Goal: Task Accomplishment & Management: Complete application form

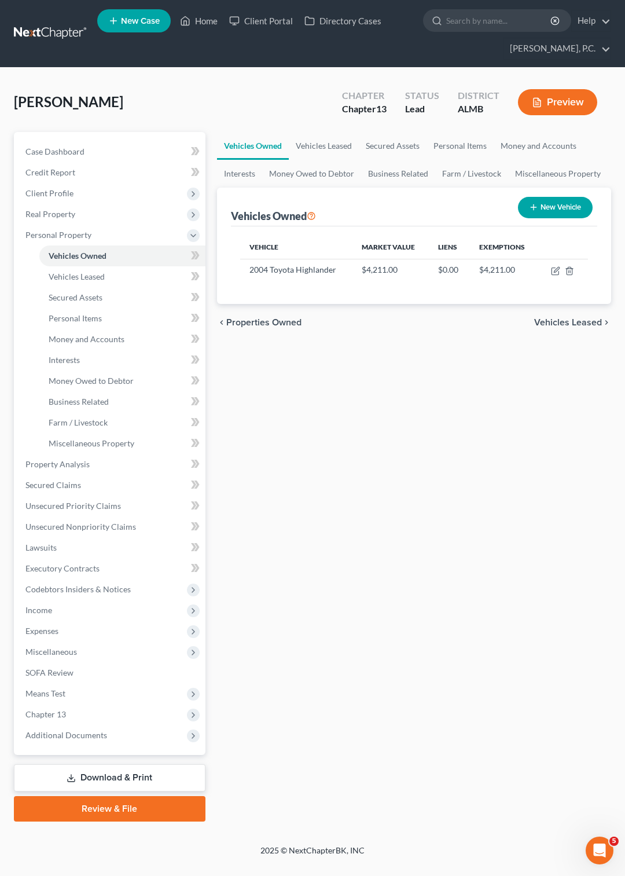
click at [54, 29] on link at bounding box center [51, 33] width 74 height 21
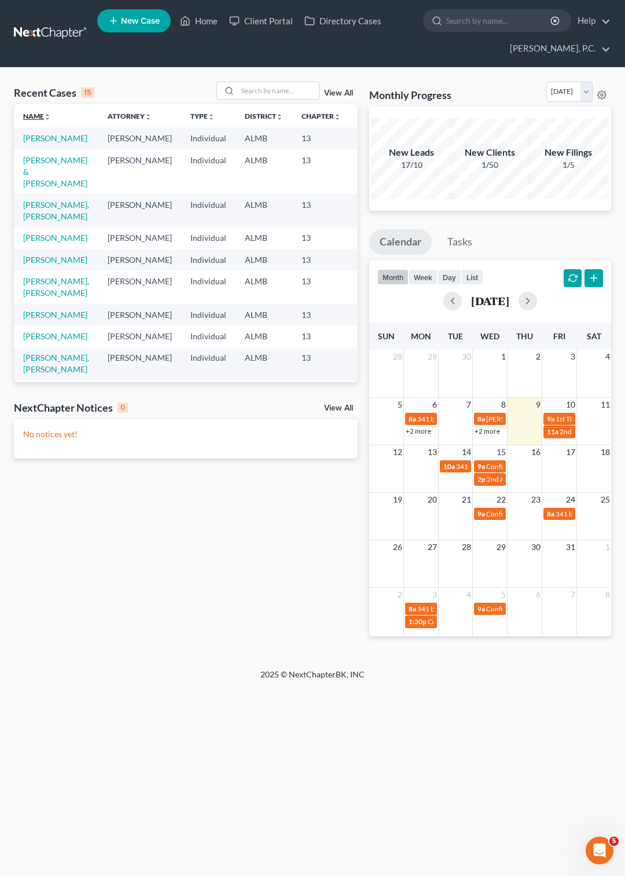
click at [34, 118] on link "Name unfold_more expand_more expand_less" at bounding box center [37, 116] width 28 height 9
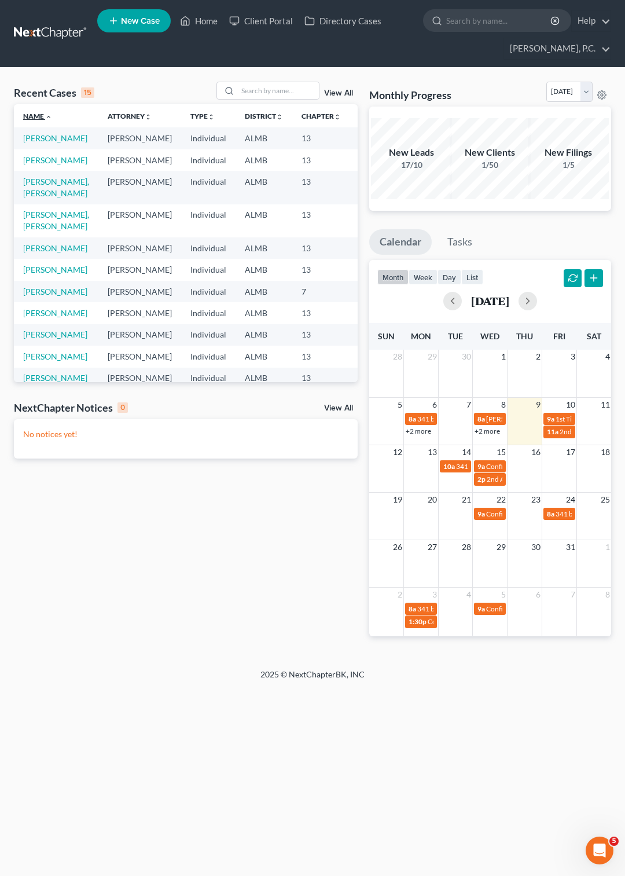
click at [34, 118] on link "Name unfold_more expand_more expand_less" at bounding box center [37, 116] width 29 height 9
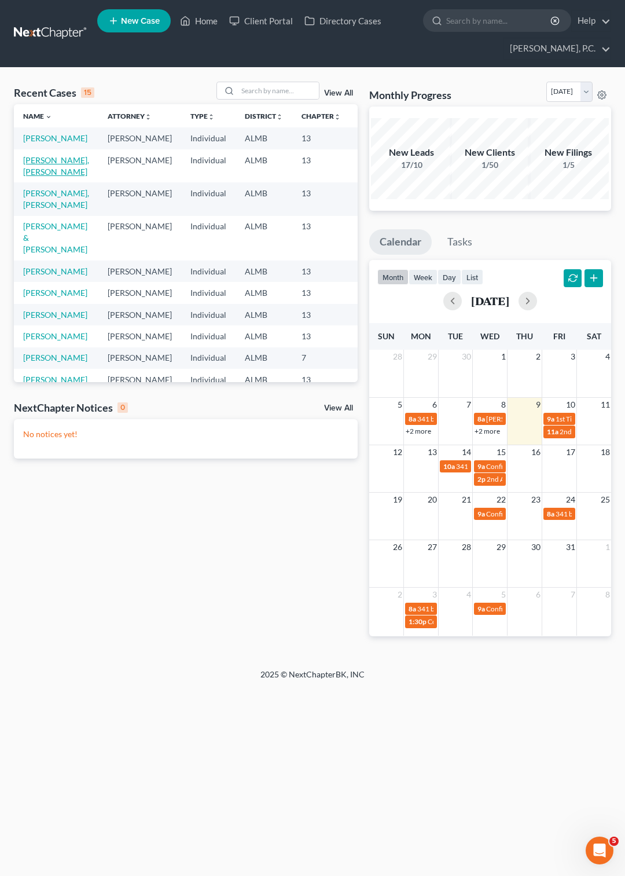
click at [27, 177] on link "Ward, William Parker" at bounding box center [56, 165] width 66 height 21
select select "6"
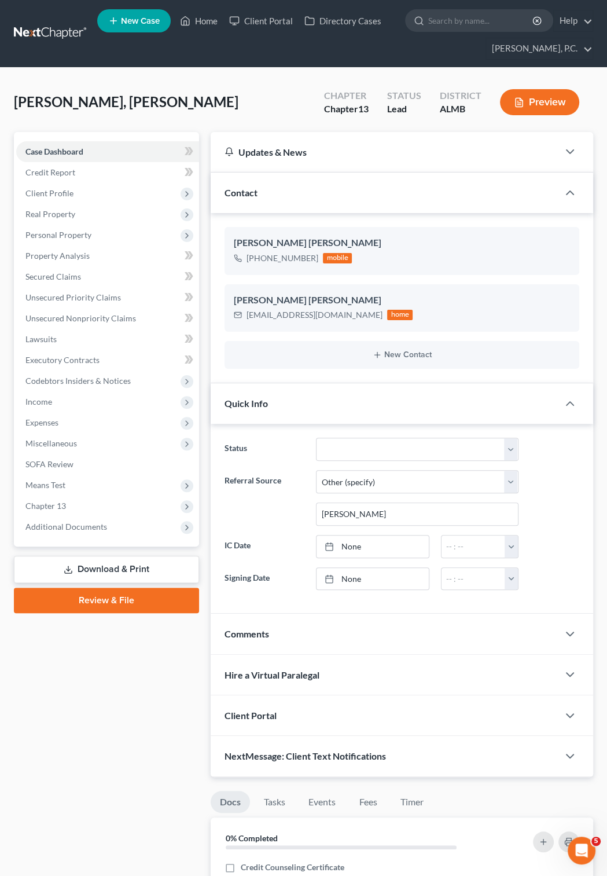
click at [528, 105] on button "Preview" at bounding box center [539, 102] width 79 height 26
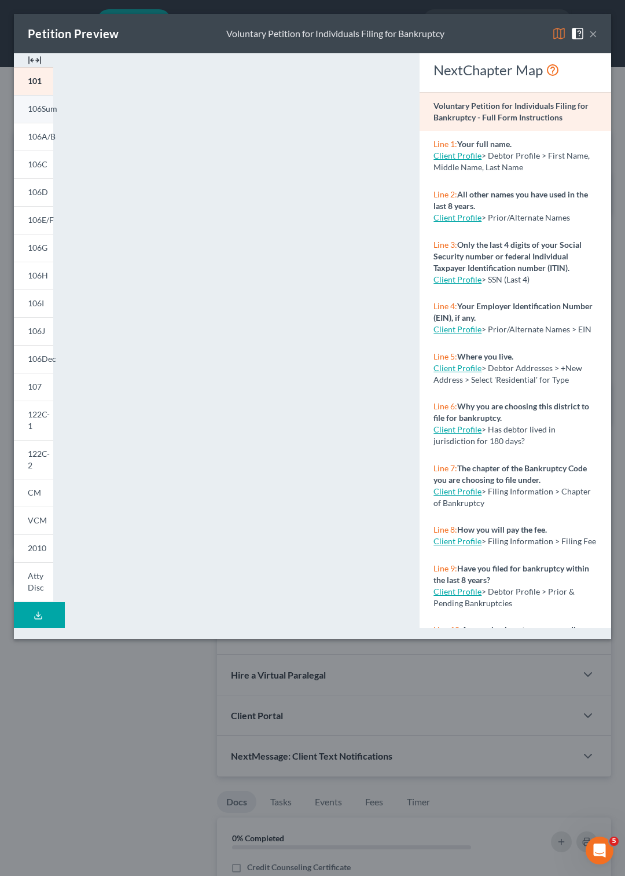
click at [42, 113] on span "106Sum" at bounding box center [43, 109] width 30 height 10
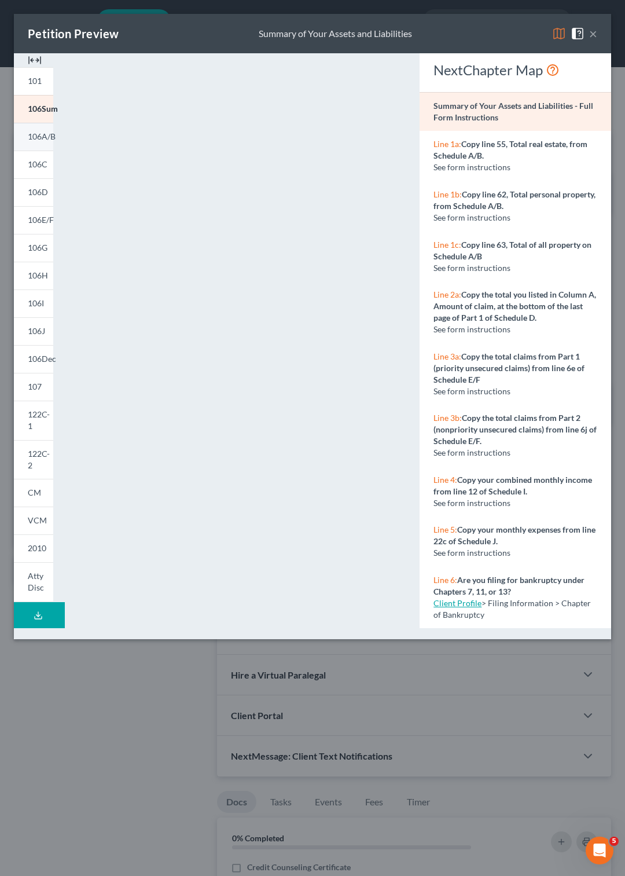
click at [45, 138] on span "106A/B" at bounding box center [42, 136] width 28 height 10
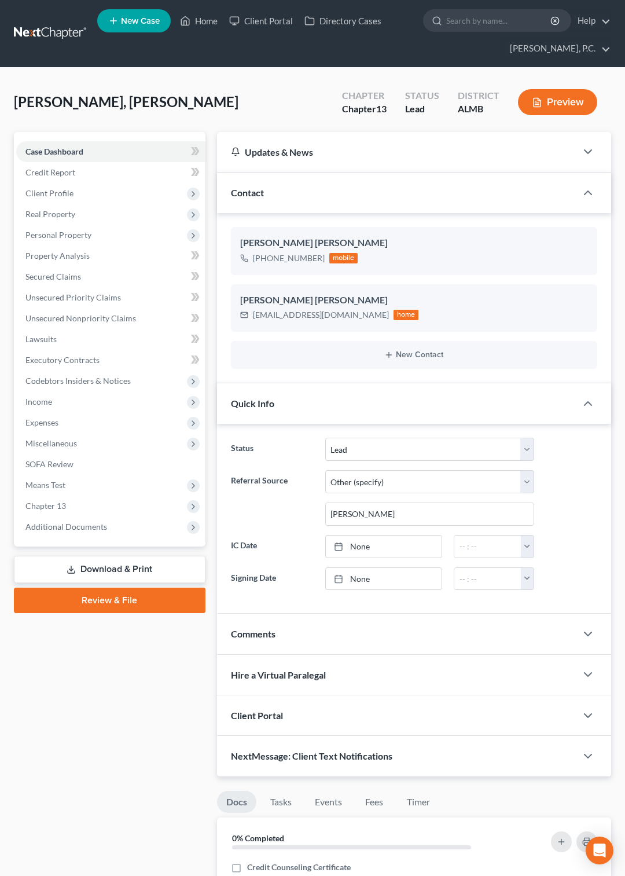
select select "10"
select select "6"
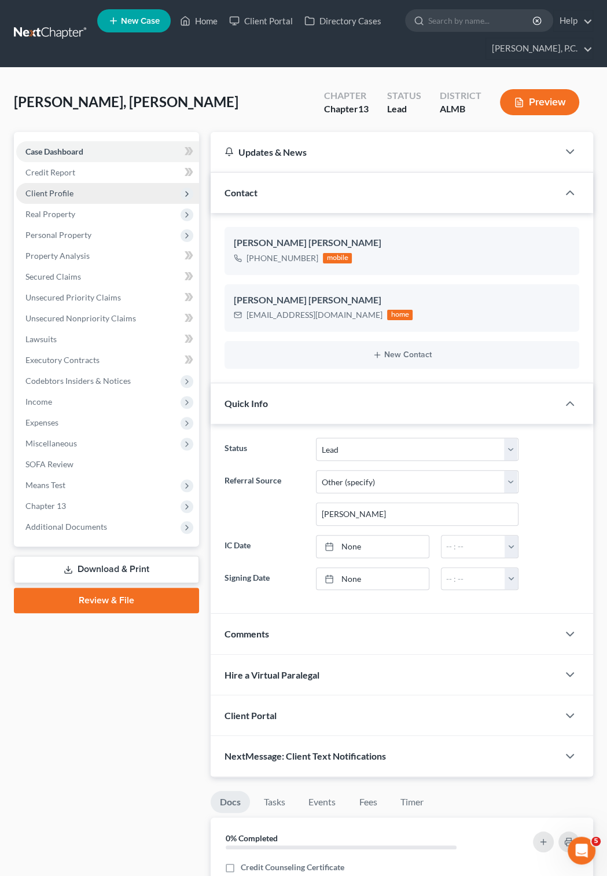
click at [67, 193] on span "Client Profile" at bounding box center [49, 193] width 48 height 10
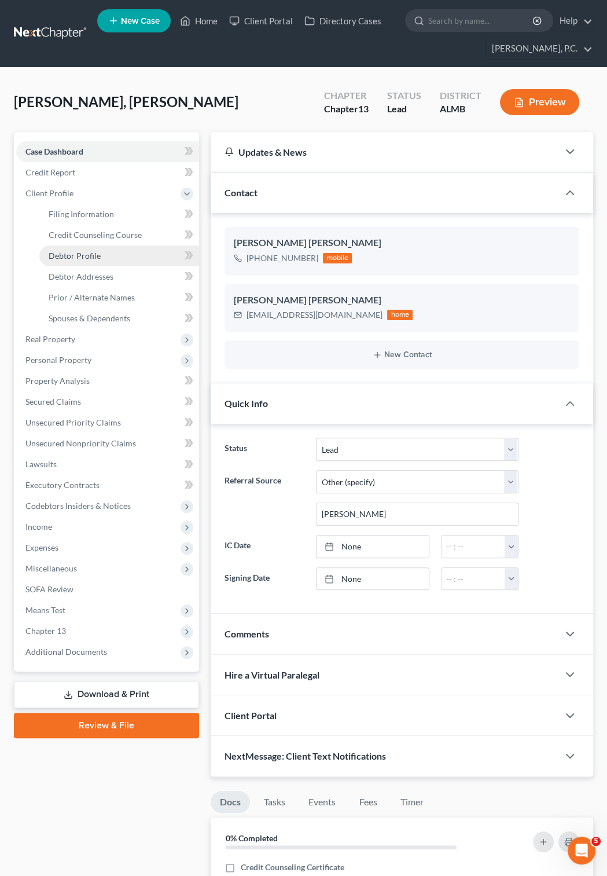
click at [71, 253] on span "Debtor Profile" at bounding box center [75, 256] width 52 height 10
select select "0"
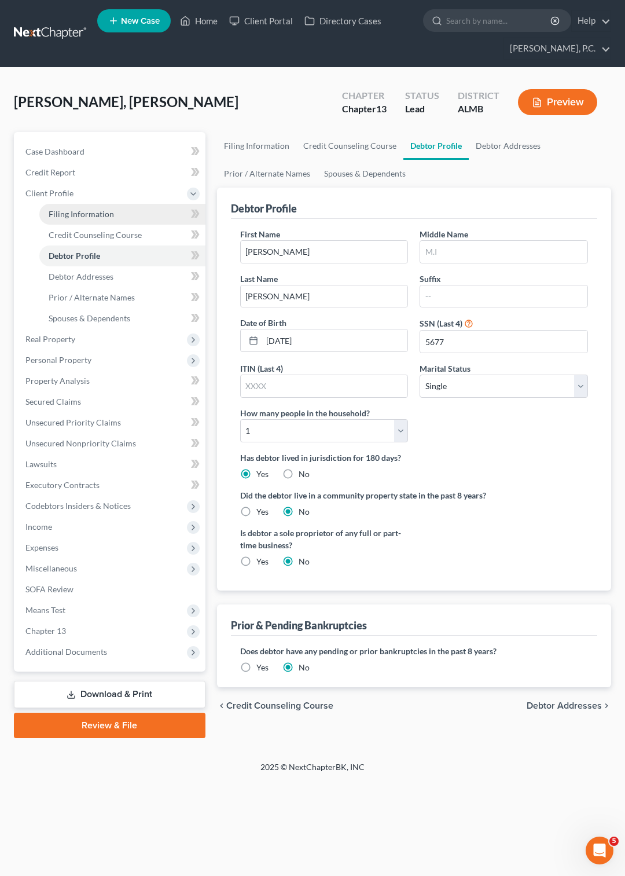
click at [90, 216] on span "Filing Information" at bounding box center [81, 214] width 65 height 10
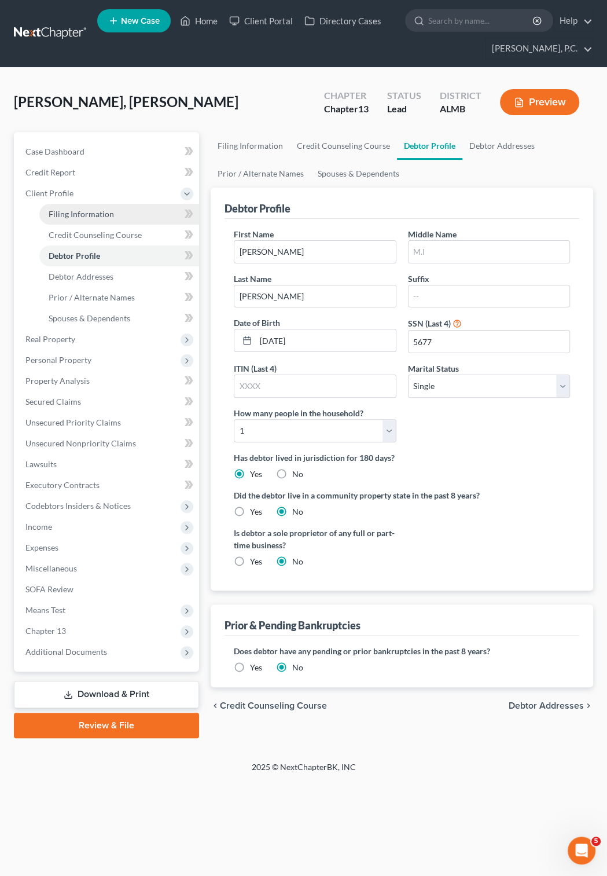
select select "1"
select select "0"
select select "3"
select select "0"
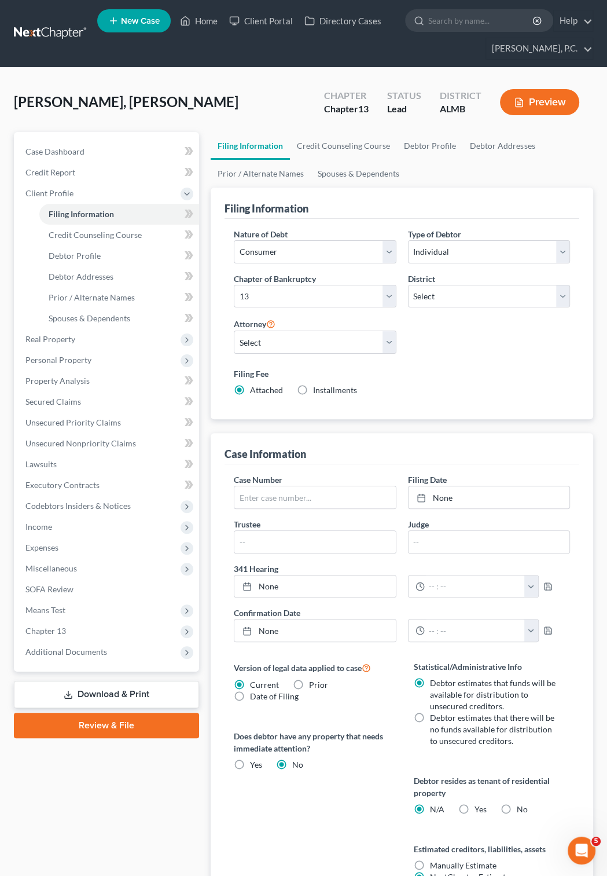
click at [313, 390] on label "Installments Installments" at bounding box center [335, 390] width 44 height 12
click at [318, 390] on input "Installments Installments" at bounding box center [322, 388] width 8 height 8
radio input "true"
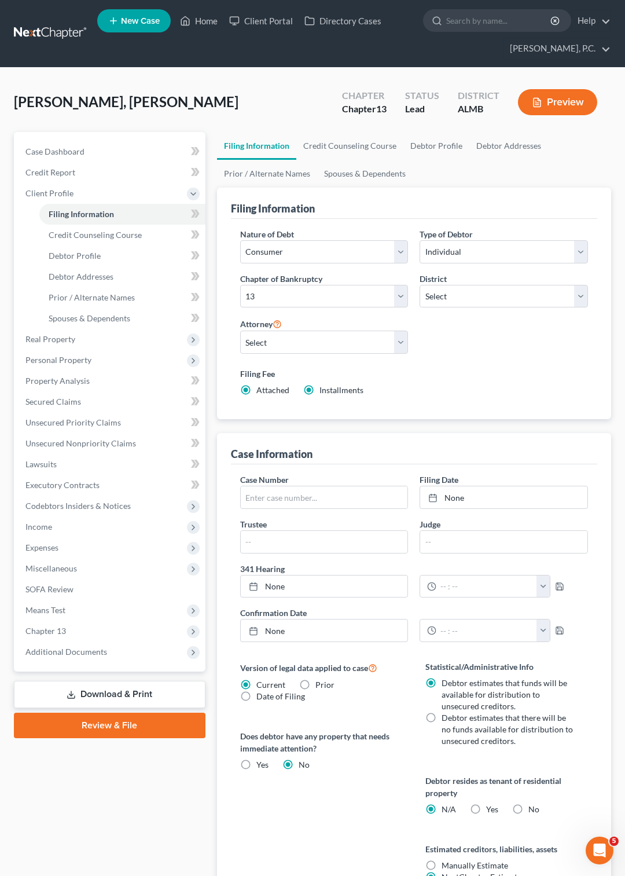
radio input "false"
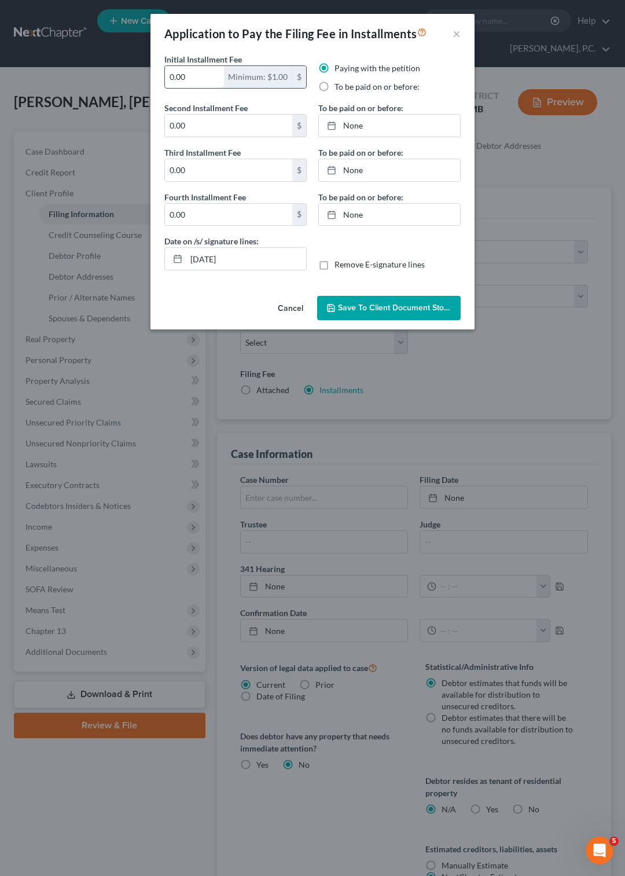
click at [205, 78] on input "0.00" at bounding box center [194, 77] width 59 height 22
type input "0"
type input "10"
click at [191, 126] on input "0.00" at bounding box center [228, 126] width 127 height 22
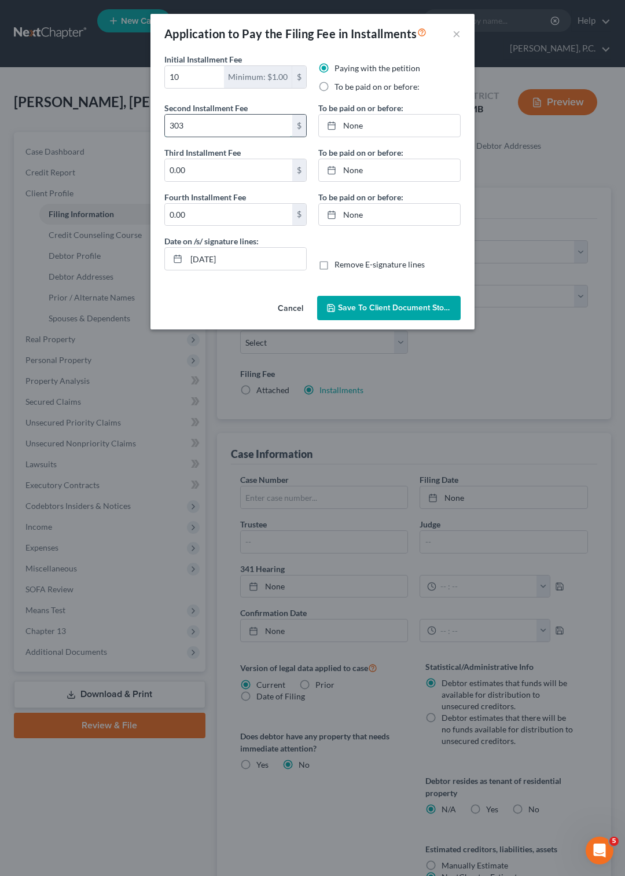
type input "303"
click at [331, 120] on link "None" at bounding box center [389, 126] width 141 height 22
type input "10/9/2025"
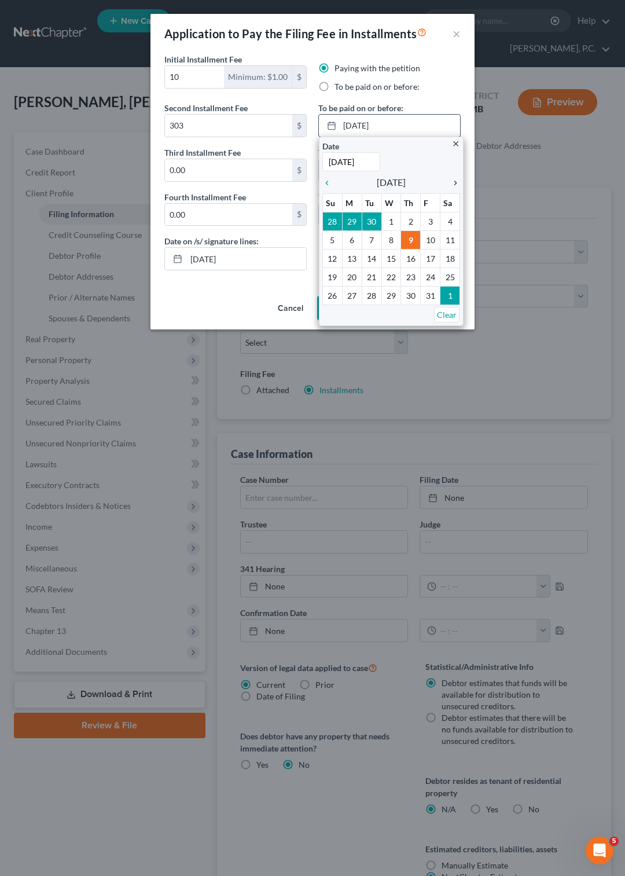
click at [456, 185] on icon "chevron_right" at bounding box center [452, 182] width 15 height 9
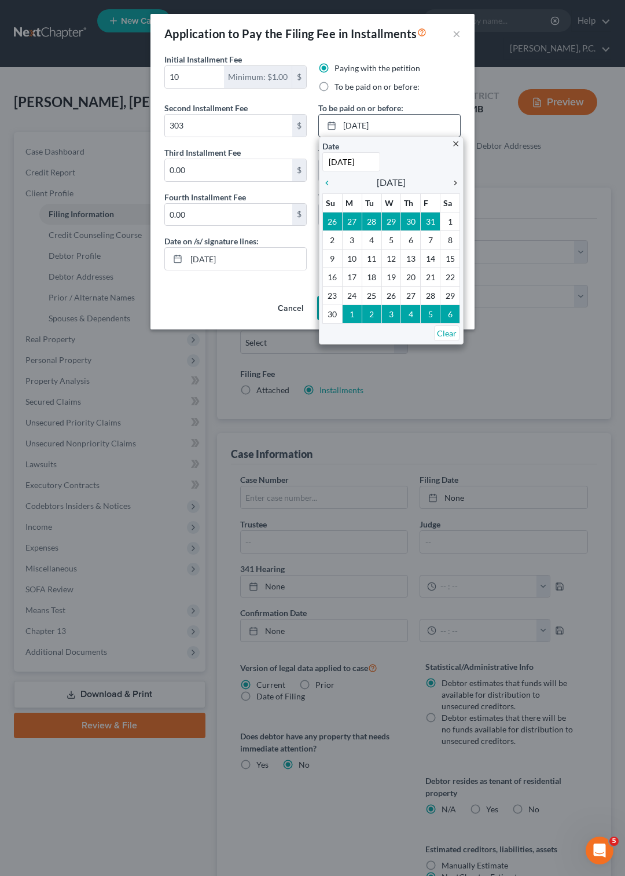
click at [456, 185] on icon "chevron_right" at bounding box center [452, 182] width 15 height 9
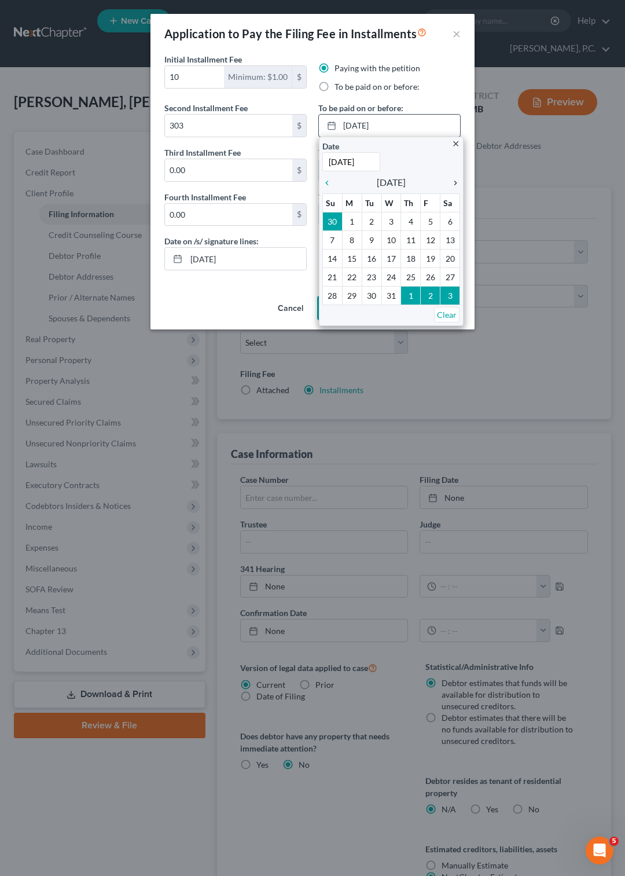
click at [456, 185] on icon "chevron_right" at bounding box center [452, 182] width 15 height 9
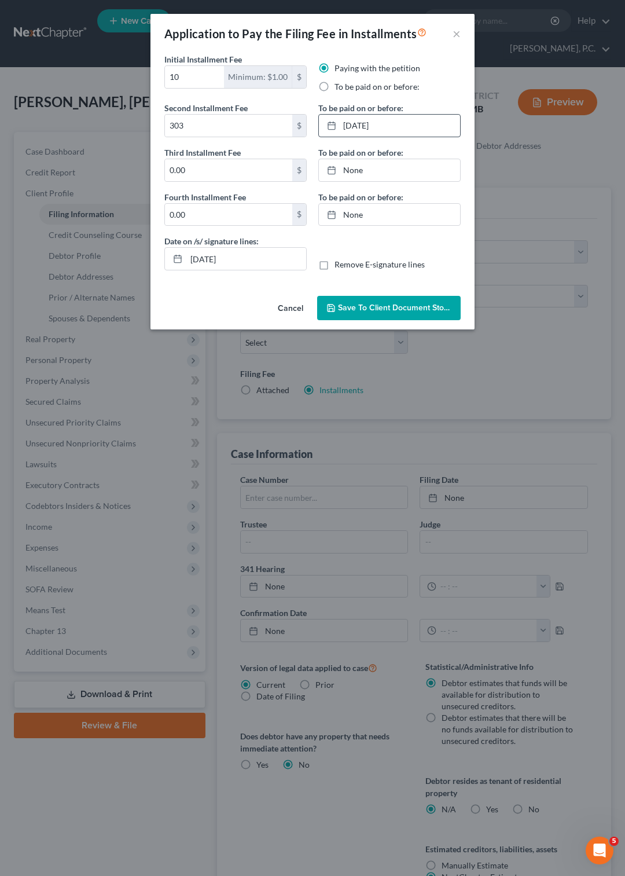
click at [411, 306] on span "Save to Client Document Storage" at bounding box center [399, 308] width 123 height 10
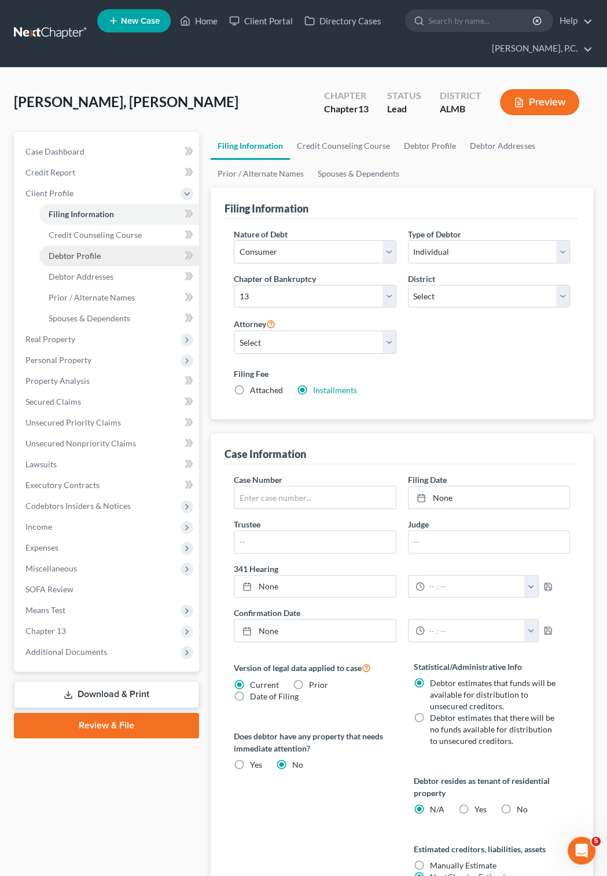
click at [91, 252] on span "Debtor Profile" at bounding box center [75, 256] width 52 height 10
select select "0"
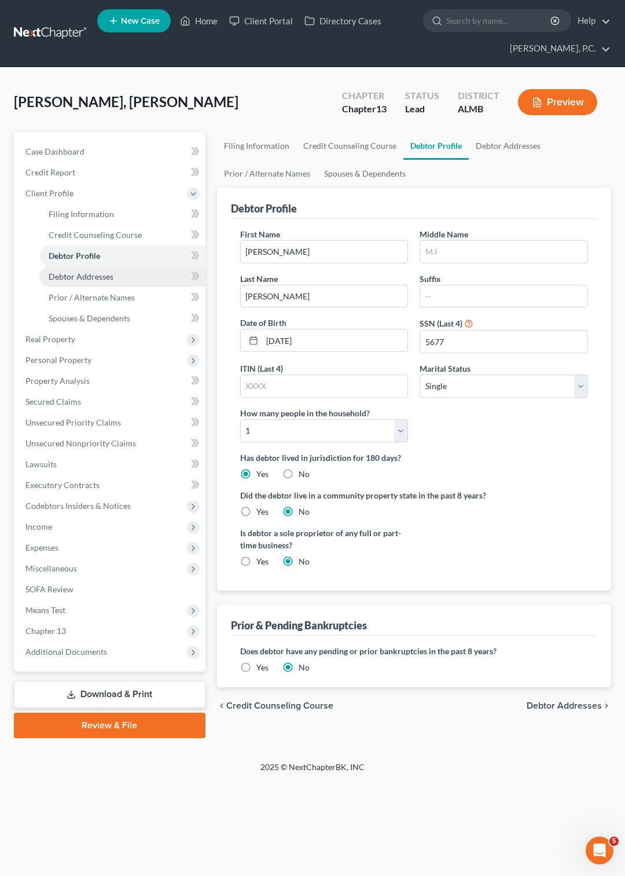
click at [88, 277] on span "Debtor Addresses" at bounding box center [81, 276] width 65 height 10
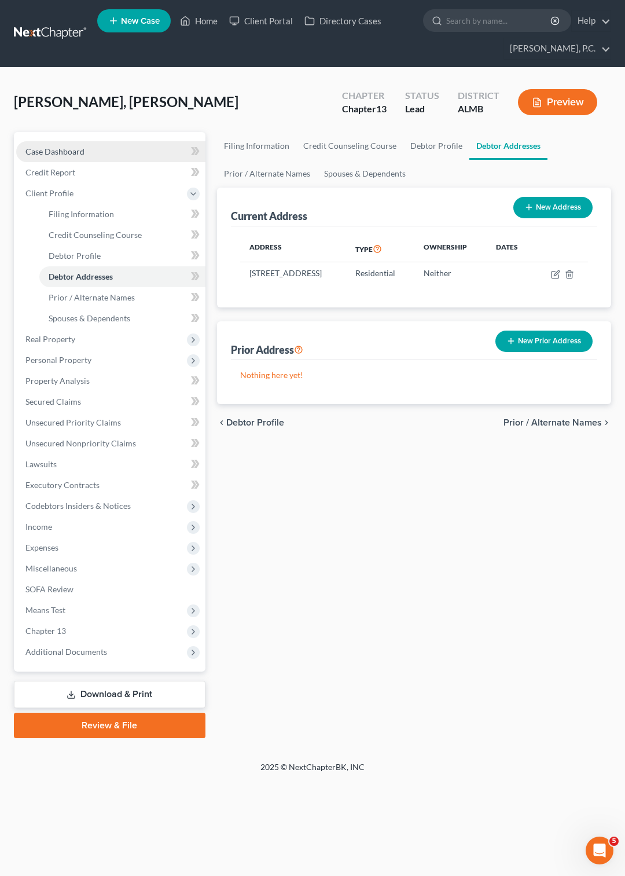
click at [74, 149] on span "Case Dashboard" at bounding box center [54, 151] width 59 height 10
select select "10"
select select "6"
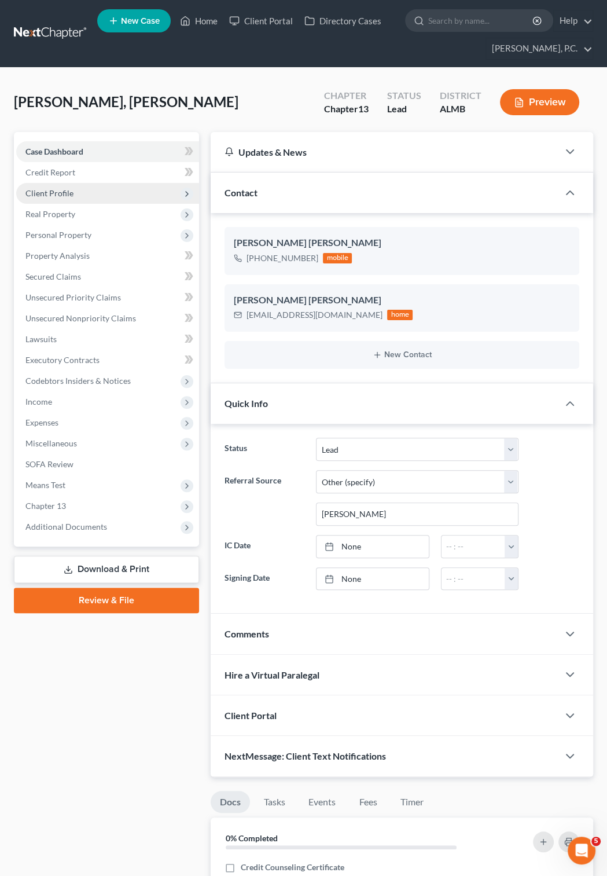
click at [63, 189] on span "Client Profile" at bounding box center [49, 193] width 48 height 10
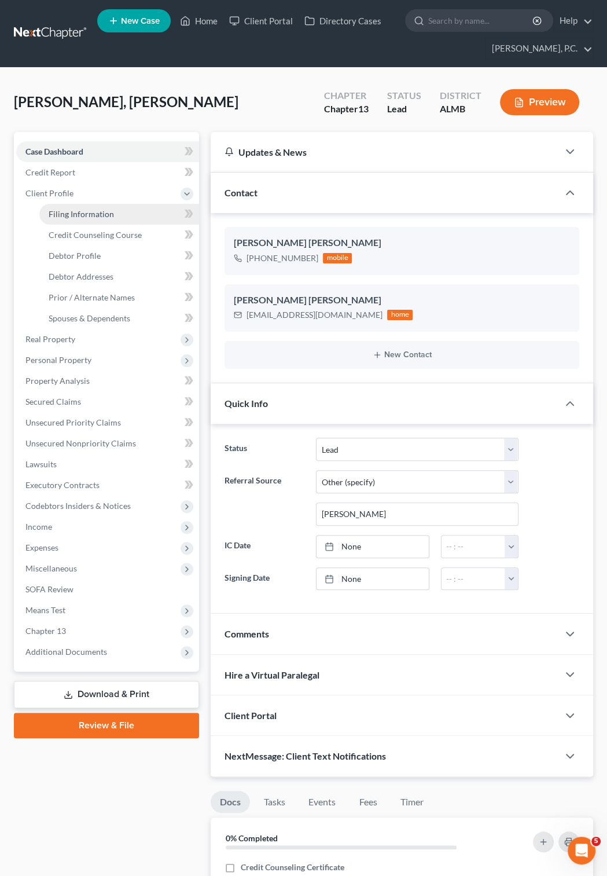
click at [90, 218] on span "Filing Information" at bounding box center [81, 214] width 65 height 10
select select "1"
select select "0"
select select "3"
select select "0"
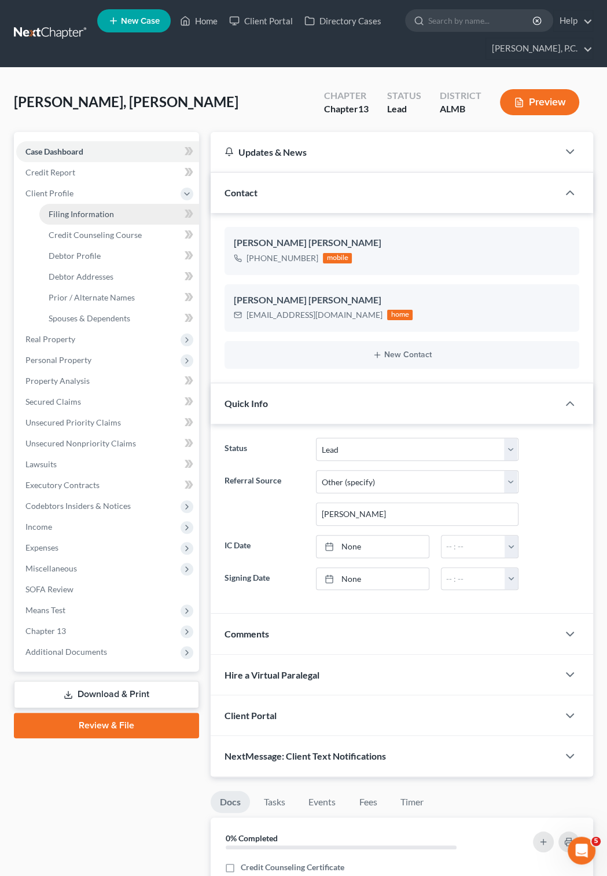
select select "0"
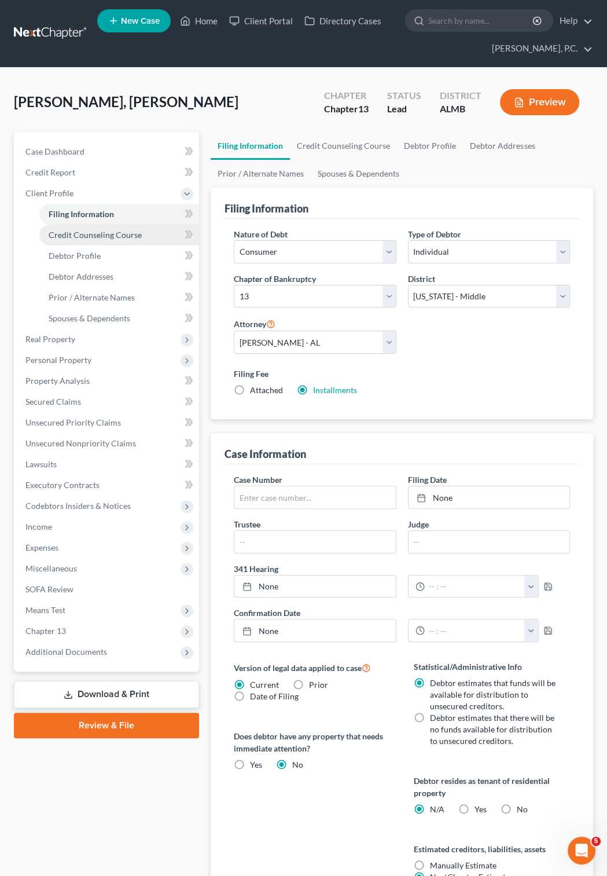
click at [105, 236] on span "Credit Counseling Course" at bounding box center [95, 235] width 93 height 10
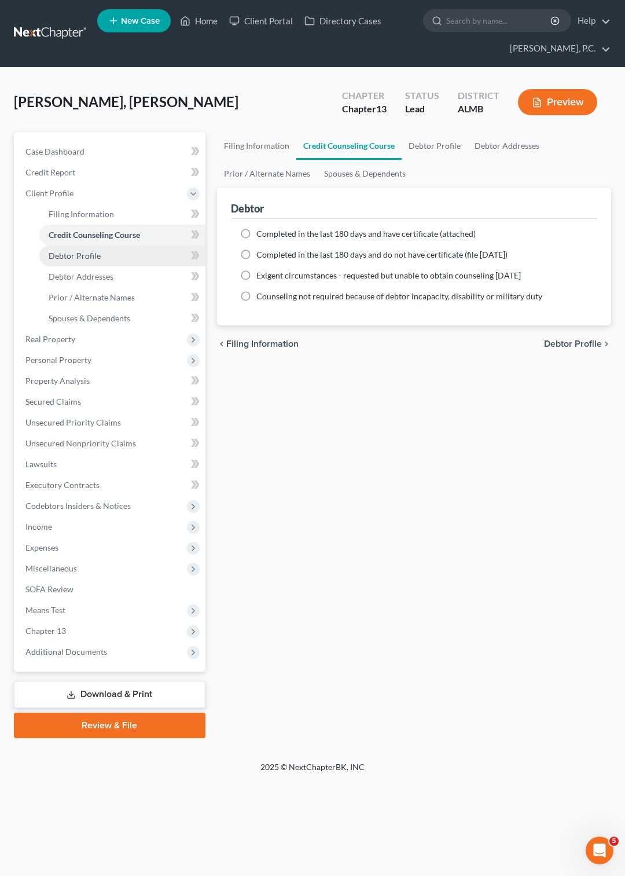
click at [94, 258] on span "Debtor Profile" at bounding box center [75, 256] width 52 height 10
select select "0"
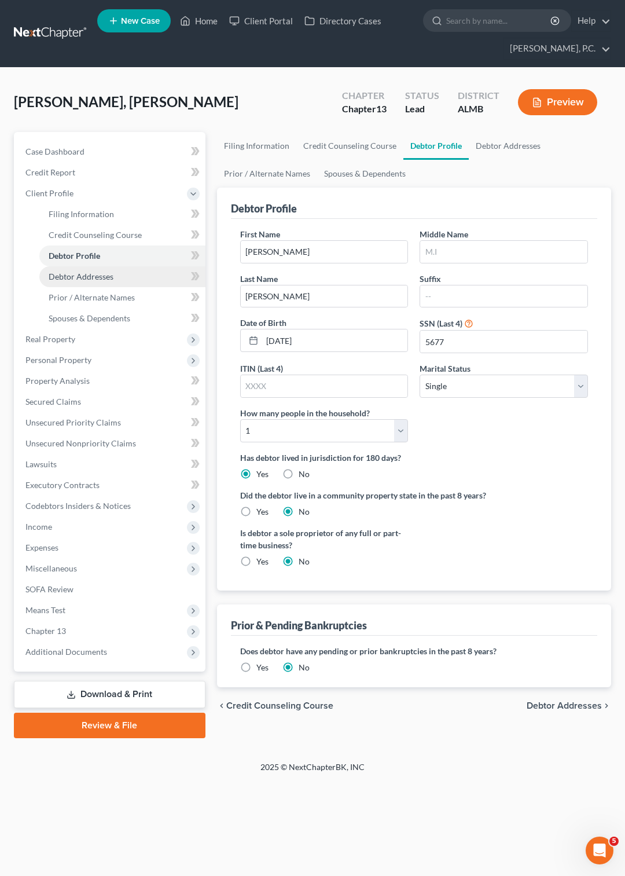
click at [84, 277] on span "Debtor Addresses" at bounding box center [81, 276] width 65 height 10
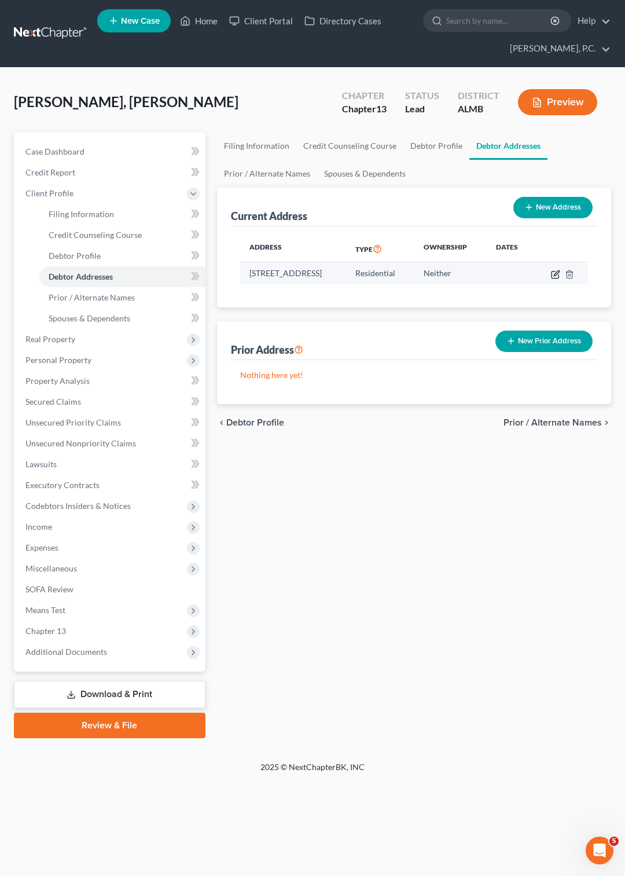
click at [560, 275] on icon "button" at bounding box center [555, 274] width 9 height 9
select select "0"
select select "25"
select select "0"
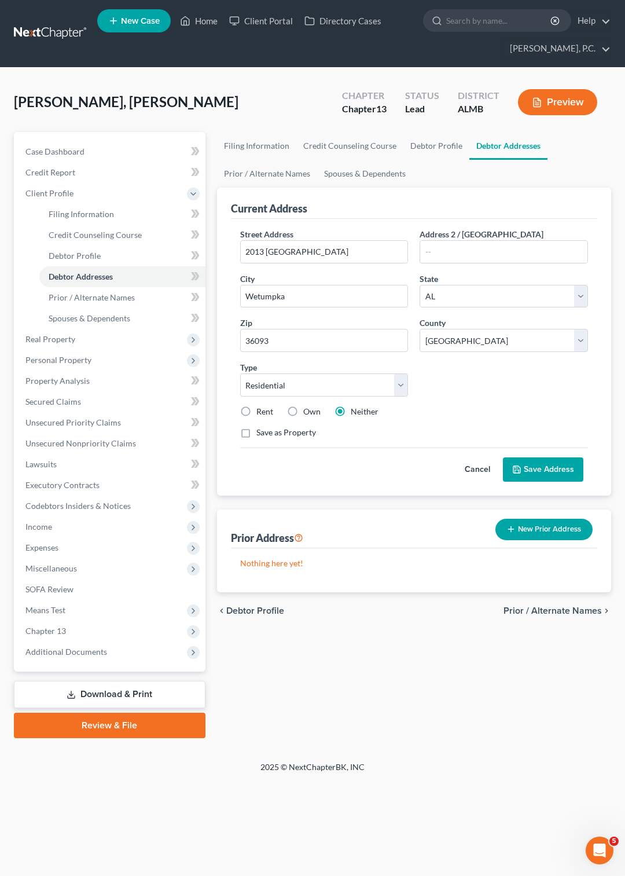
click at [545, 469] on button "Save Address" at bounding box center [543, 469] width 80 height 24
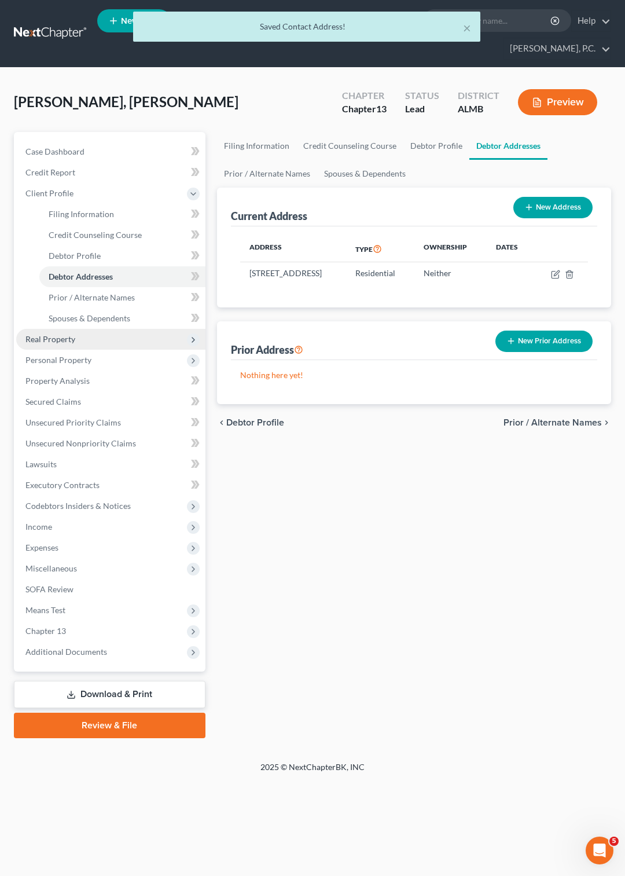
click at [64, 340] on span "Real Property" at bounding box center [50, 339] width 50 height 10
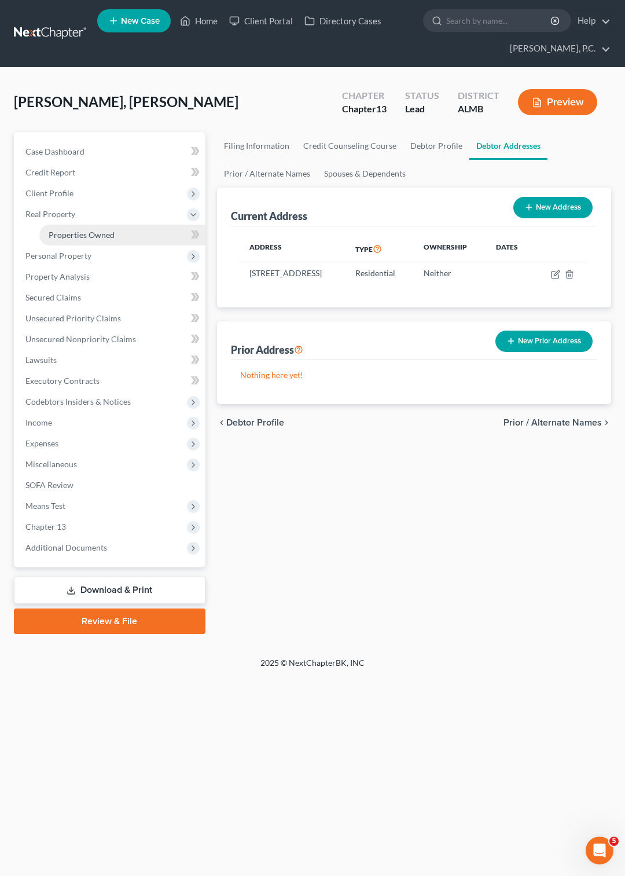
click at [75, 234] on span "Properties Owned" at bounding box center [82, 235] width 66 height 10
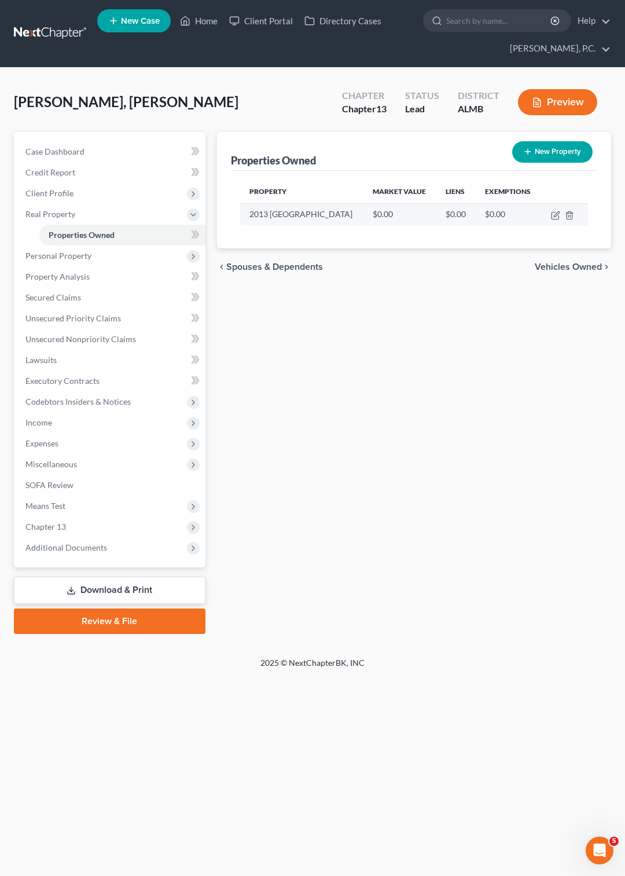
click at [310, 213] on td "2013 Old Ware Road" at bounding box center [301, 214] width 123 height 22
click at [571, 216] on icon "button" at bounding box center [569, 215] width 9 height 9
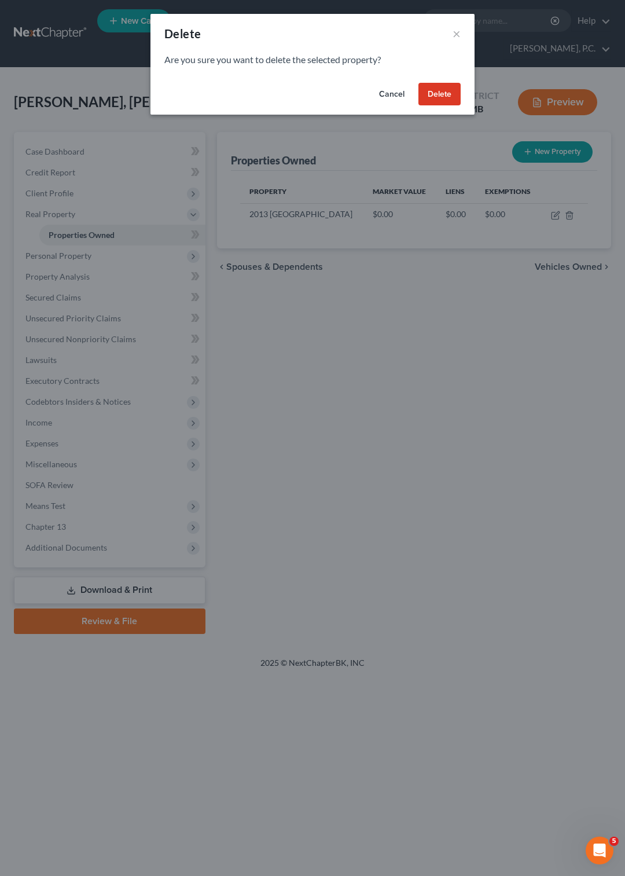
click at [435, 93] on button "Delete" at bounding box center [439, 94] width 42 height 23
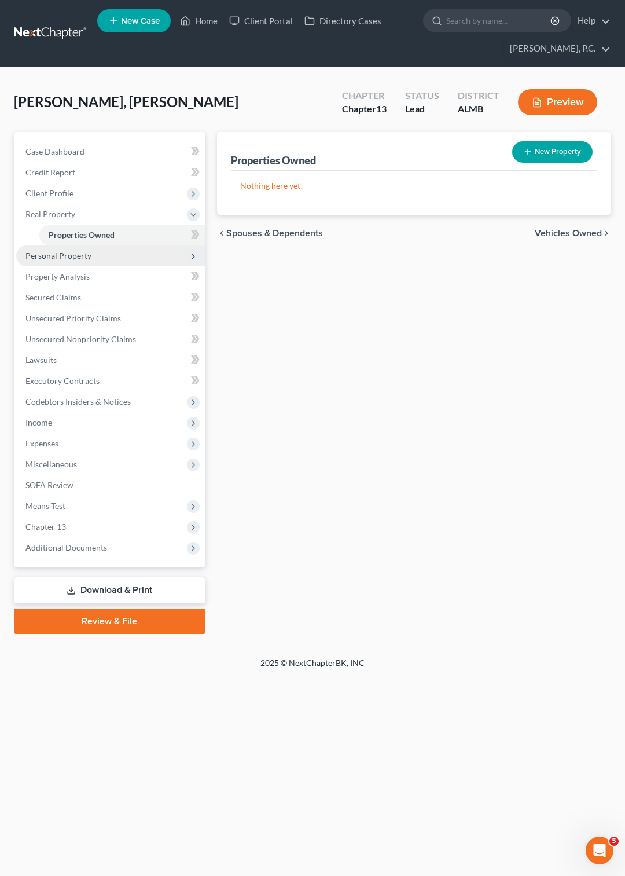
click at [61, 254] on span "Personal Property" at bounding box center [58, 256] width 66 height 10
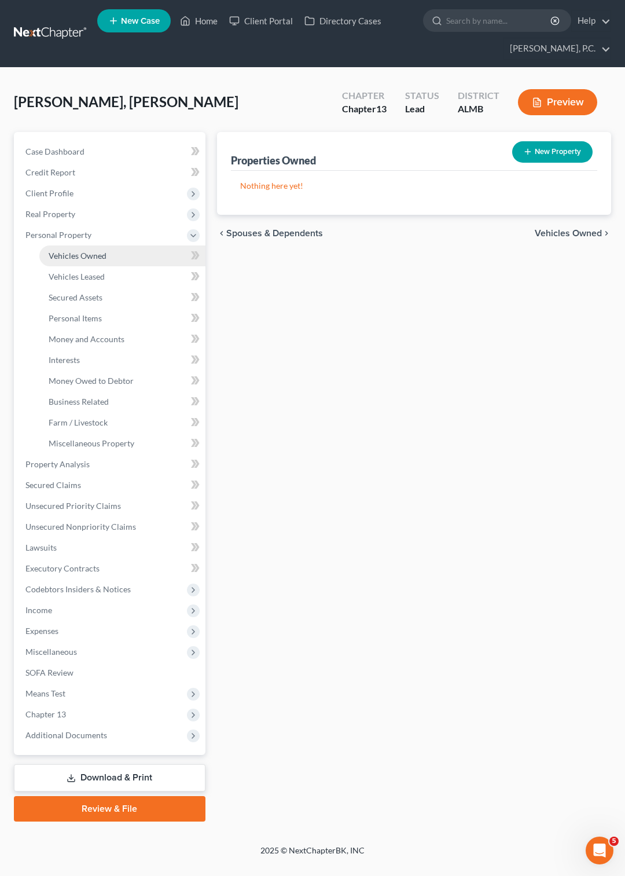
click at [90, 251] on span "Vehicles Owned" at bounding box center [78, 256] width 58 height 10
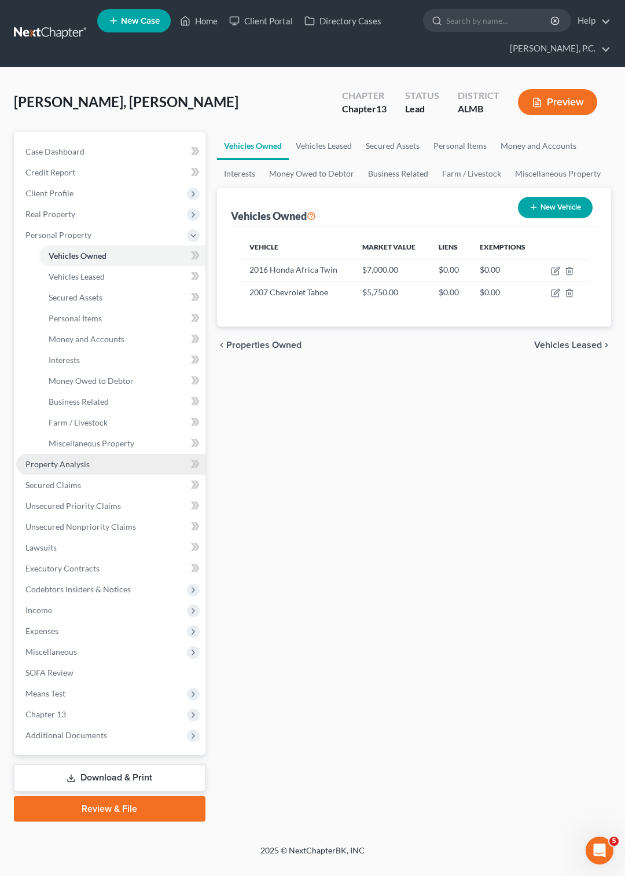
click at [62, 464] on span "Property Analysis" at bounding box center [57, 464] width 64 height 10
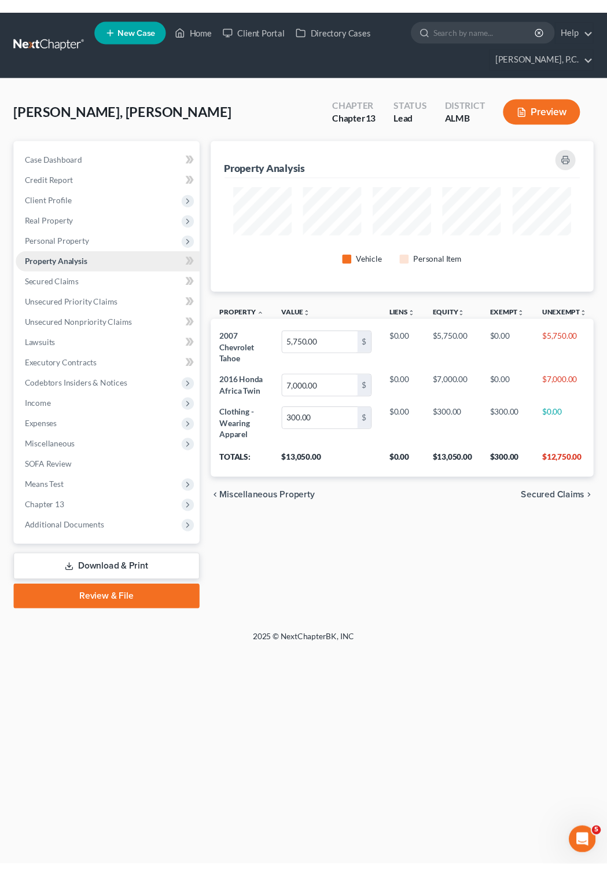
scroll to position [155, 395]
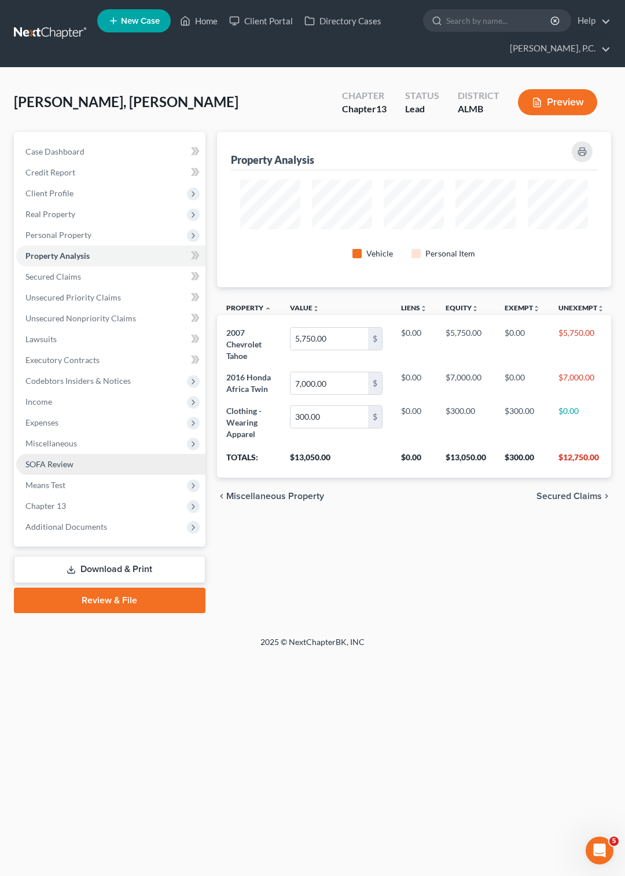
click at [65, 463] on span "SOFA Review" at bounding box center [49, 464] width 48 height 10
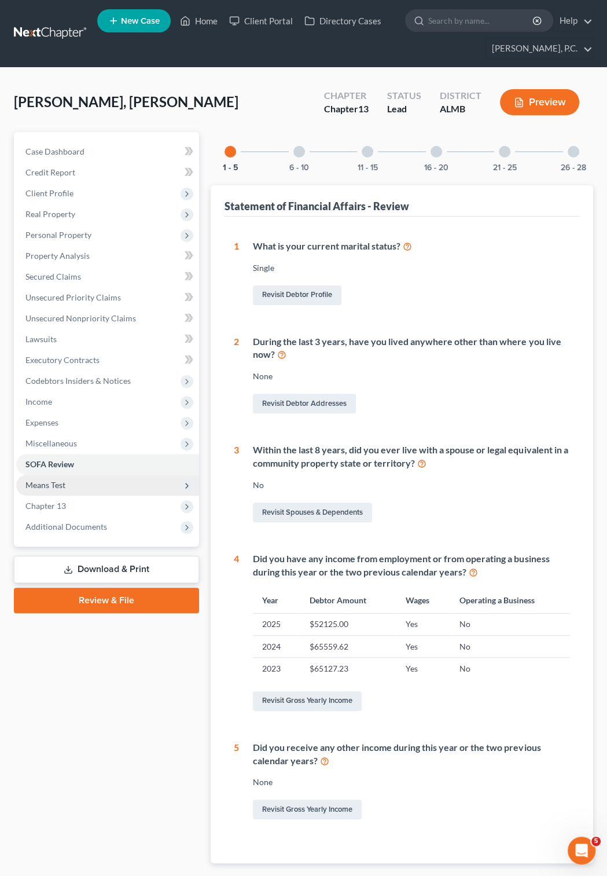
click at [60, 480] on span "Means Test" at bounding box center [45, 485] width 40 height 10
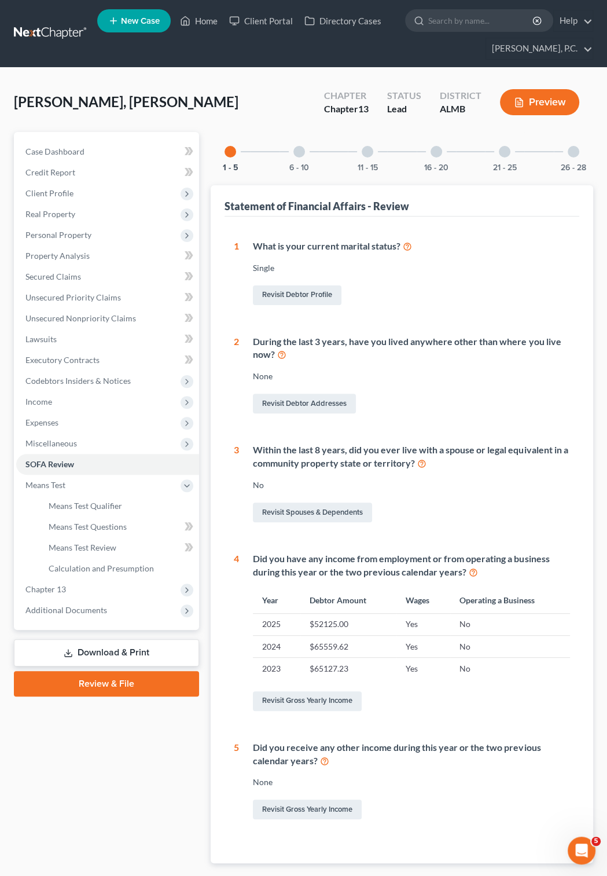
click at [501, 154] on div at bounding box center [505, 152] width 12 height 12
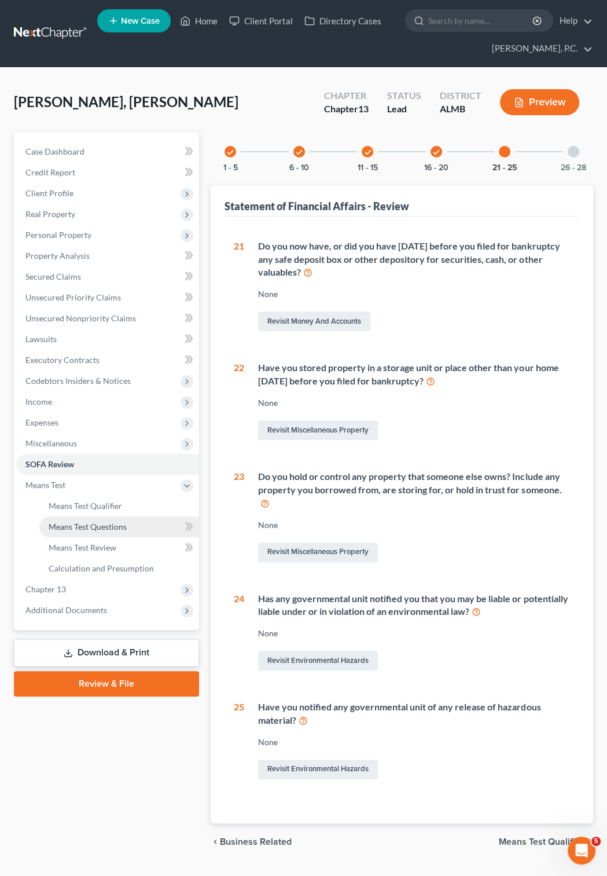
click at [112, 527] on span "Means Test Questions" at bounding box center [88, 527] width 78 height 10
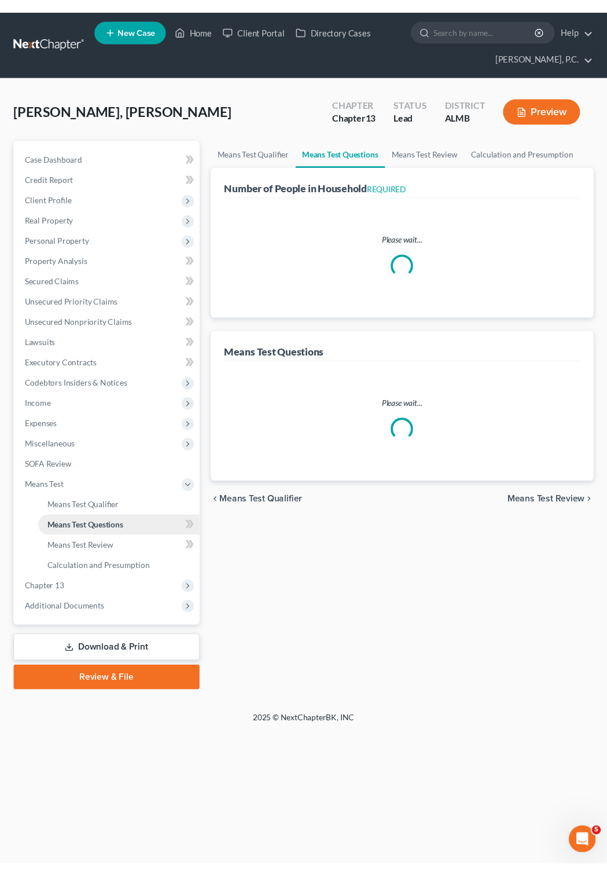
select select "1"
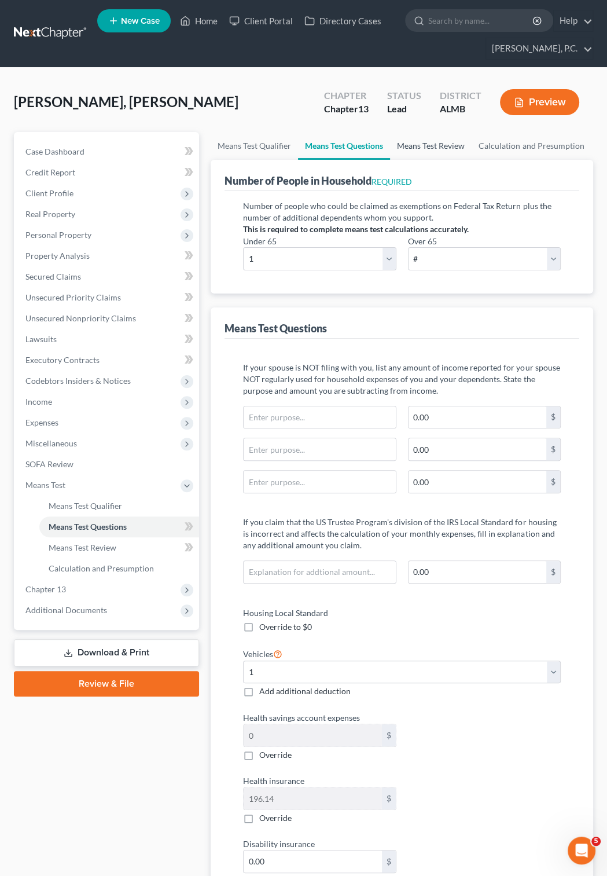
click at [435, 142] on link "Means Test Review" at bounding box center [431, 146] width 82 height 28
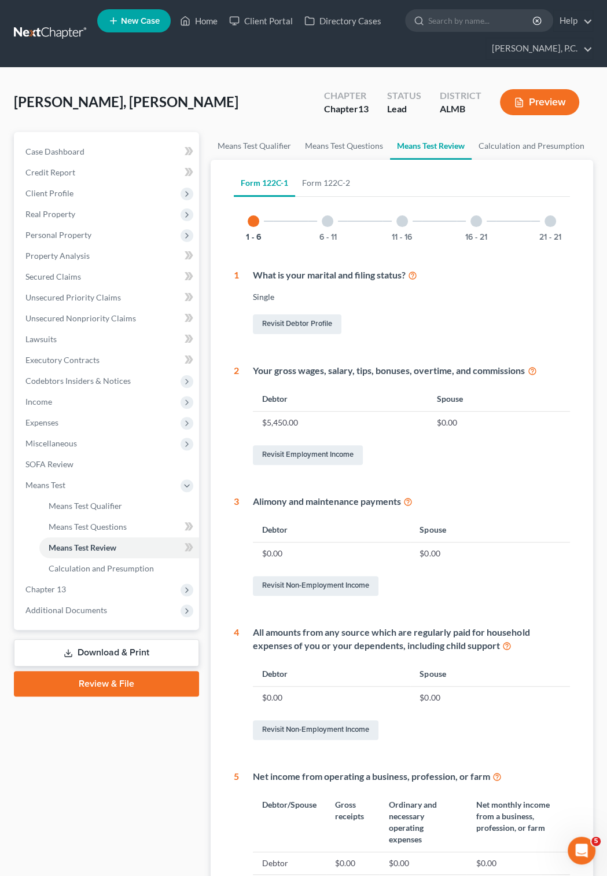
click at [470, 222] on div "16 - 21" at bounding box center [476, 220] width 39 height 39
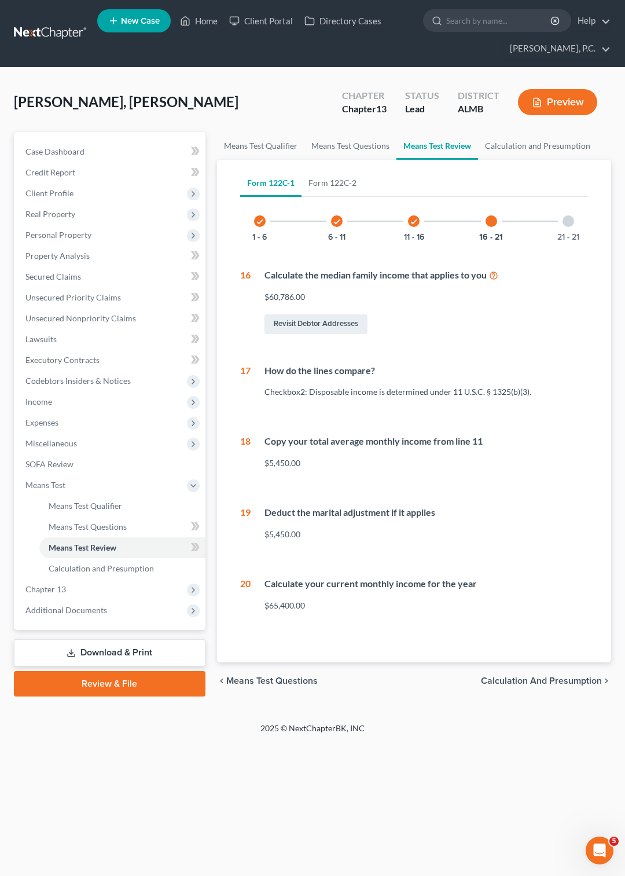
click at [566, 219] on div at bounding box center [569, 221] width 12 height 12
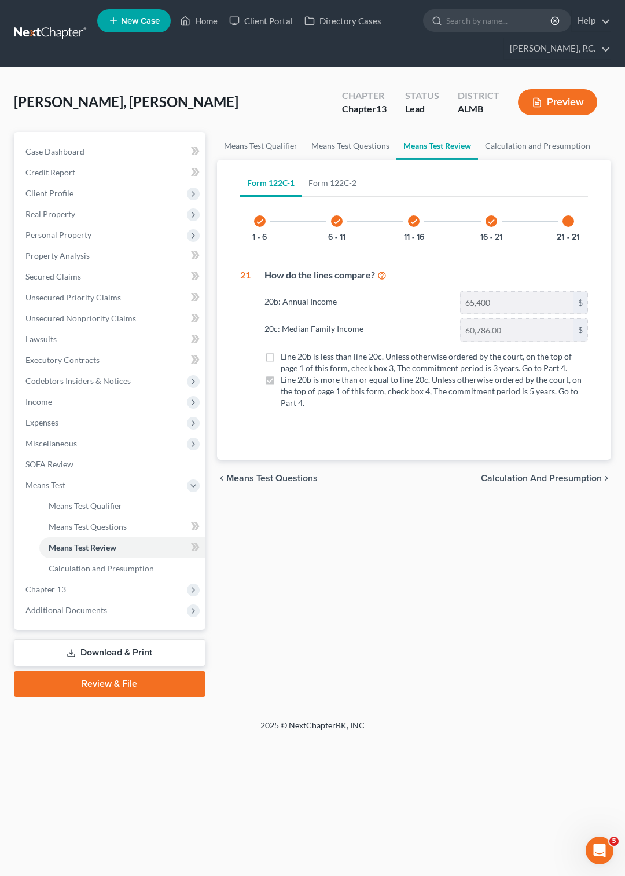
click at [487, 221] on div "check" at bounding box center [492, 221] width 12 height 12
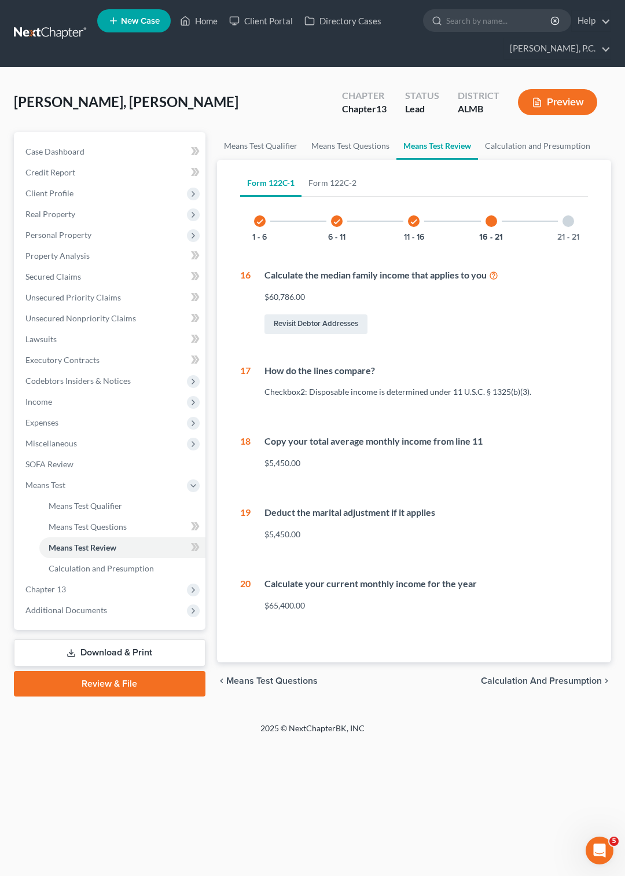
click at [416, 219] on icon "check" at bounding box center [414, 222] width 8 height 8
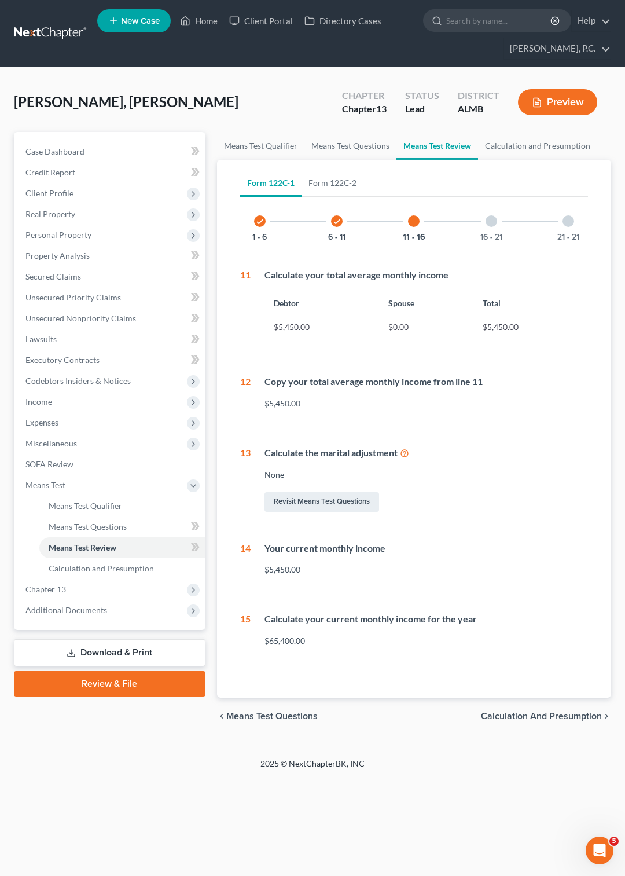
click at [337, 222] on icon "check" at bounding box center [337, 222] width 8 height 8
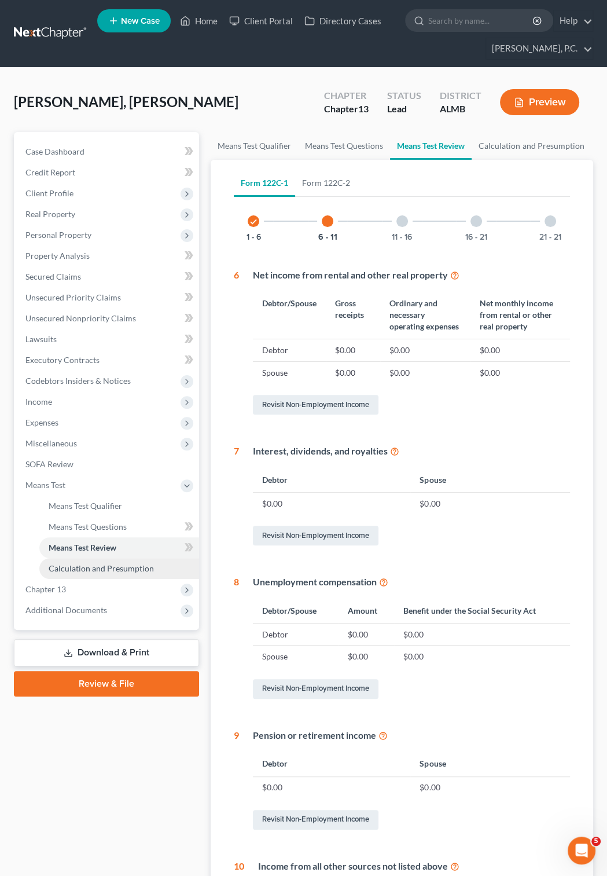
click at [114, 563] on span "Calculation and Presumption" at bounding box center [101, 568] width 105 height 10
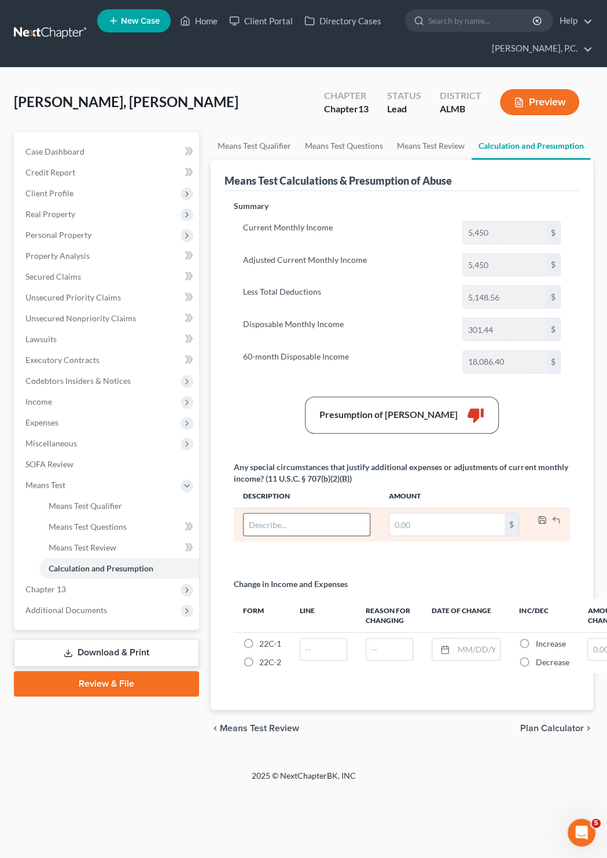
click at [270, 527] on input "text" at bounding box center [307, 524] width 126 height 22
type input "Pro rata attorney fee"
type input "80"
click at [539, 522] on icon "button" at bounding box center [542, 519] width 9 height 9
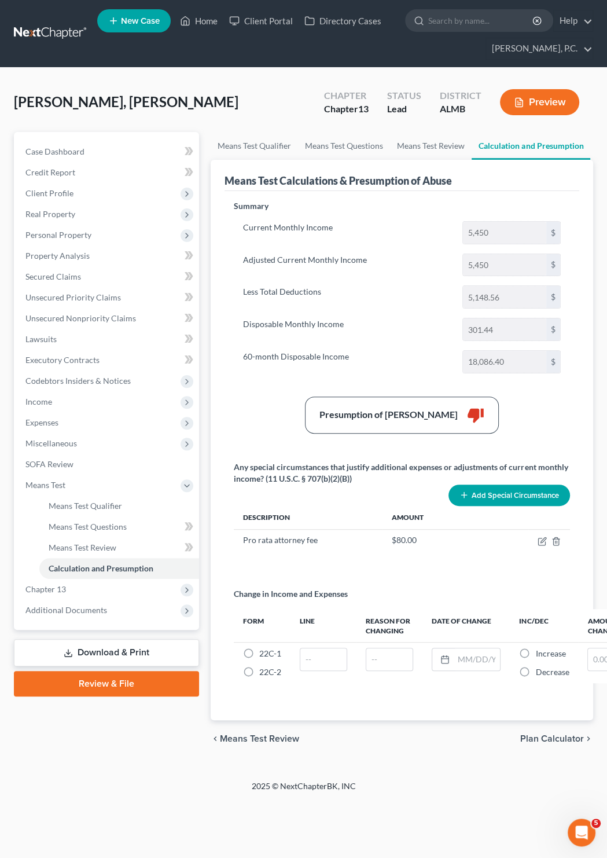
click at [531, 100] on button "Preview" at bounding box center [539, 102] width 79 height 26
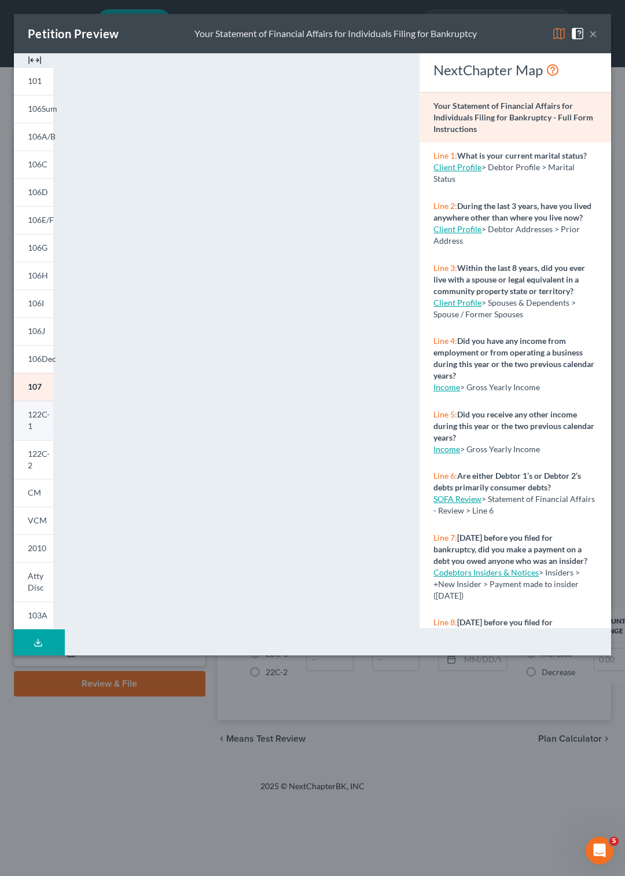
click at [43, 411] on span "122C-1" at bounding box center [39, 419] width 22 height 21
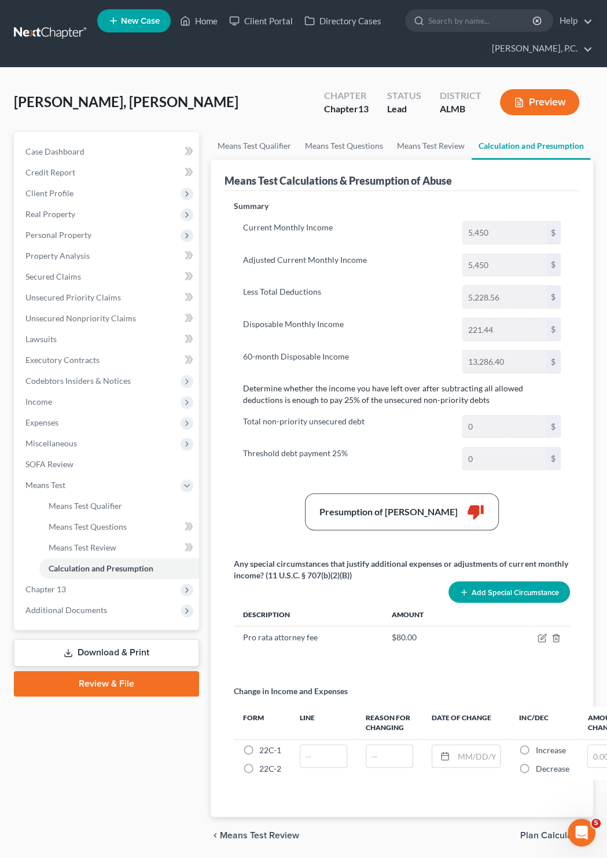
click at [536, 107] on button "Preview" at bounding box center [539, 102] width 79 height 26
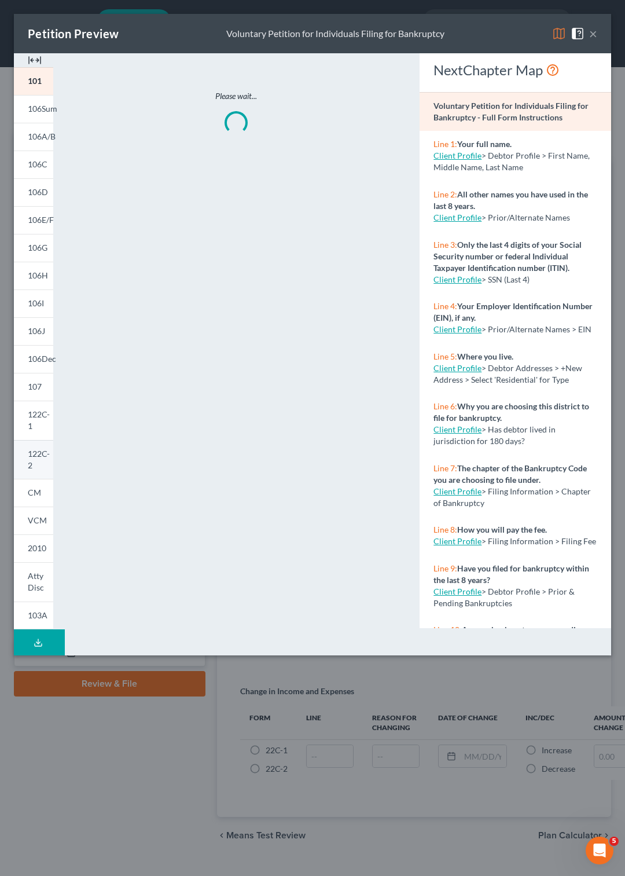
click at [32, 440] on link "122C-2" at bounding box center [33, 459] width 39 height 39
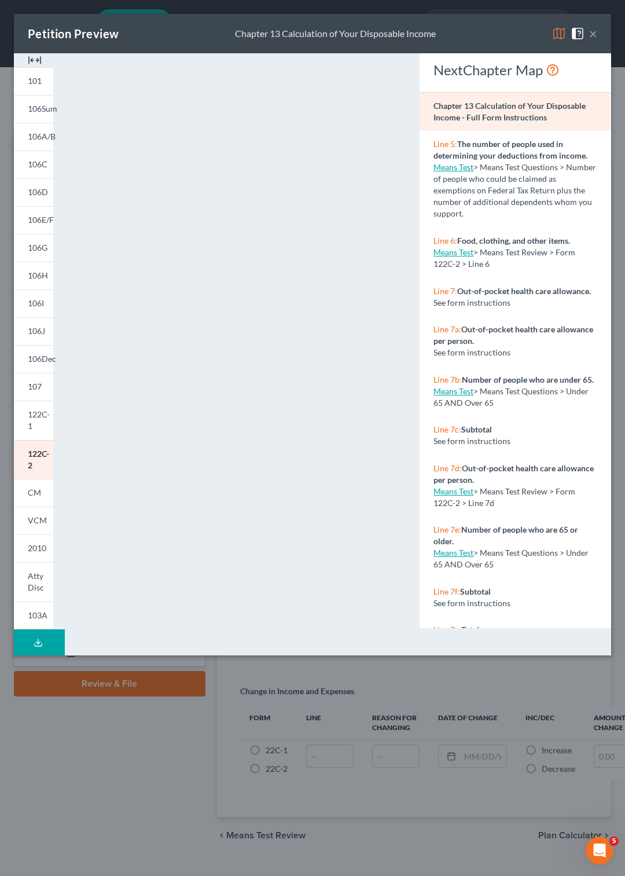
click at [591, 38] on button "×" at bounding box center [593, 34] width 8 height 14
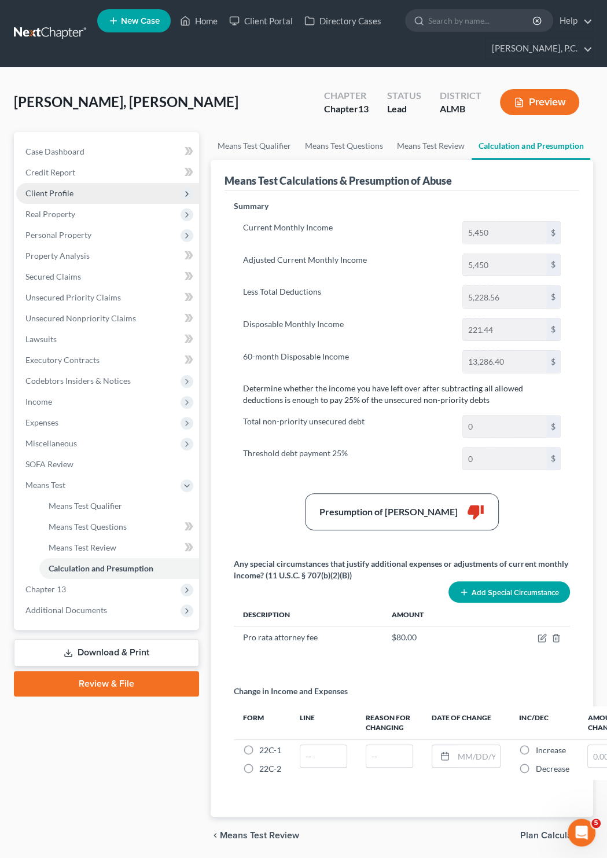
click at [68, 190] on span "Client Profile" at bounding box center [49, 193] width 48 height 10
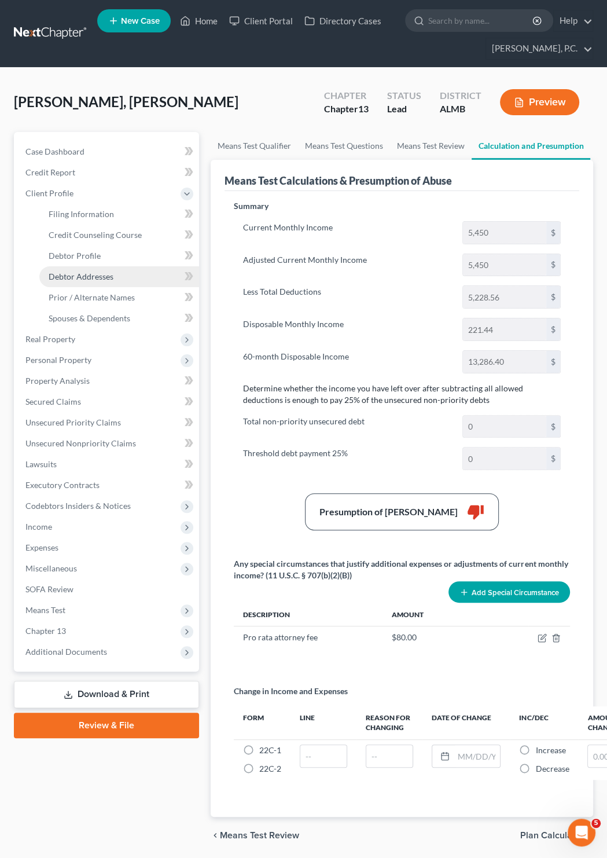
click at [87, 274] on span "Debtor Addresses" at bounding box center [81, 276] width 65 height 10
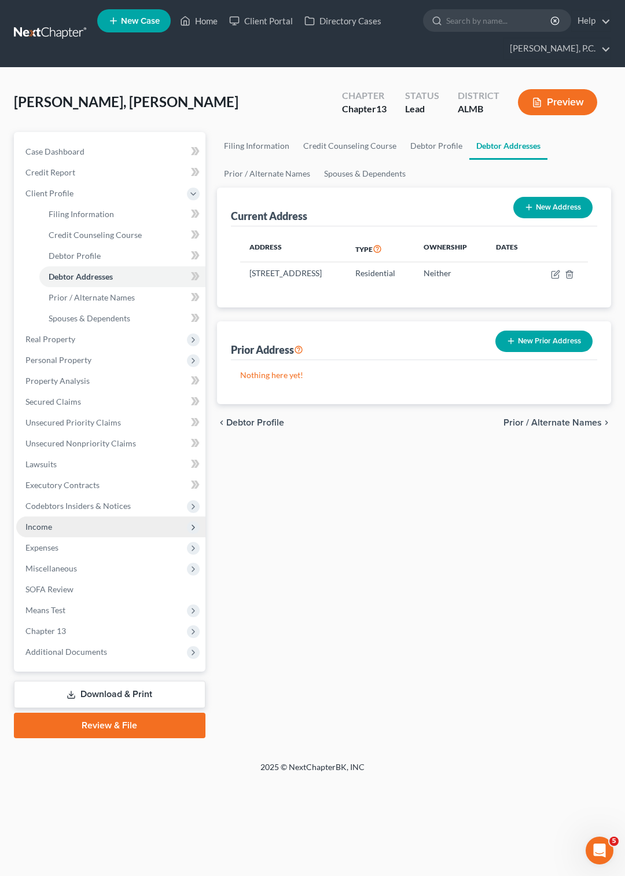
click at [46, 521] on span "Income" at bounding box center [110, 526] width 189 height 21
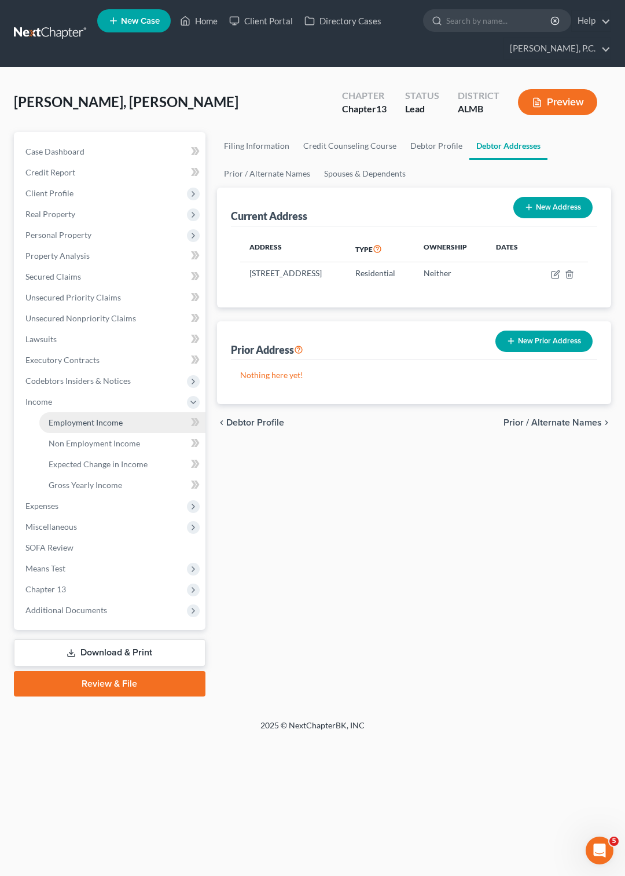
click at [89, 420] on span "Employment Income" at bounding box center [86, 422] width 74 height 10
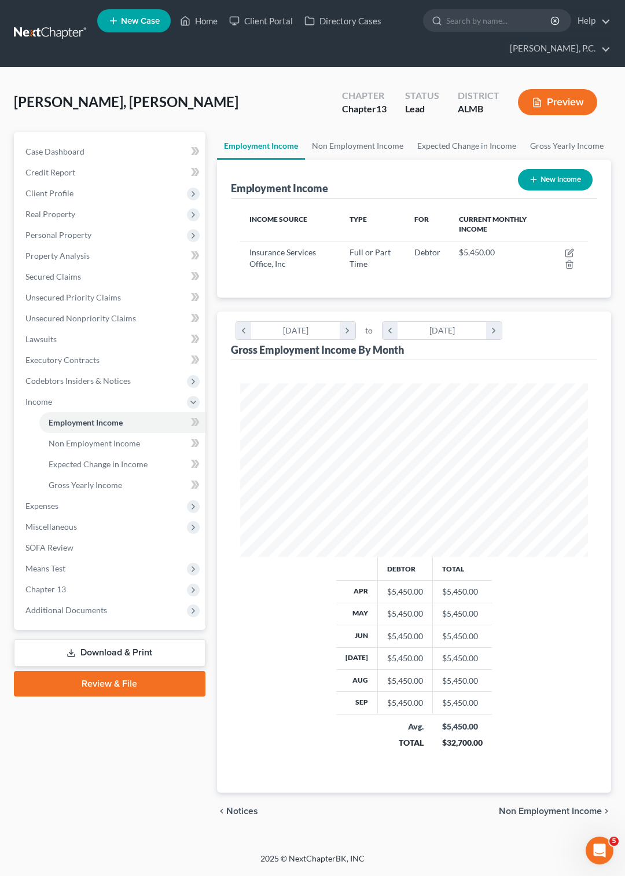
scroll to position [578650, 578460]
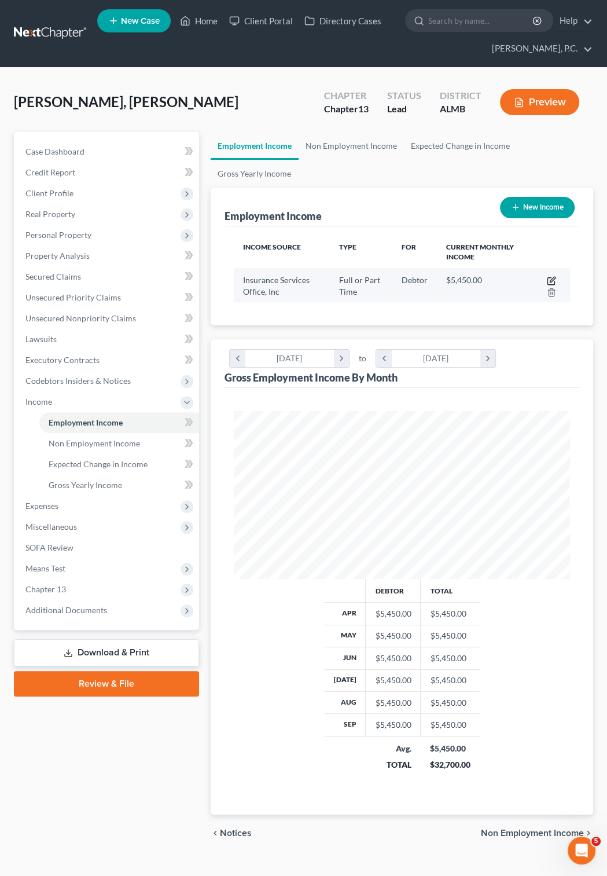
click at [555, 278] on icon "button" at bounding box center [551, 280] width 9 height 9
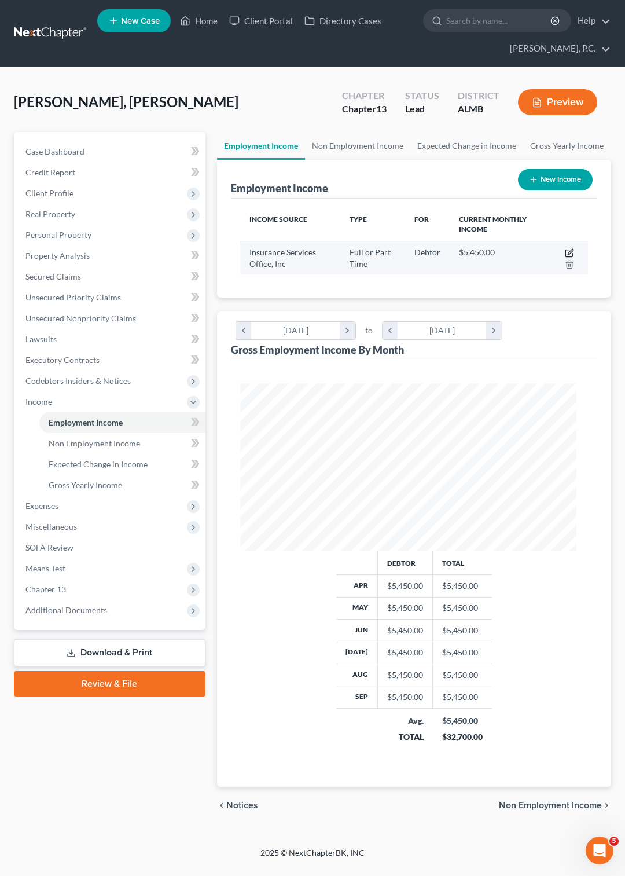
select select "0"
select select "33"
select select "1"
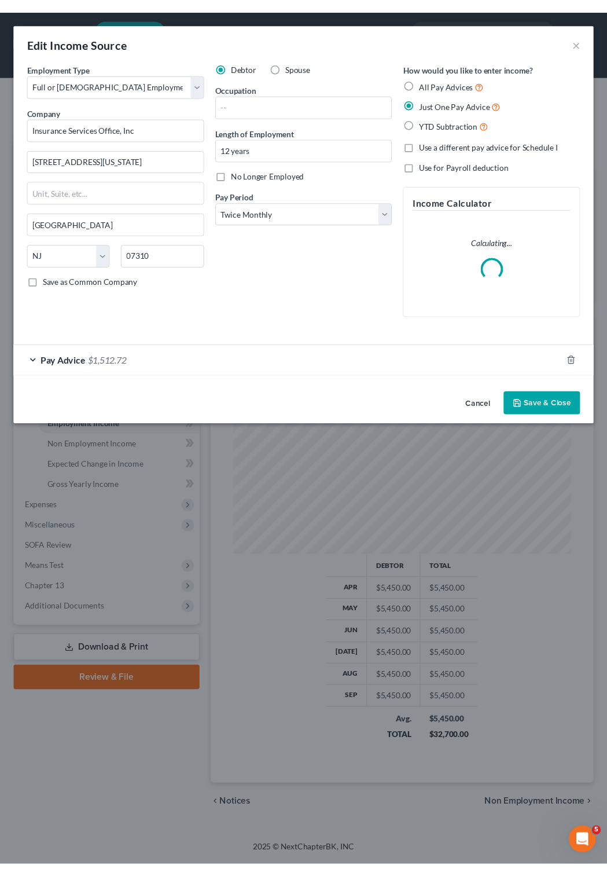
scroll to position [174, 372]
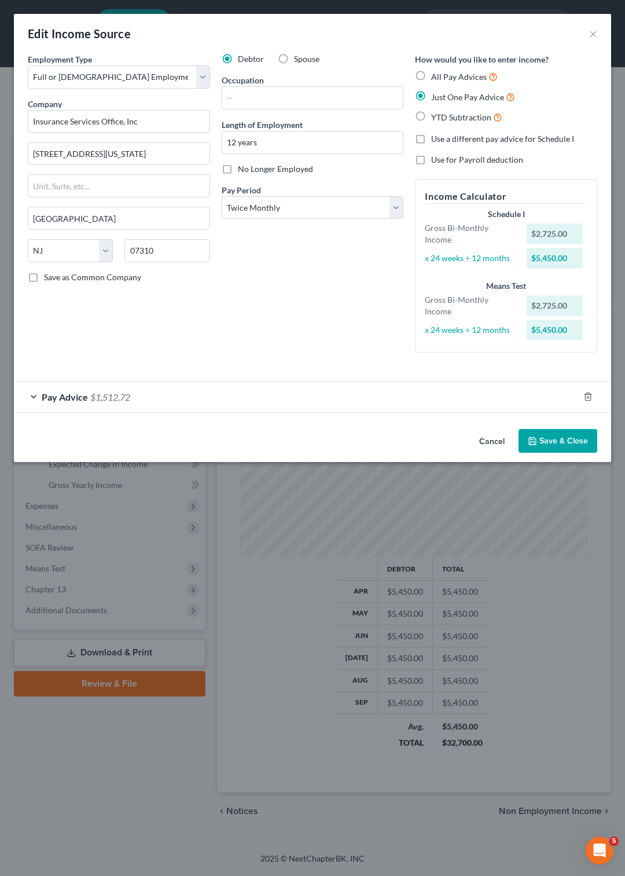
click at [544, 441] on button "Save & Close" at bounding box center [558, 441] width 79 height 24
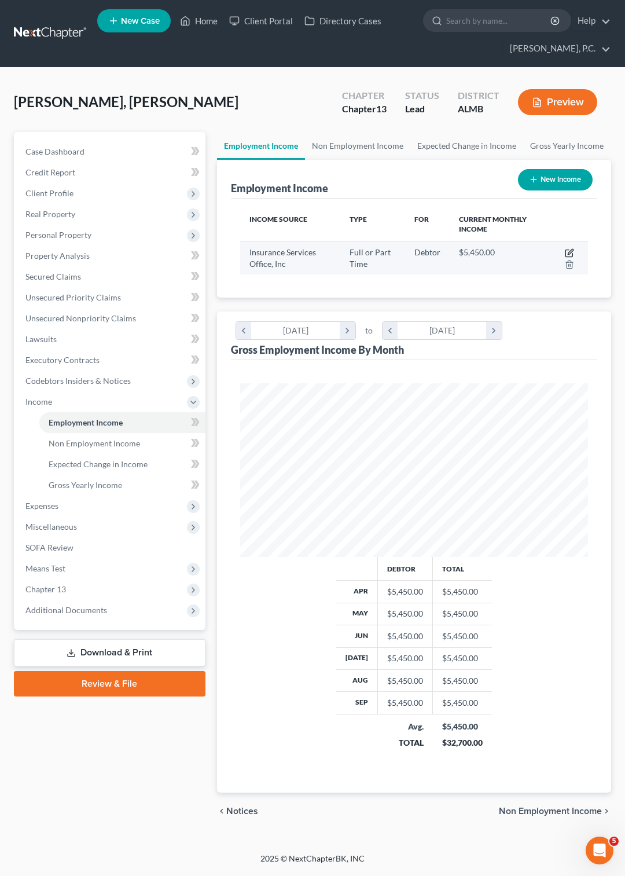
click at [567, 253] on icon "button" at bounding box center [569, 252] width 9 height 9
select select "0"
select select "33"
select select "1"
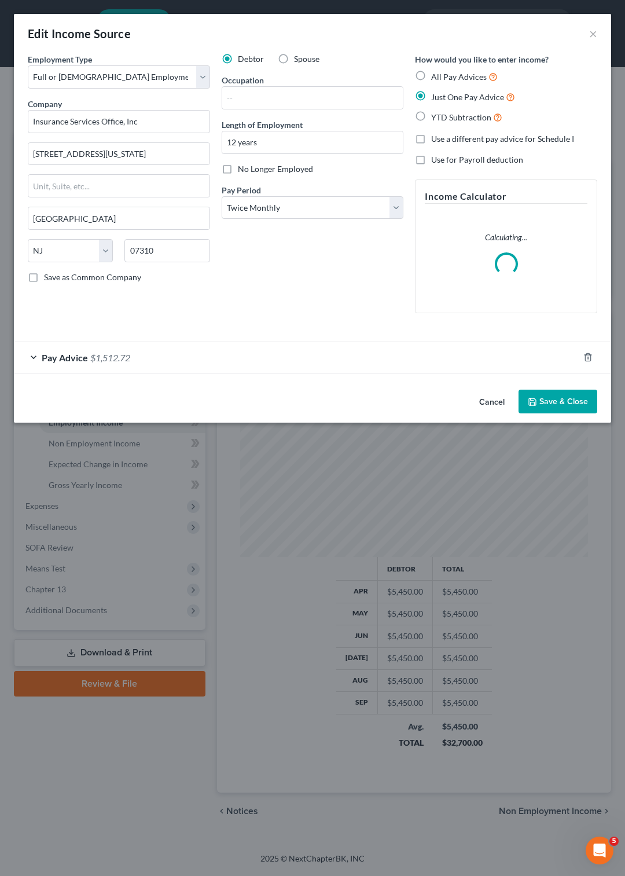
click at [70, 355] on span "Pay Advice" at bounding box center [65, 357] width 46 height 11
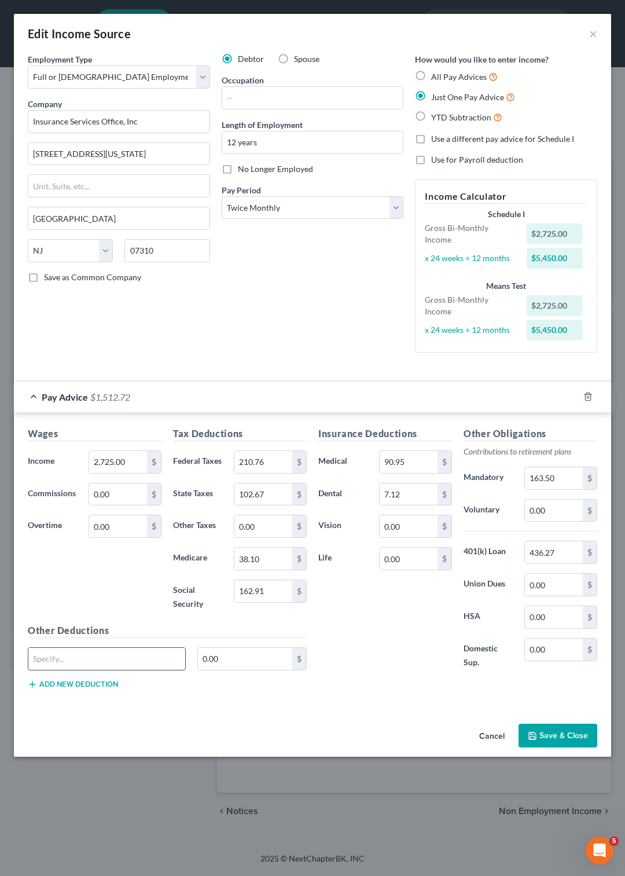
click at [65, 663] on input "text" at bounding box center [106, 659] width 157 height 22
type input "REtirement Loan"
type input "436.27"
click at [574, 553] on input "436.27" at bounding box center [554, 552] width 58 height 22
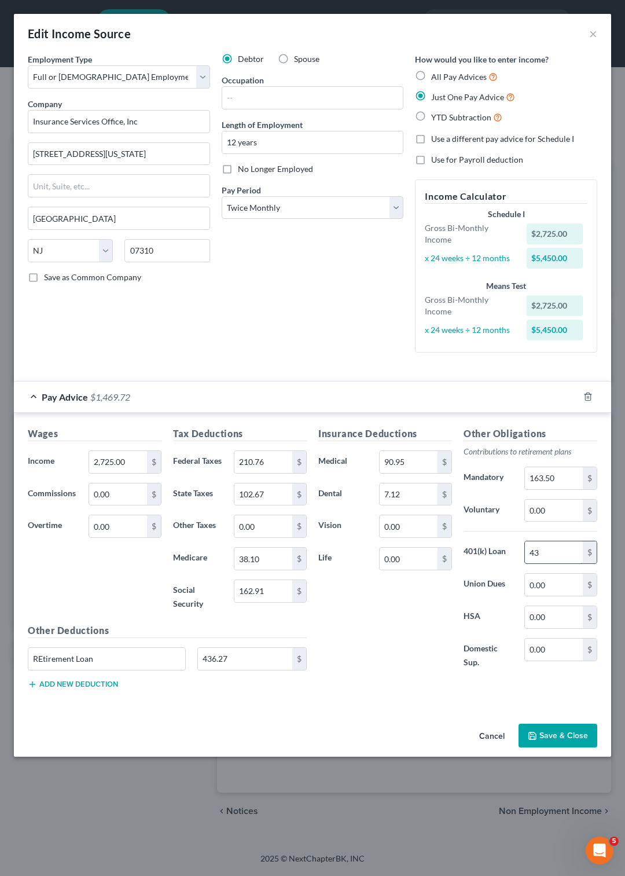
type input "4"
click at [559, 729] on button "Save & Close" at bounding box center [558, 736] width 79 height 24
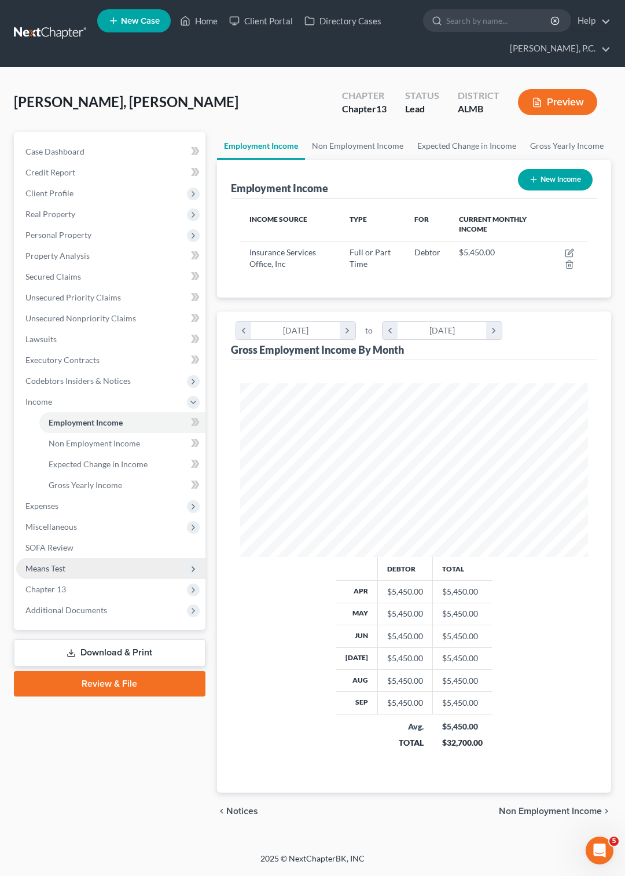
click at [53, 565] on span "Means Test" at bounding box center [45, 568] width 40 height 10
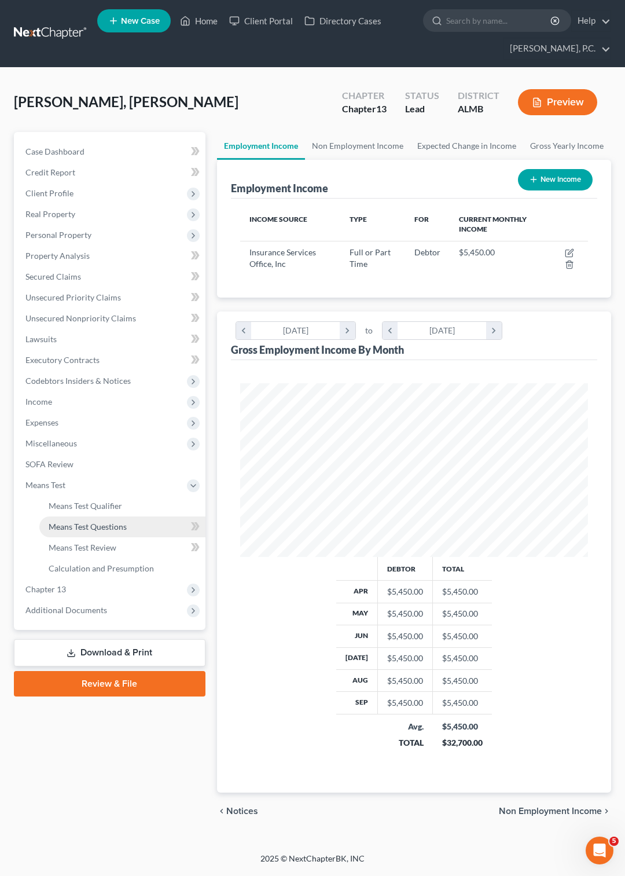
click at [112, 526] on span "Means Test Questions" at bounding box center [88, 527] width 78 height 10
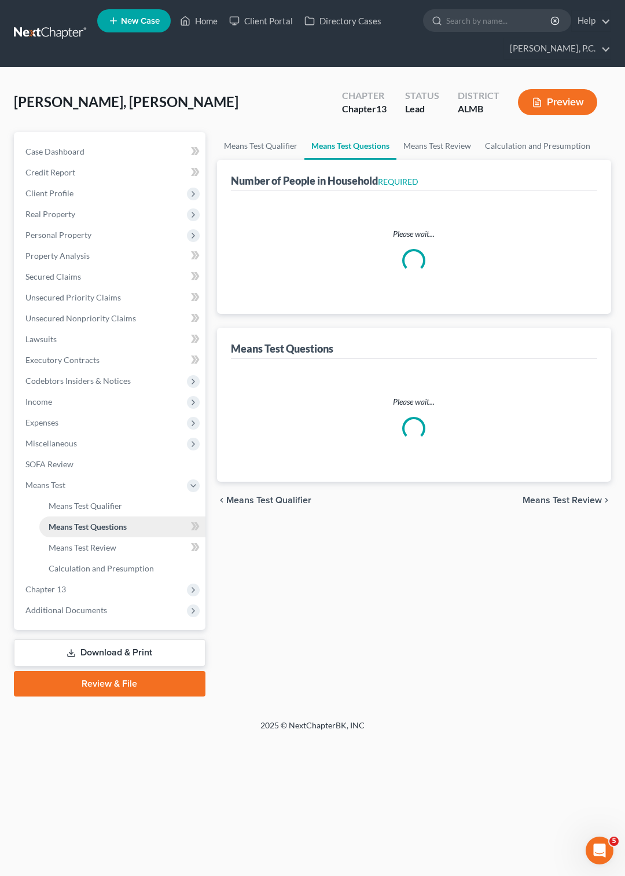
select select "1"
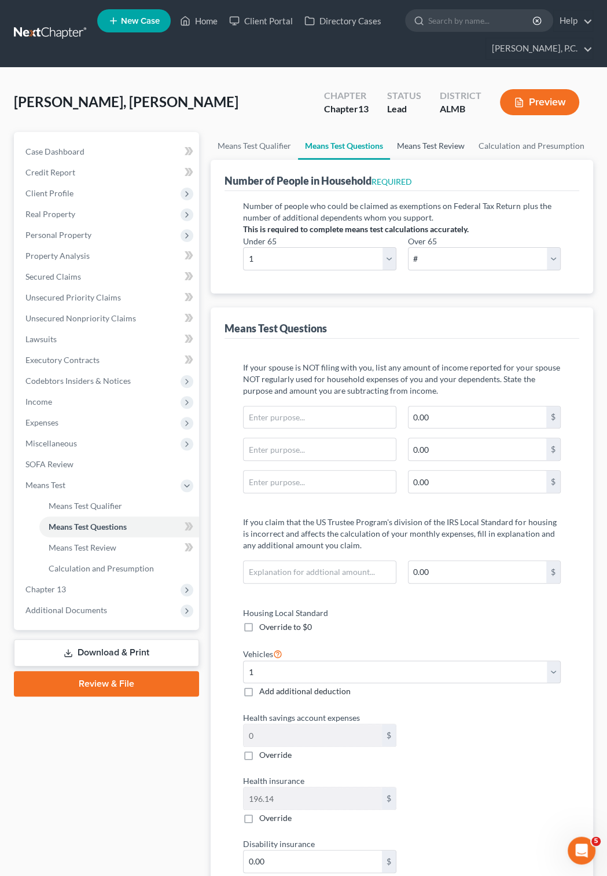
click at [424, 144] on link "Means Test Review" at bounding box center [431, 146] width 82 height 28
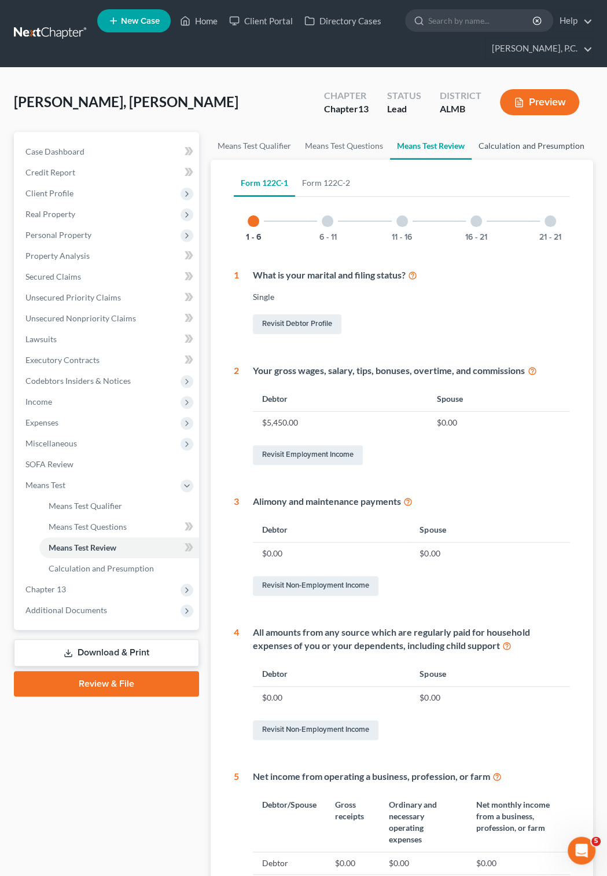
click at [506, 146] on link "Calculation and Presumption" at bounding box center [531, 146] width 119 height 28
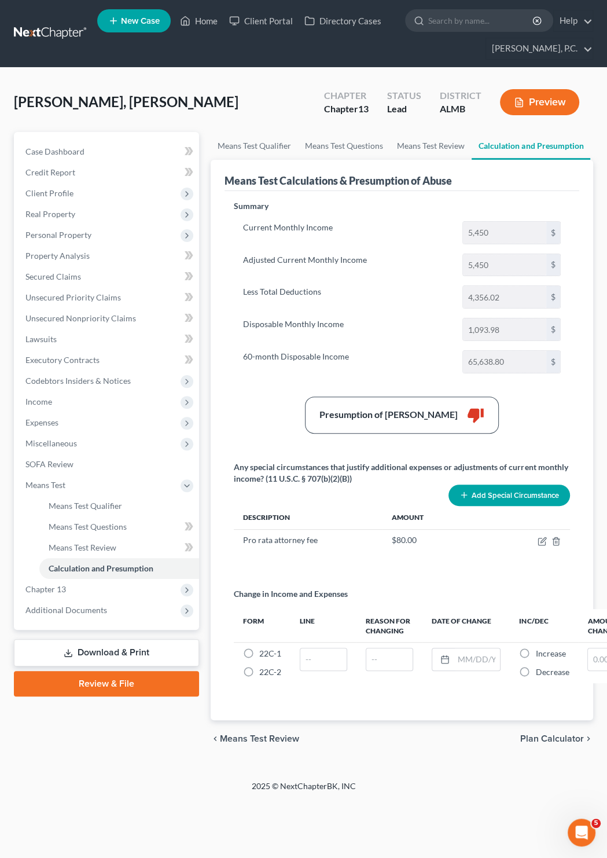
click at [518, 495] on button "Add Special Circumstance" at bounding box center [510, 494] width 122 height 21
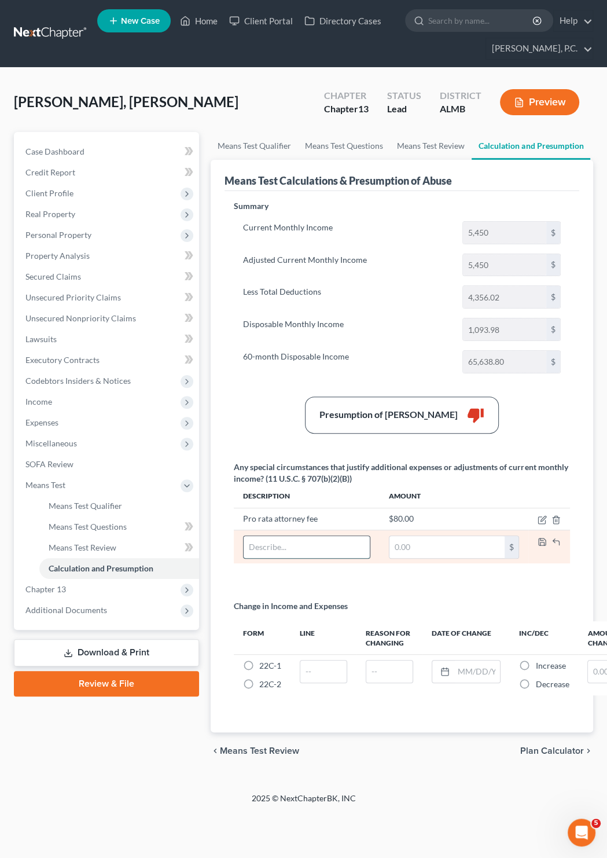
click at [252, 549] on input "text" at bounding box center [307, 547] width 126 height 22
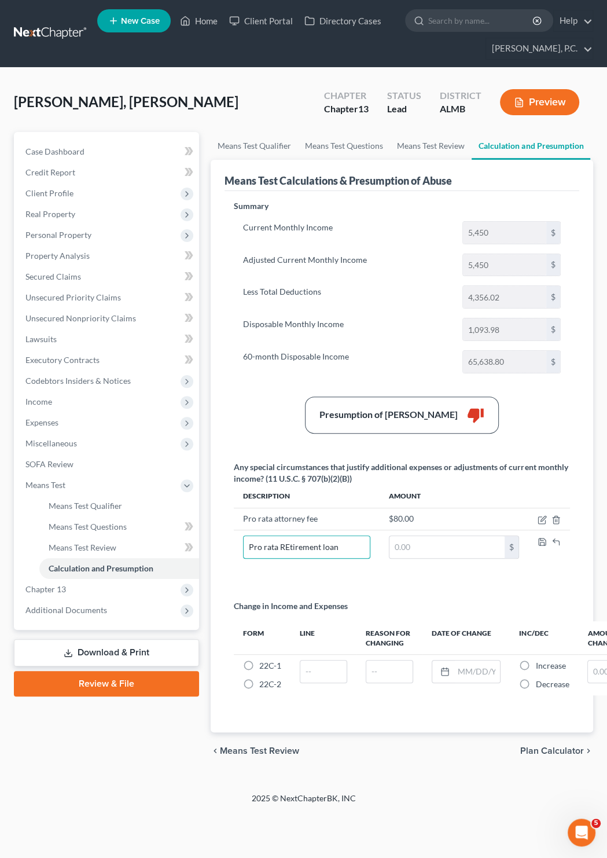
type input "Pro rata REtirement loan"
type input "218.14"
click at [431, 146] on link "Means Test Review" at bounding box center [431, 146] width 82 height 28
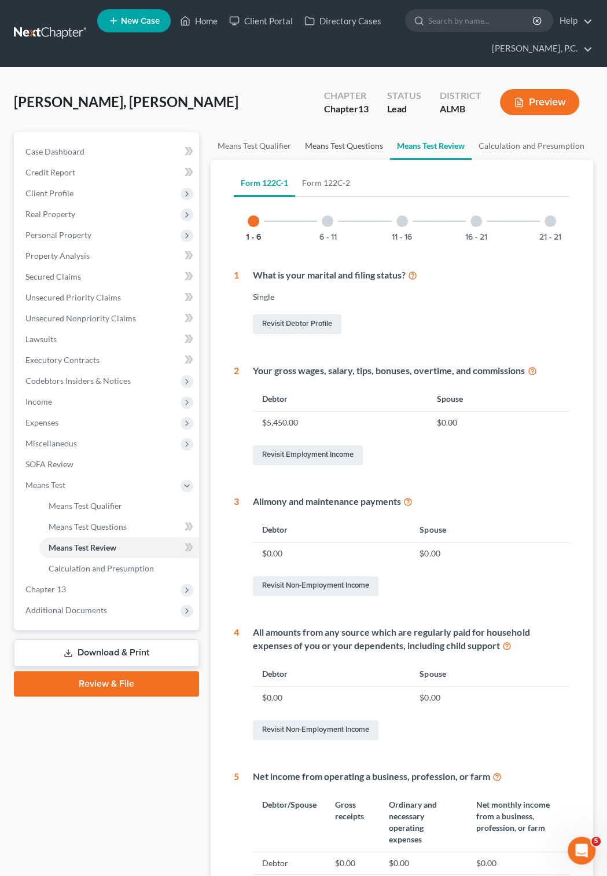
click at [343, 144] on link "Means Test Questions" at bounding box center [344, 146] width 92 height 28
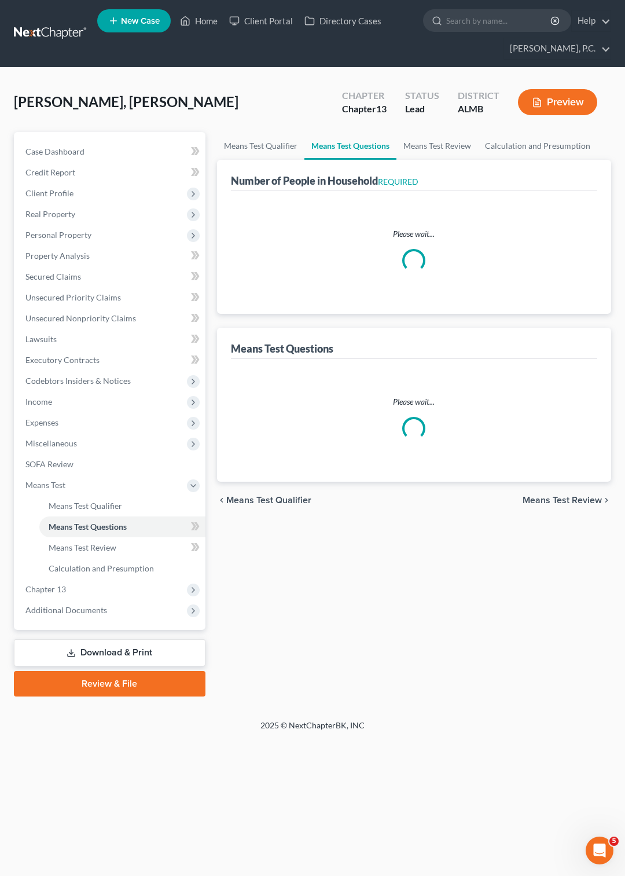
select select "1"
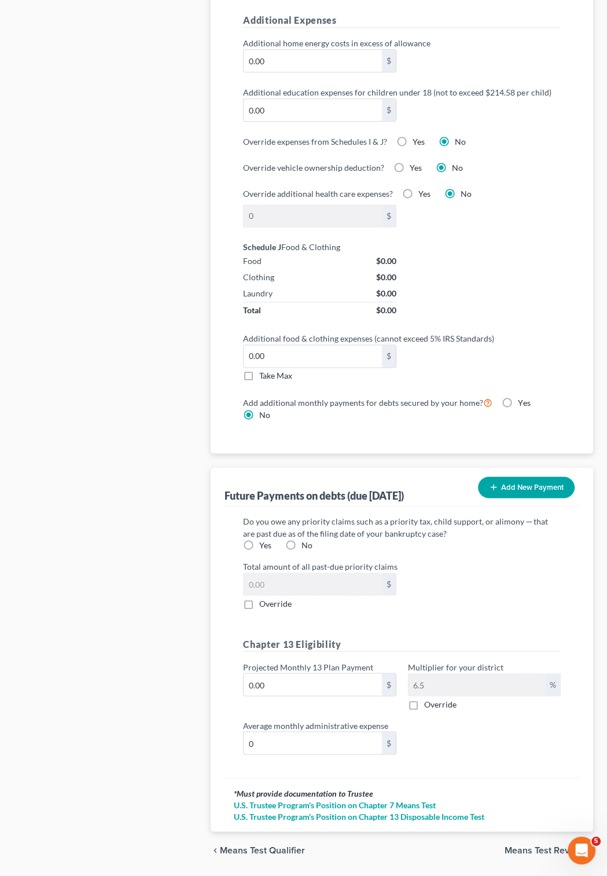
scroll to position [983, 0]
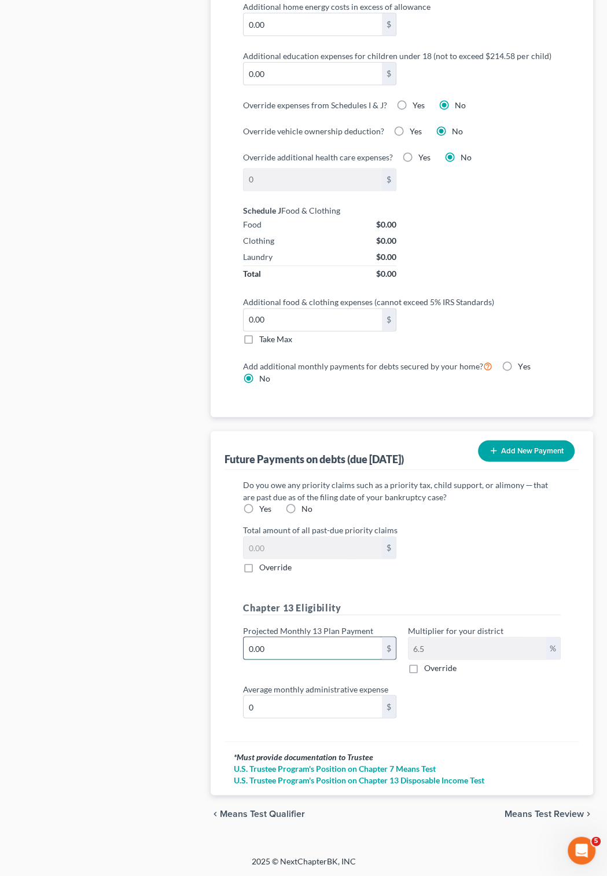
click at [295, 648] on input "0.00" at bounding box center [313, 648] width 138 height 22
type input "0"
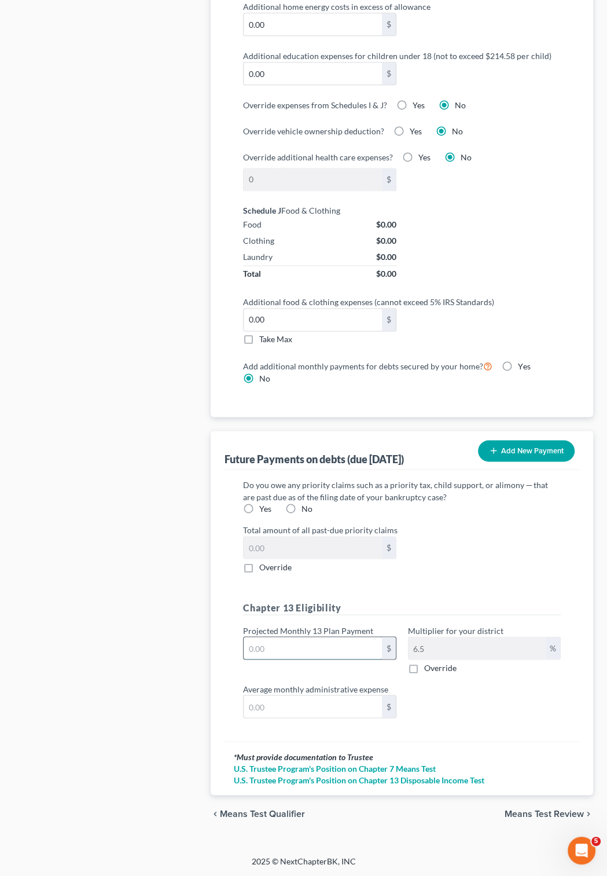
type input "1"
type input "0.06"
type input "10"
type input "0.65"
type input "100"
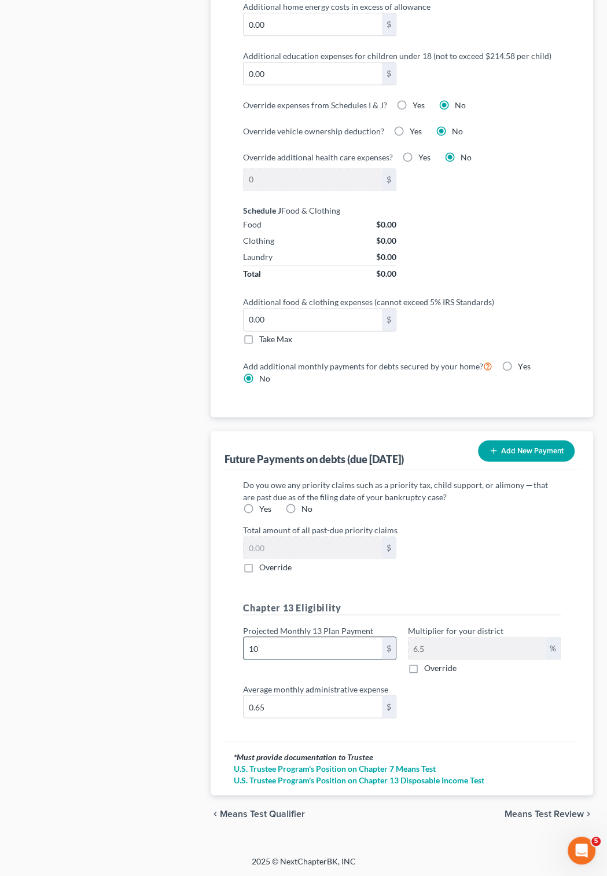
type input "6.50"
type input "1000"
type input "65.00"
type input "1,000"
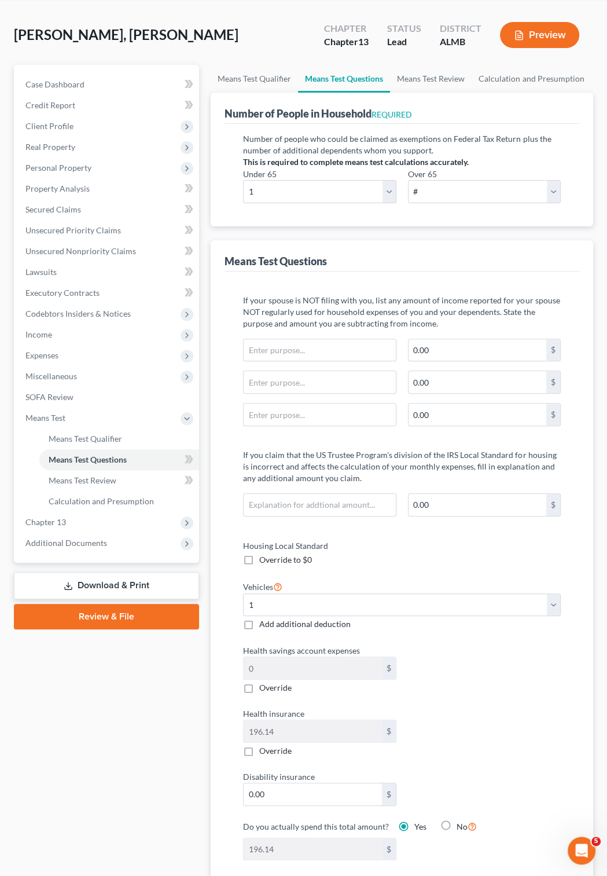
scroll to position [0, 0]
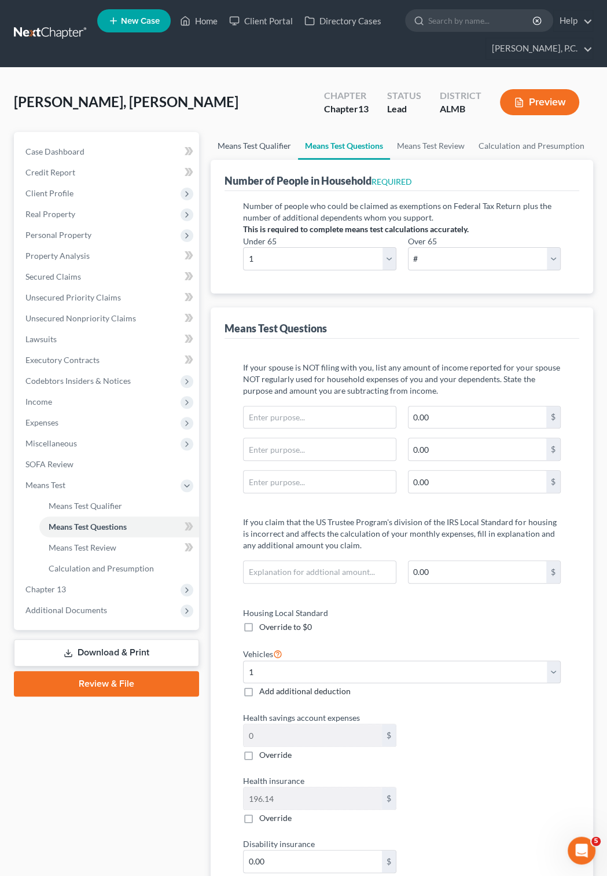
click at [260, 145] on link "Means Test Qualifier" at bounding box center [254, 146] width 87 height 28
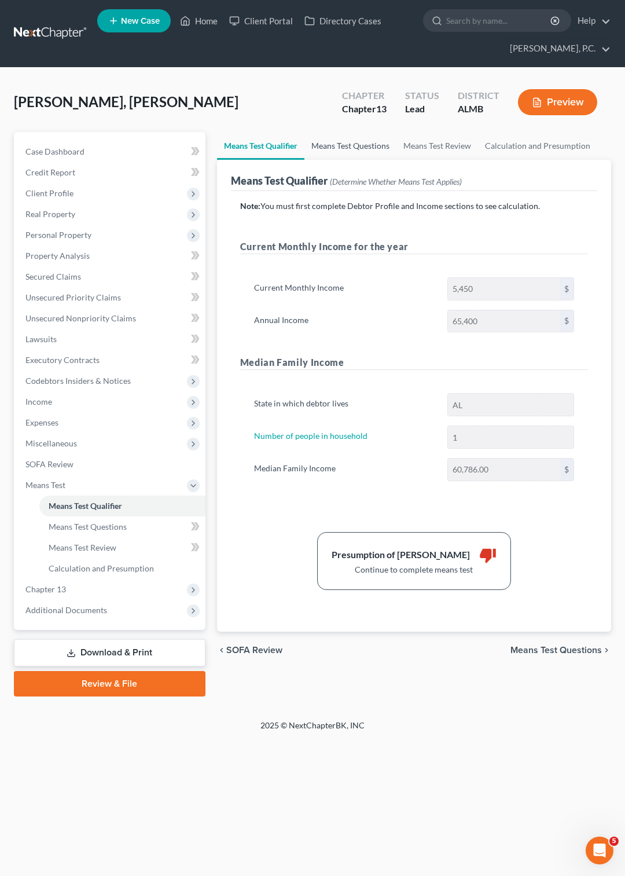
click at [339, 146] on link "Means Test Questions" at bounding box center [350, 146] width 92 height 28
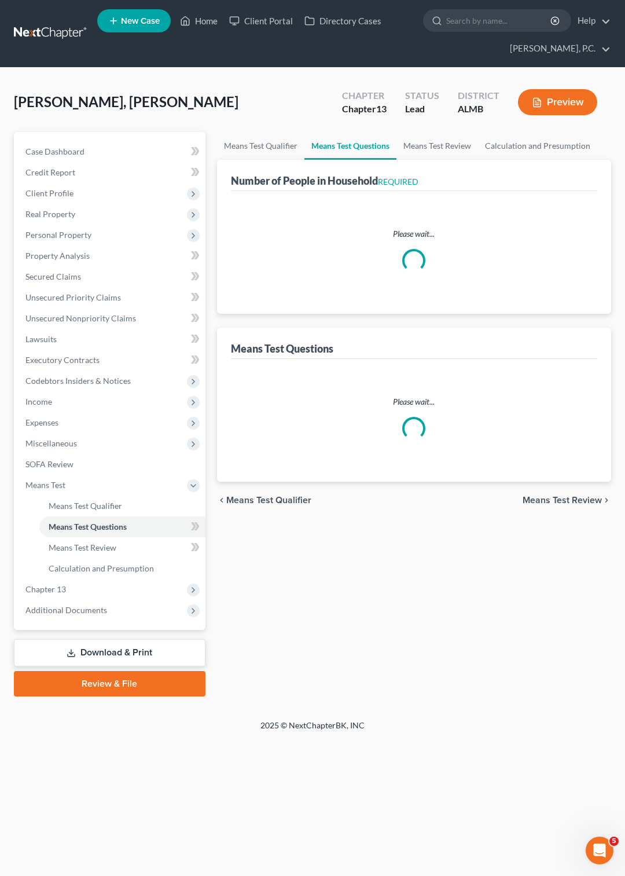
select select "1"
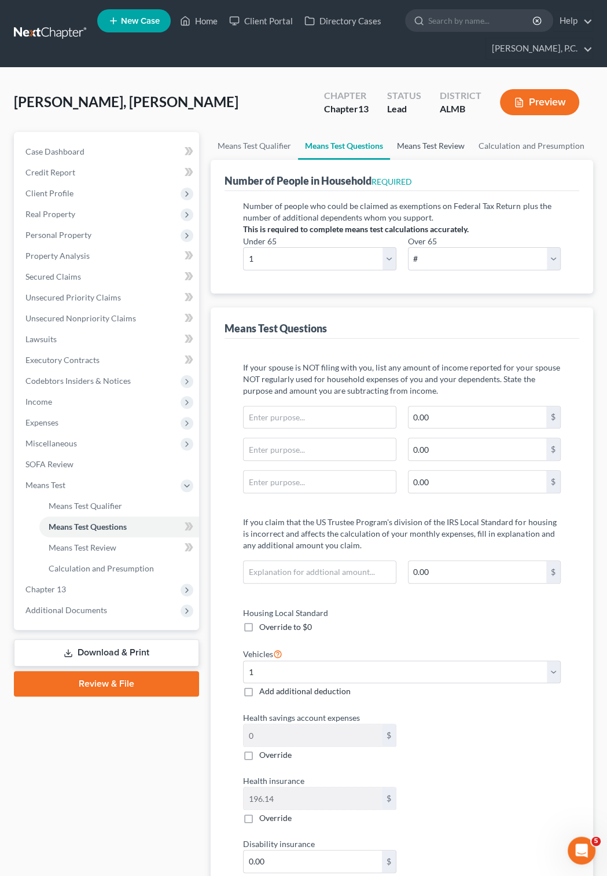
click at [420, 144] on link "Means Test Review" at bounding box center [431, 146] width 82 height 28
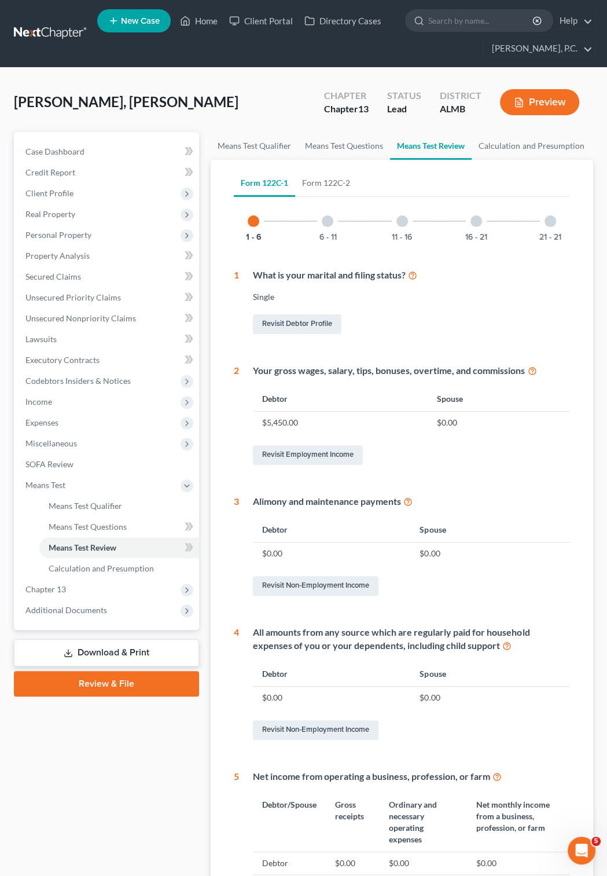
click at [328, 222] on div at bounding box center [328, 221] width 12 height 12
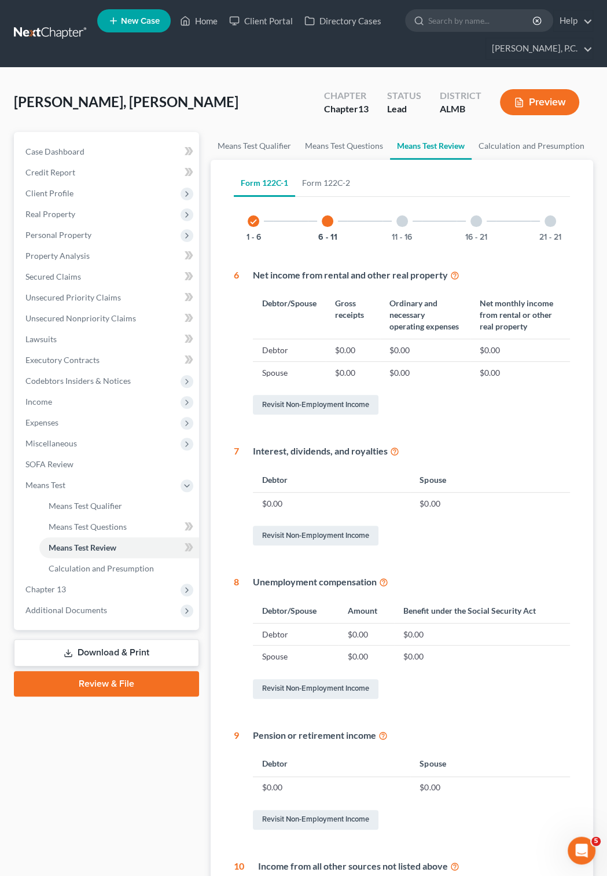
click at [399, 218] on div at bounding box center [402, 221] width 12 height 12
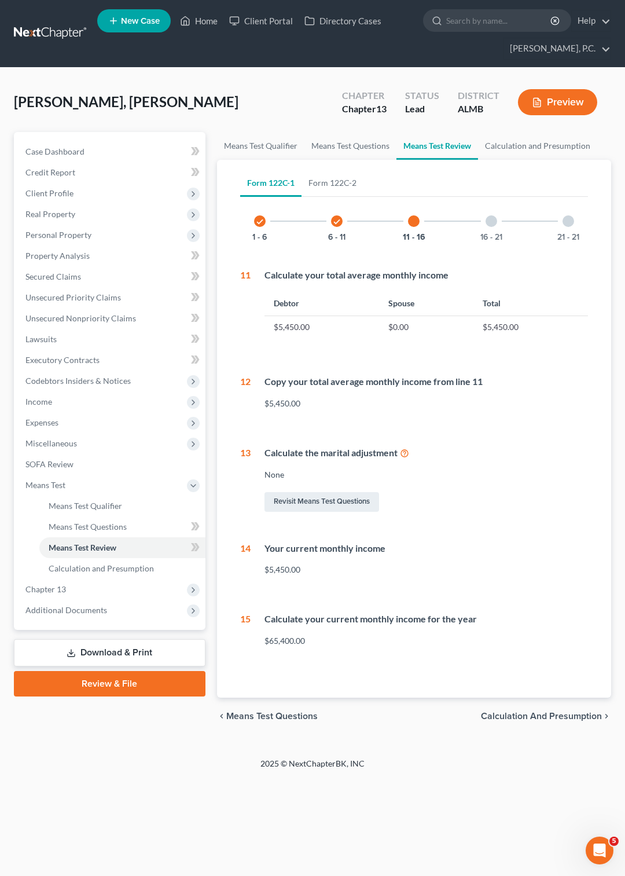
click at [487, 219] on div at bounding box center [492, 221] width 12 height 12
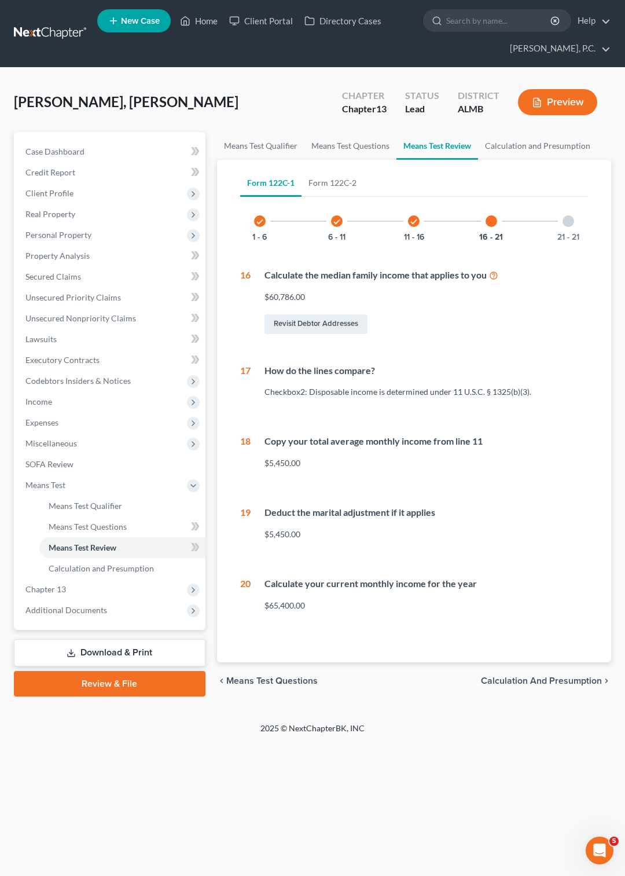
click at [570, 222] on div at bounding box center [569, 221] width 12 height 12
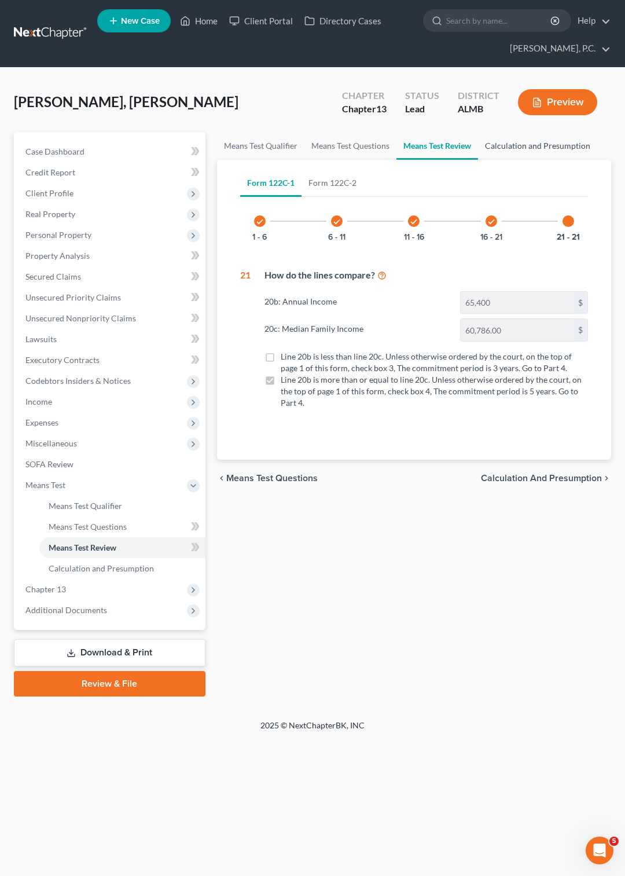
click at [520, 146] on link "Calculation and Presumption" at bounding box center [537, 146] width 119 height 28
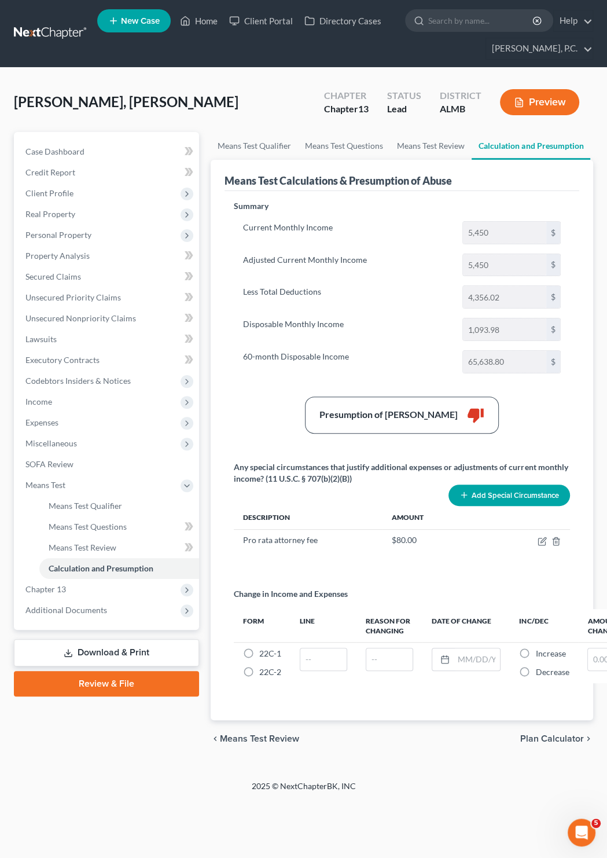
click at [489, 495] on button "Add Special Circumstance" at bounding box center [510, 494] width 122 height 21
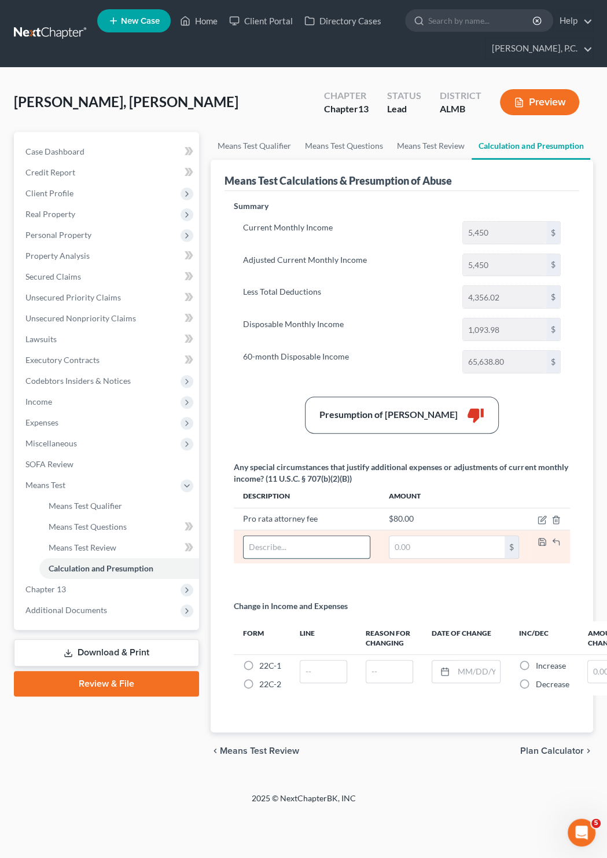
click at [265, 542] on input "text" at bounding box center [307, 547] width 126 height 22
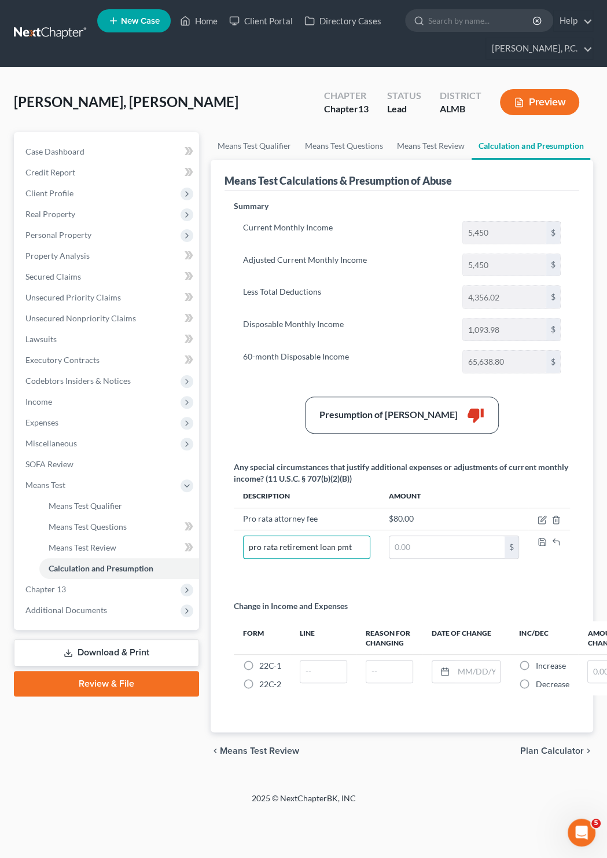
type input "pro rata retirement loan pmt"
type input "21,814"
click at [70, 376] on span "Codebtors Insiders & Notices" at bounding box center [77, 381] width 105 height 10
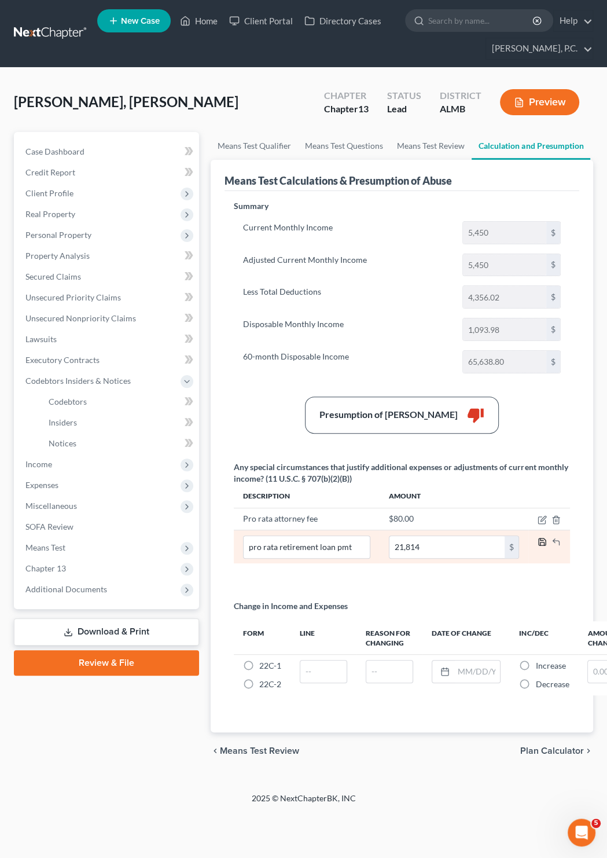
click at [542, 542] on polyline "button" at bounding box center [543, 543] width 4 height 3
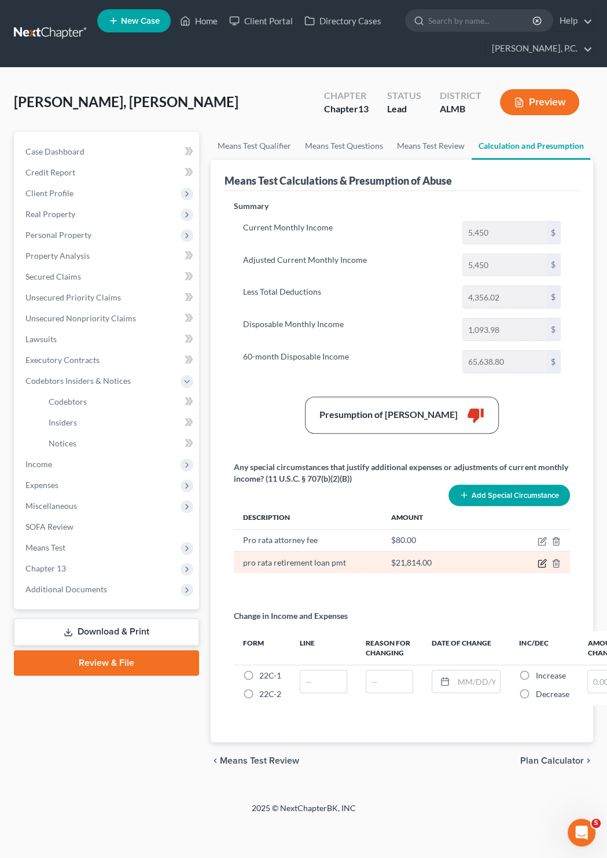
click at [542, 559] on icon "button" at bounding box center [543, 561] width 5 height 5
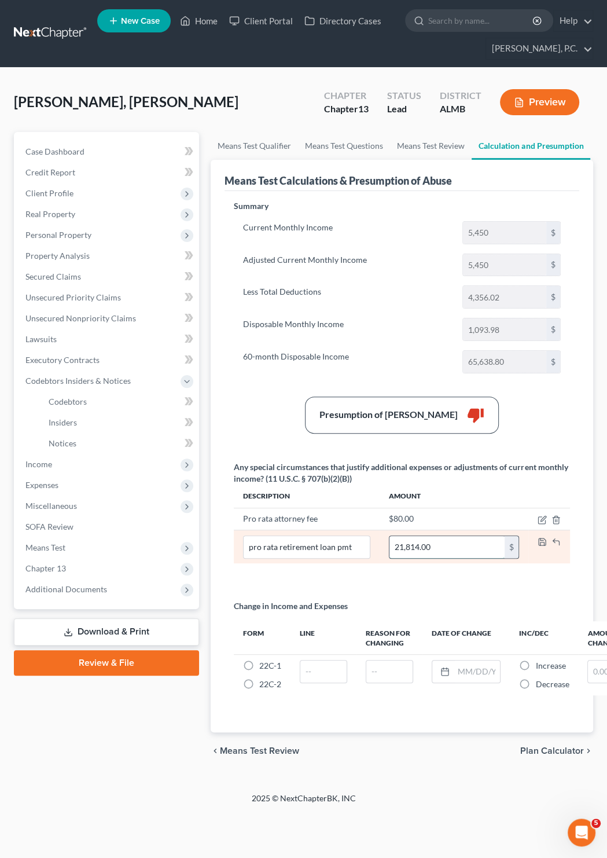
click at [439, 536] on input "21,814.00" at bounding box center [447, 547] width 115 height 22
type input "218.14"
click at [538, 537] on icon "button" at bounding box center [542, 541] width 9 height 9
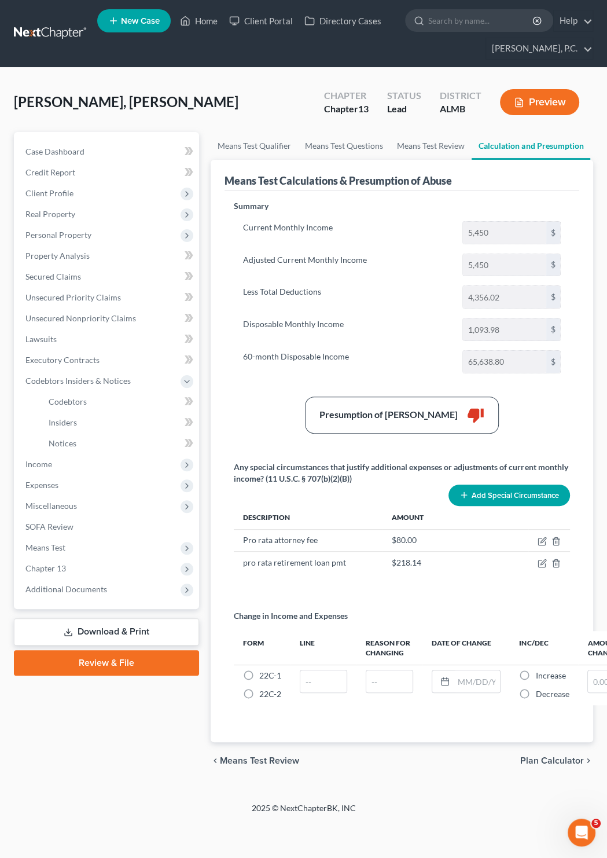
click at [549, 89] on button "Preview" at bounding box center [539, 102] width 79 height 26
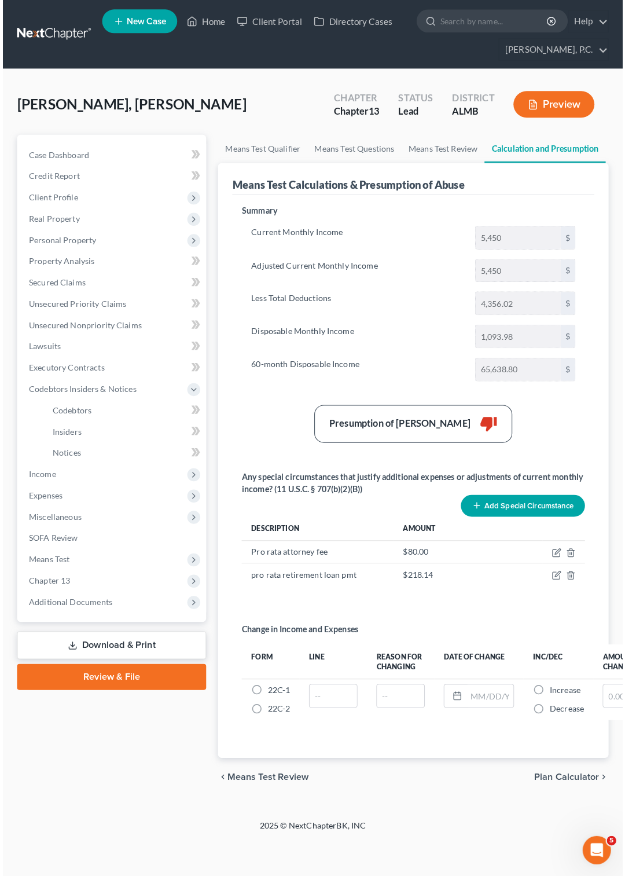
scroll to position [0, 0]
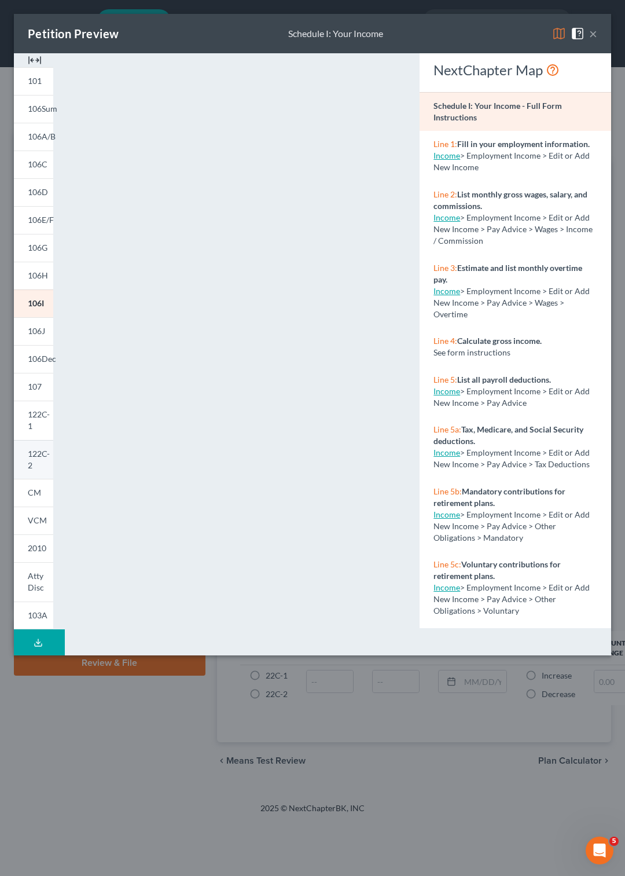
click at [38, 449] on span "122C-2" at bounding box center [39, 459] width 22 height 21
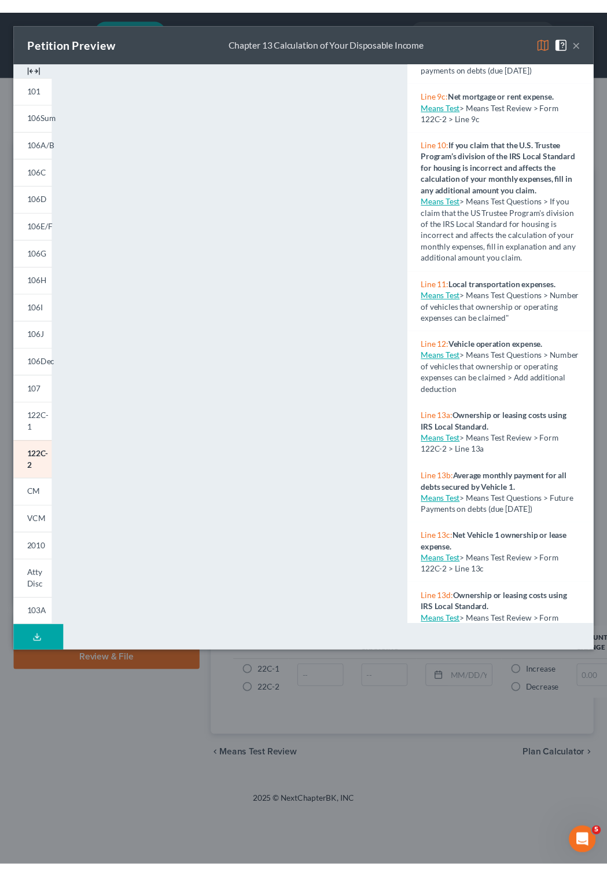
scroll to position [817, 0]
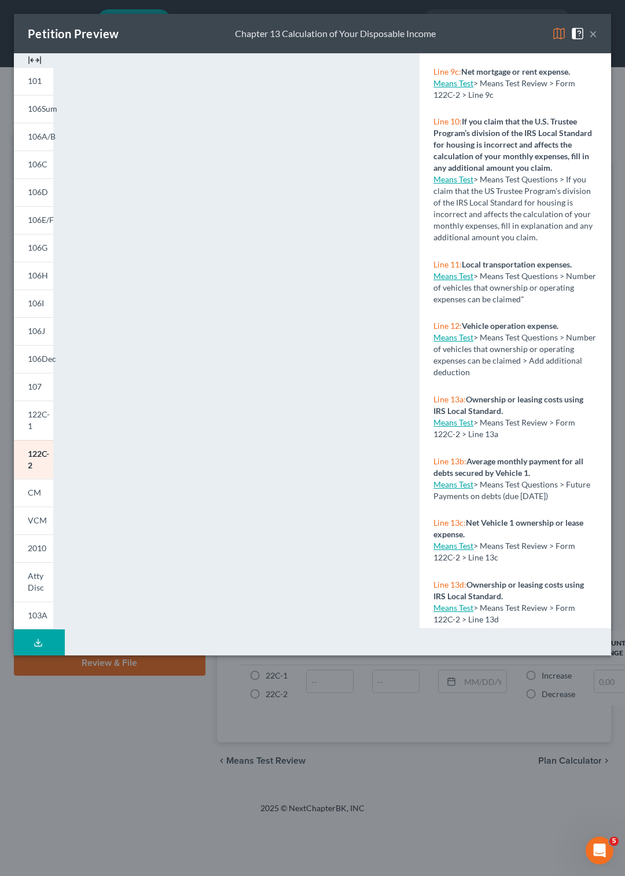
click at [458, 342] on link "Means Test" at bounding box center [454, 337] width 40 height 10
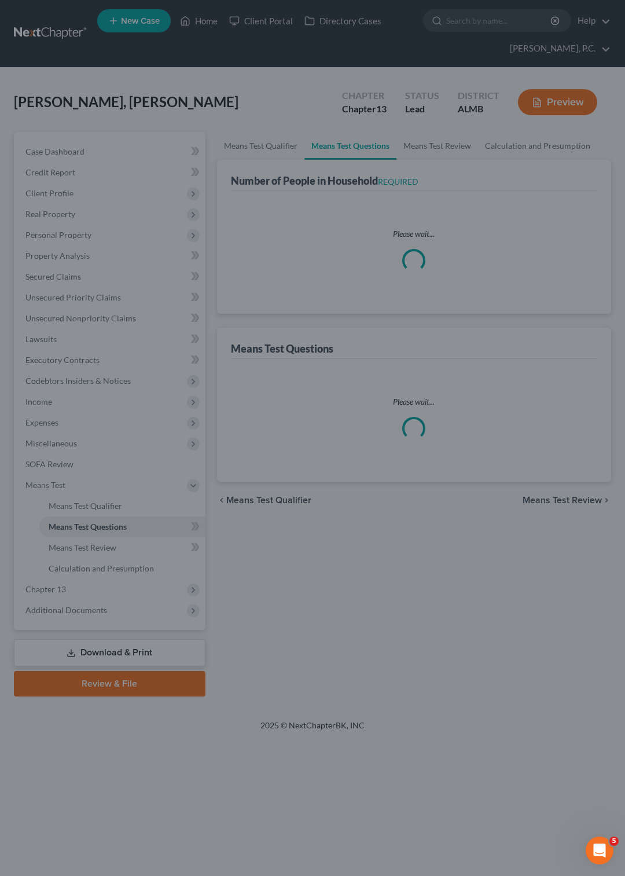
select select "1"
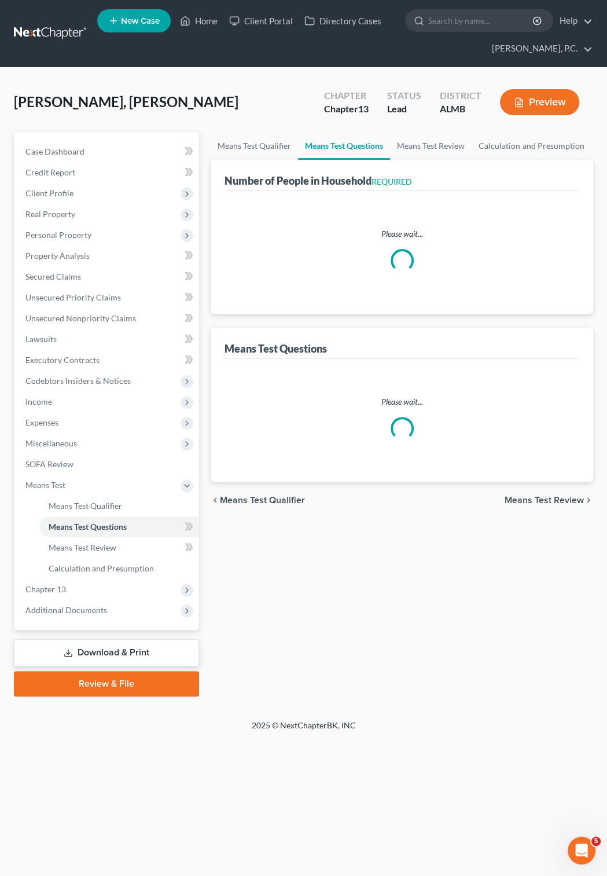
select select "1"
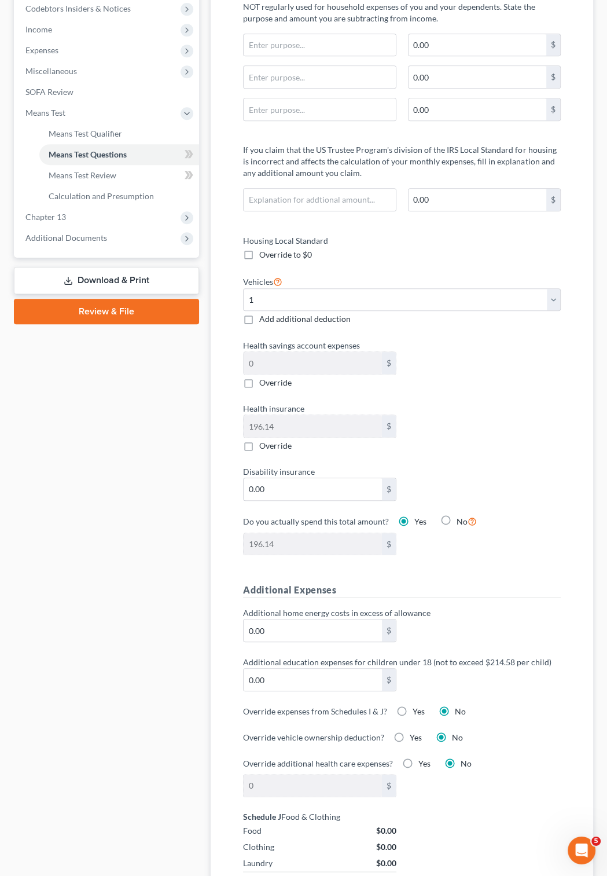
scroll to position [358, 0]
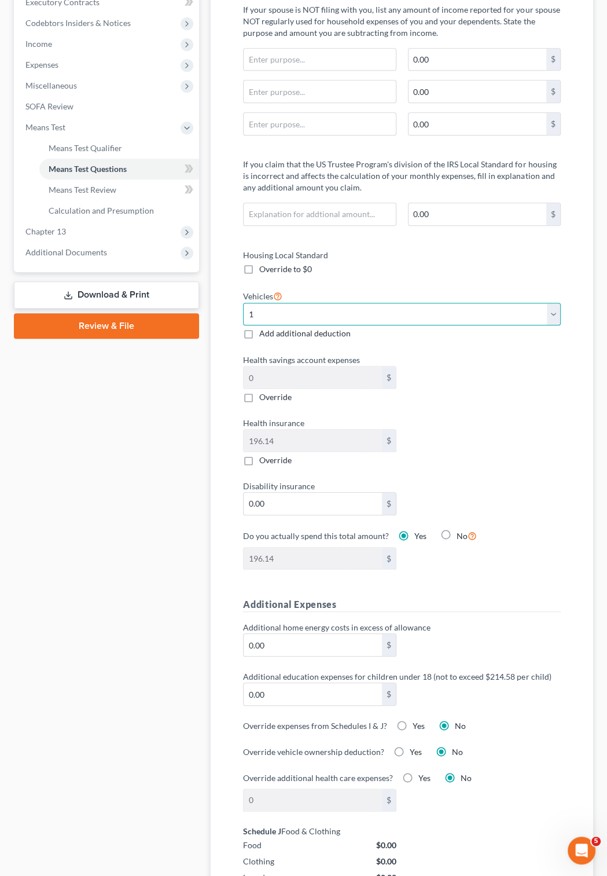
click at [243, 303] on select "Select 0 1 2 3 4 5" at bounding box center [402, 314] width 318 height 23
select select "2"
click option "2" at bounding box center [0, 0] width 0 height 0
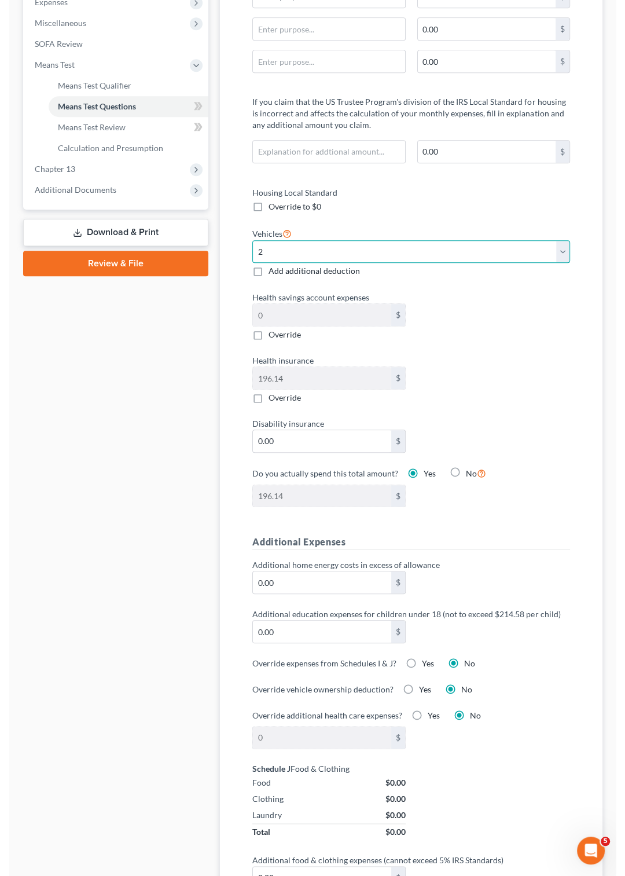
scroll to position [0, 0]
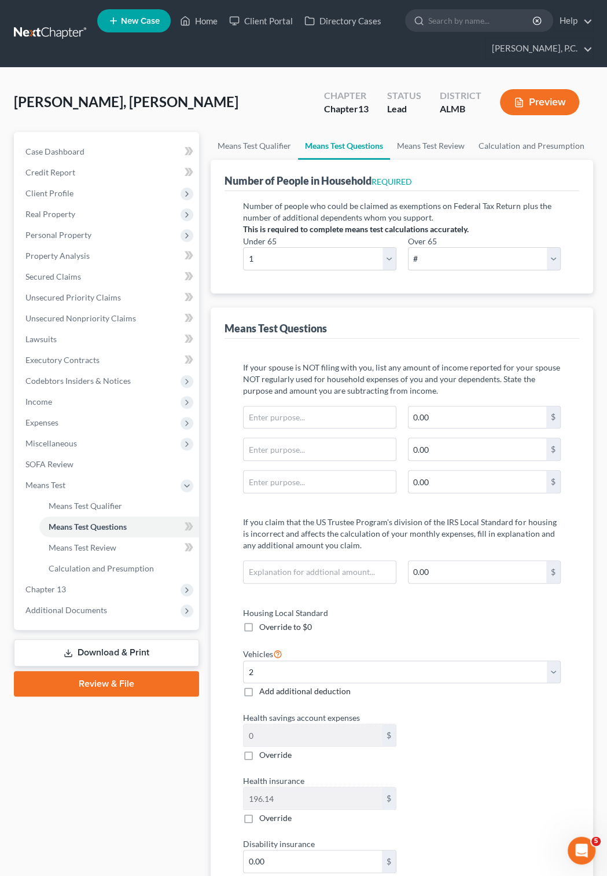
click at [536, 104] on button "Preview" at bounding box center [539, 102] width 79 height 26
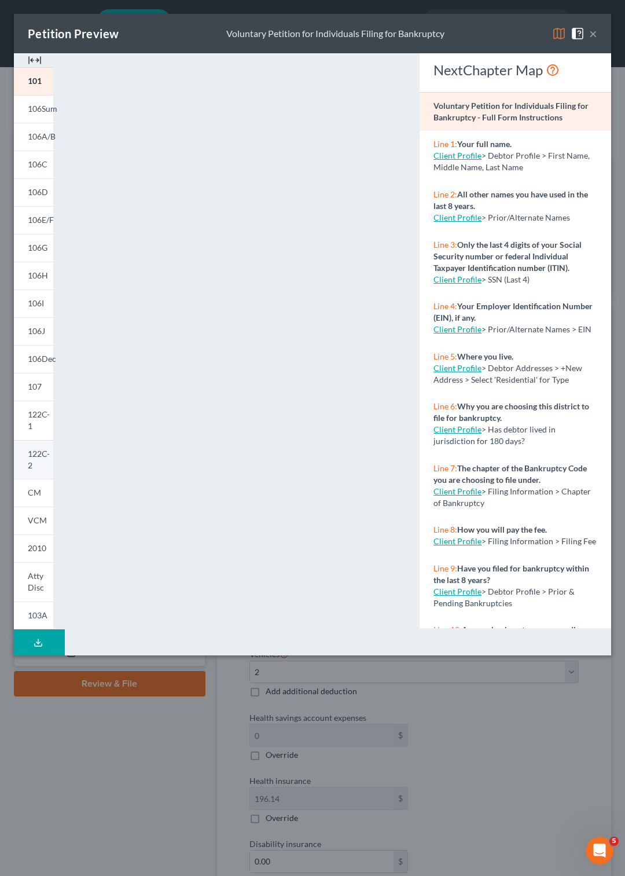
click at [41, 449] on span "122C-2" at bounding box center [39, 459] width 22 height 21
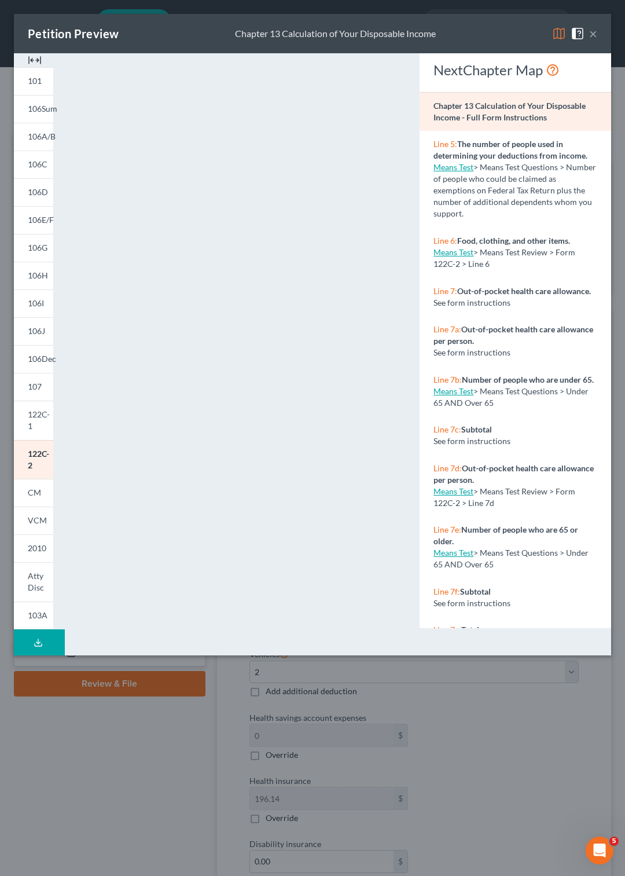
click at [593, 35] on button "×" at bounding box center [593, 34] width 8 height 14
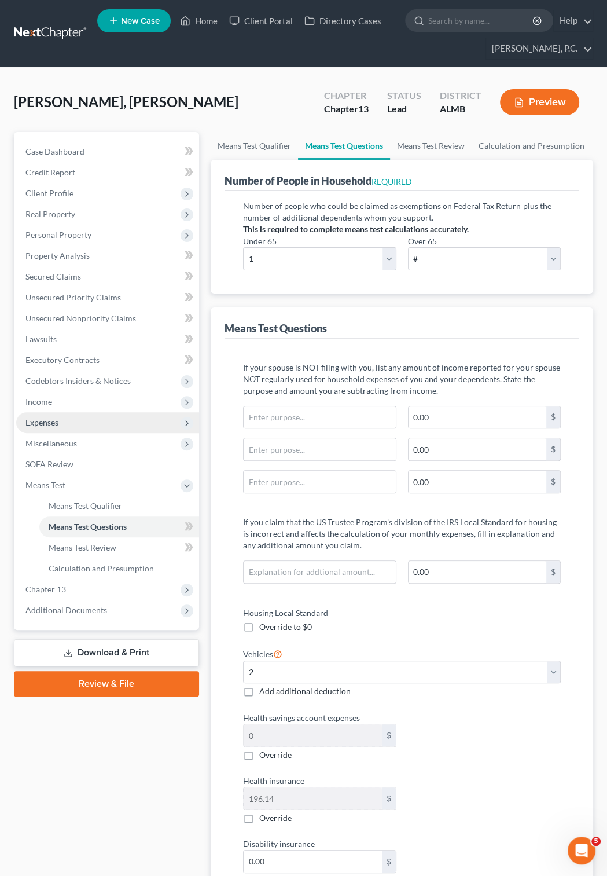
click at [46, 424] on span "Expenses" at bounding box center [41, 422] width 33 height 10
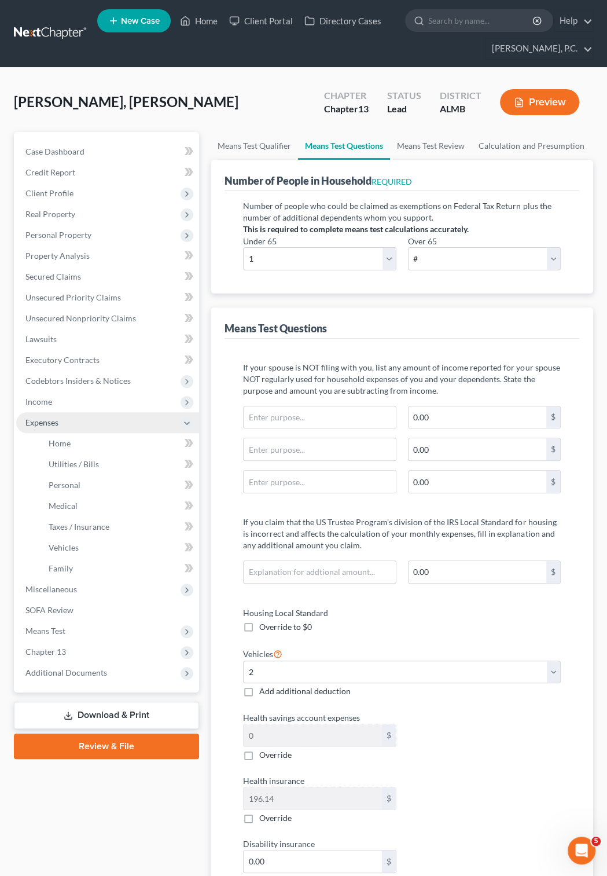
click at [67, 419] on span "Expenses" at bounding box center [107, 422] width 183 height 21
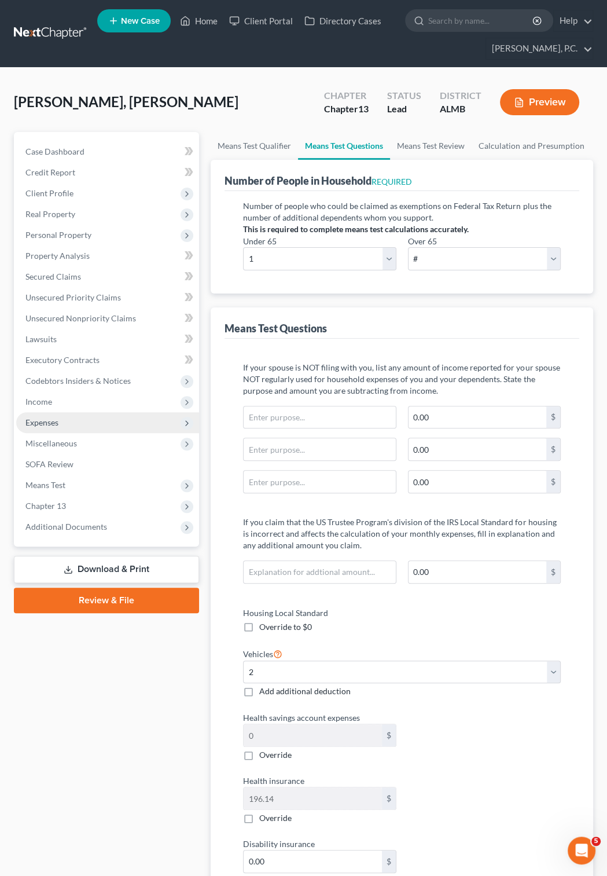
click at [42, 421] on span "Expenses" at bounding box center [41, 422] width 33 height 10
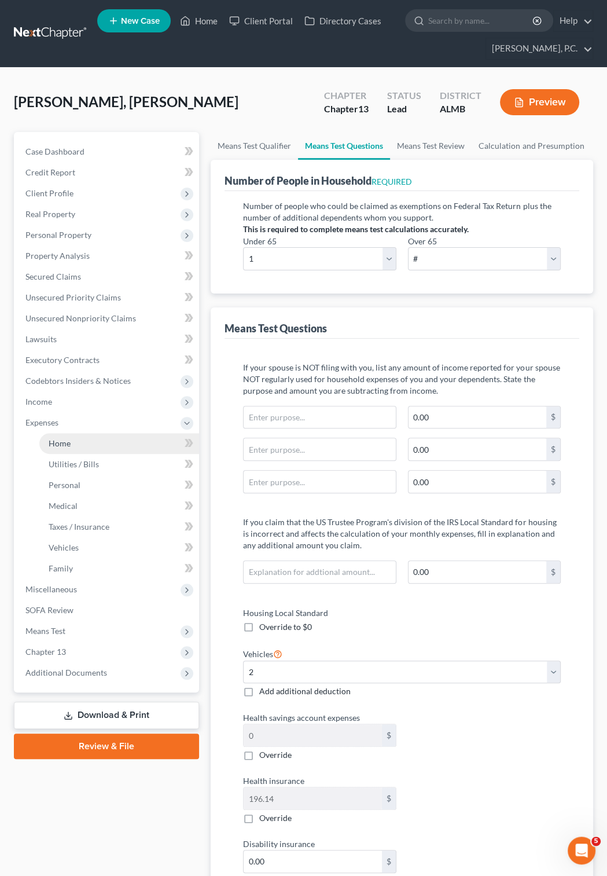
click at [60, 447] on span "Home" at bounding box center [60, 443] width 22 height 10
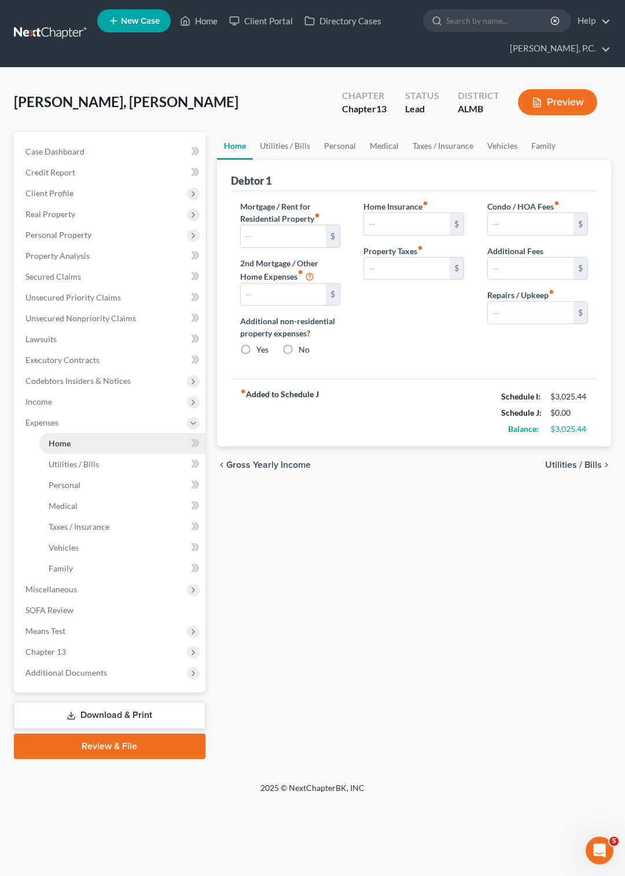
type input "0.00"
radio input "true"
type input "0.00"
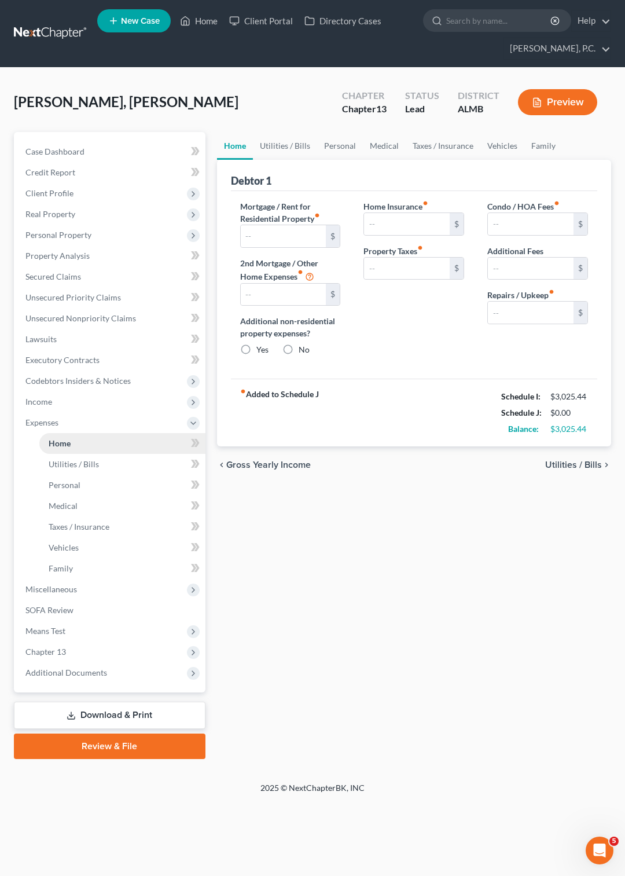
type input "0.00"
click at [70, 486] on span "Personal" at bounding box center [65, 485] width 32 height 10
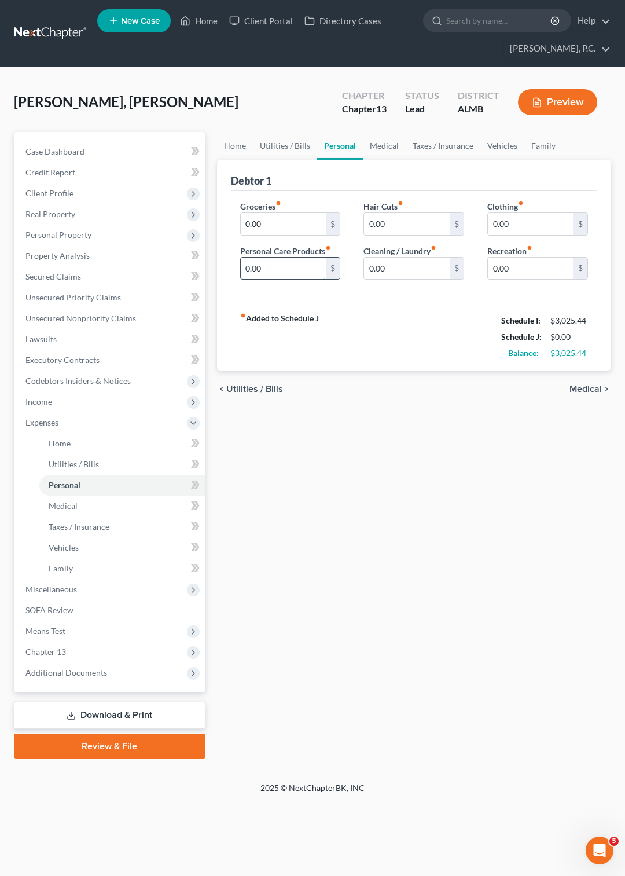
click at [265, 264] on input "0.00" at bounding box center [284, 269] width 86 height 22
type input "0"
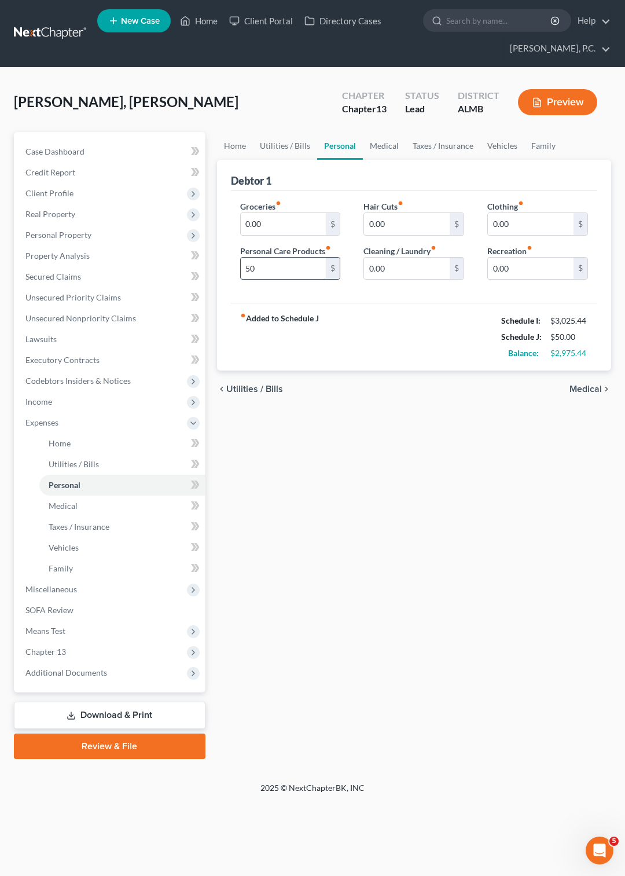
type input "50"
click at [524, 218] on input "0.00" at bounding box center [531, 224] width 86 height 22
type input "0"
type input "125"
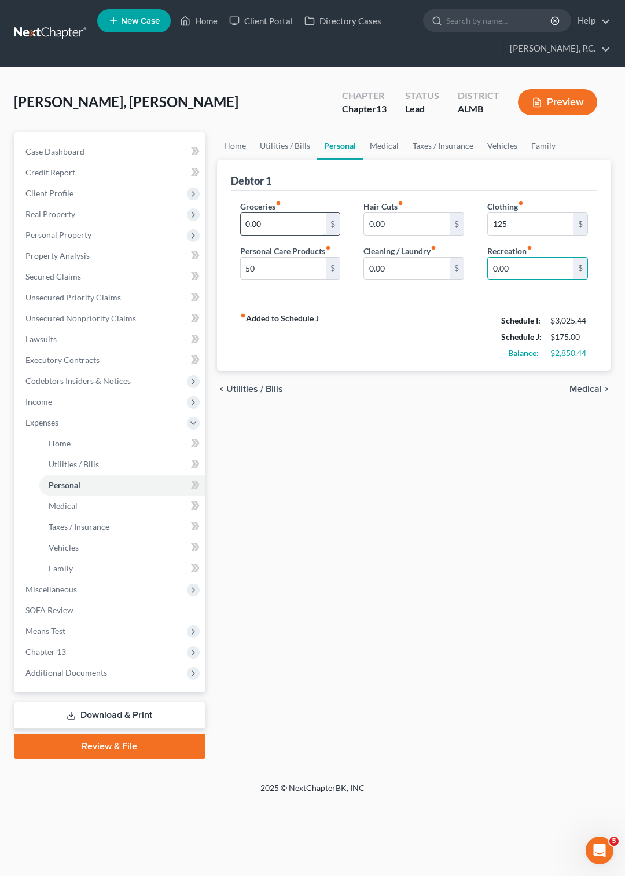
click at [284, 222] on input "0.00" at bounding box center [284, 224] width 86 height 22
type input "0"
click at [280, 221] on input "500" at bounding box center [284, 224] width 86 height 22
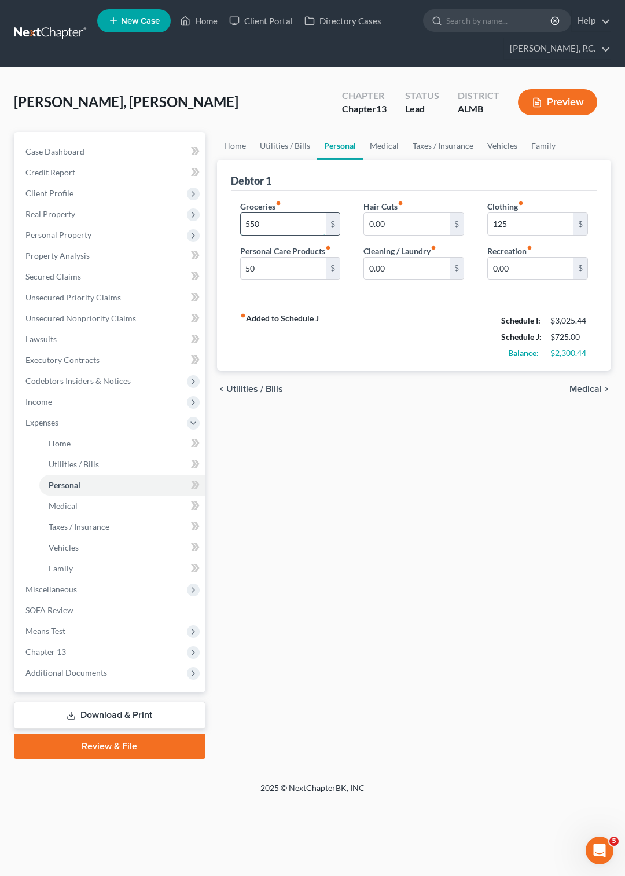
type input "550"
click at [52, 505] on span "Medical" at bounding box center [63, 506] width 29 height 10
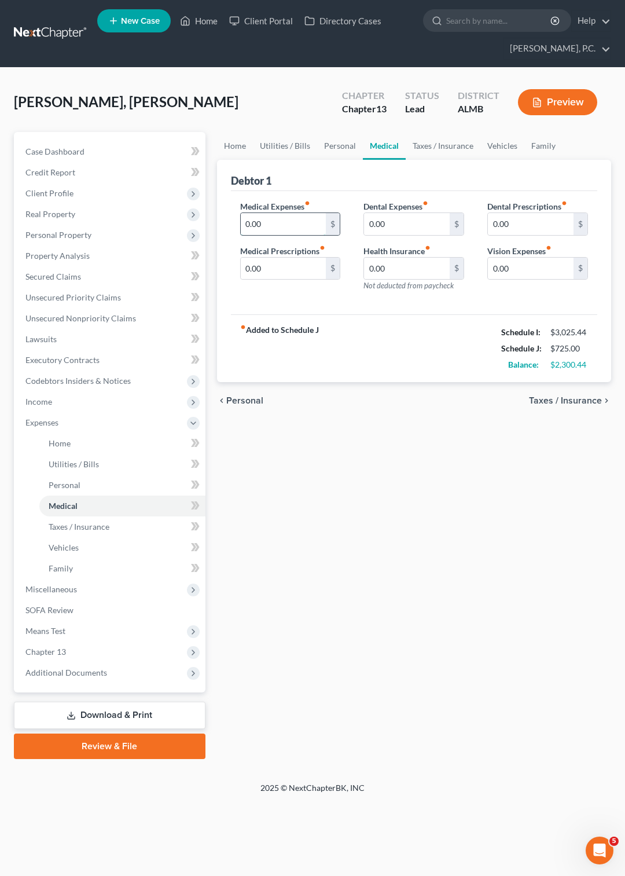
click at [295, 233] on input "0.00" at bounding box center [284, 224] width 86 height 22
type input "75"
click at [80, 527] on span "Taxes / Insurance" at bounding box center [79, 527] width 61 height 10
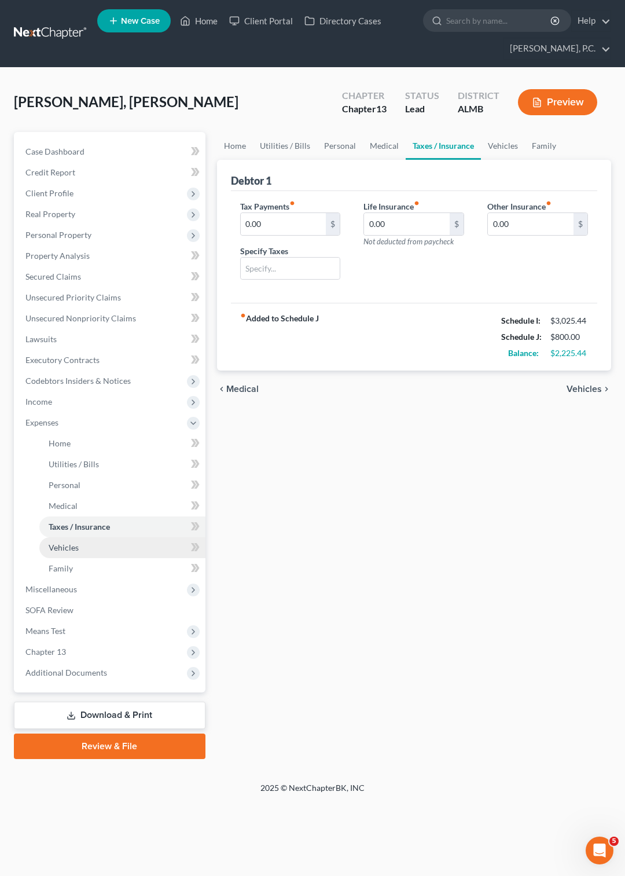
click at [70, 545] on span "Vehicles" at bounding box center [64, 547] width 30 height 10
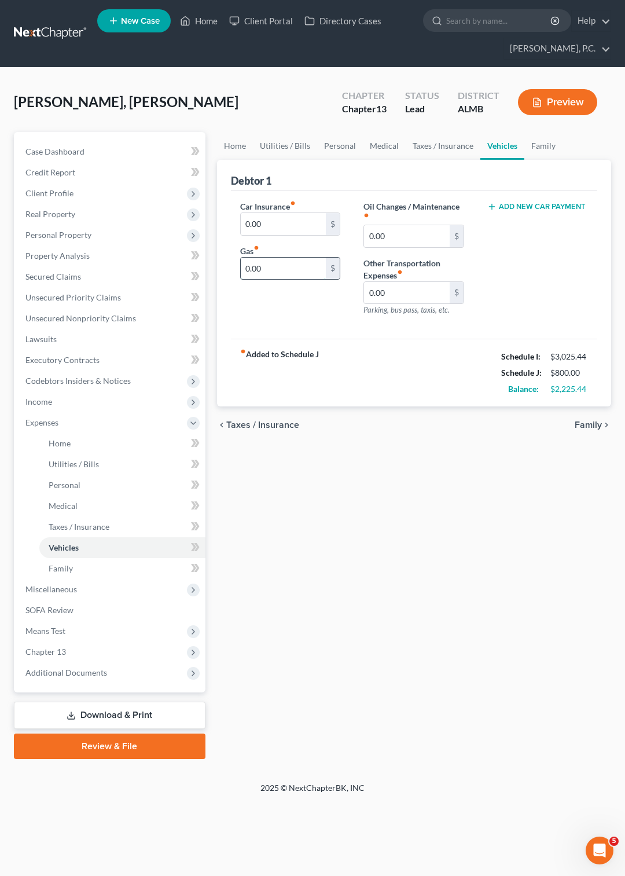
click at [270, 261] on input "0.00" at bounding box center [284, 269] width 86 height 22
type input "0"
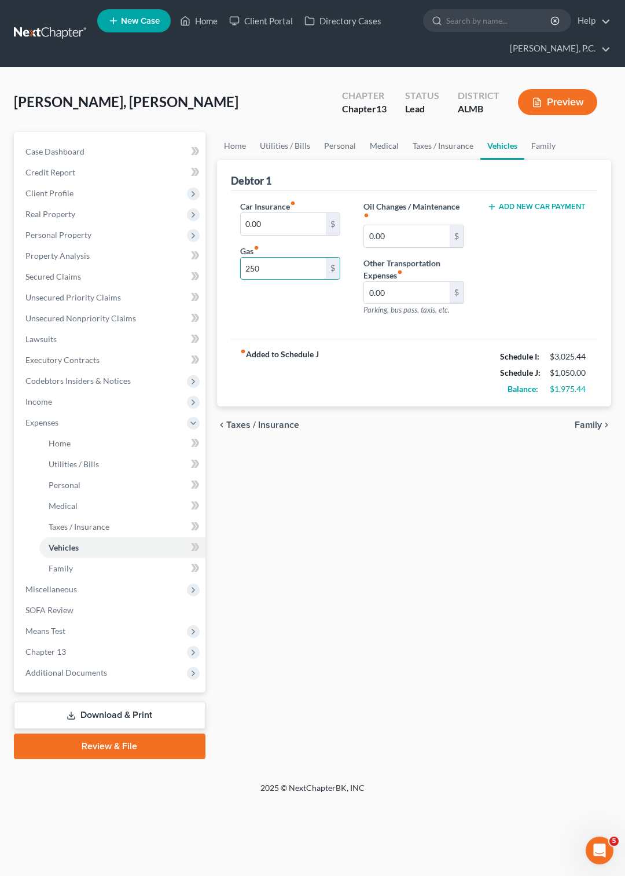
type input "250"
type input "25"
click at [262, 215] on input "0.00" at bounding box center [284, 224] width 86 height 22
type input "0"
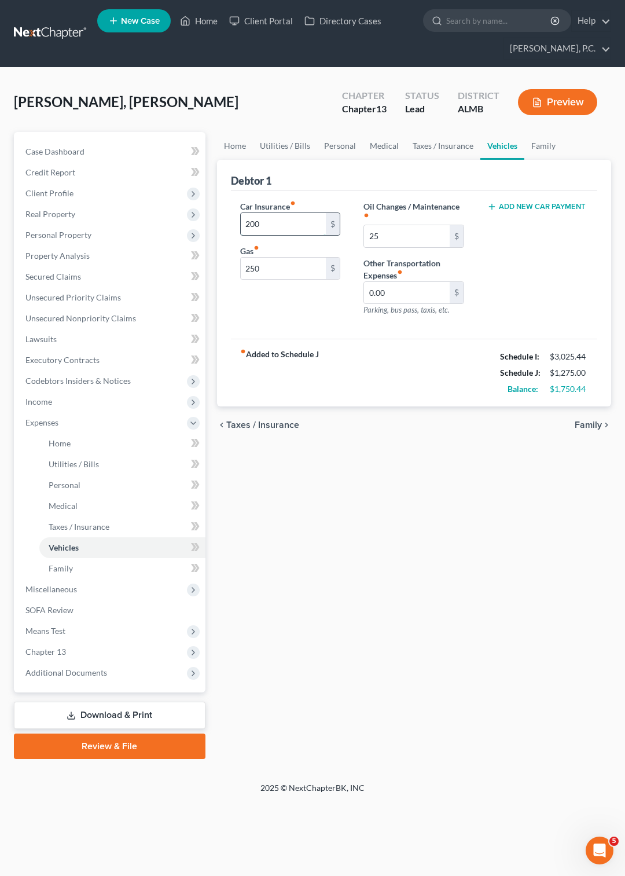
type input "200"
click at [58, 566] on span "Family" at bounding box center [61, 568] width 24 height 10
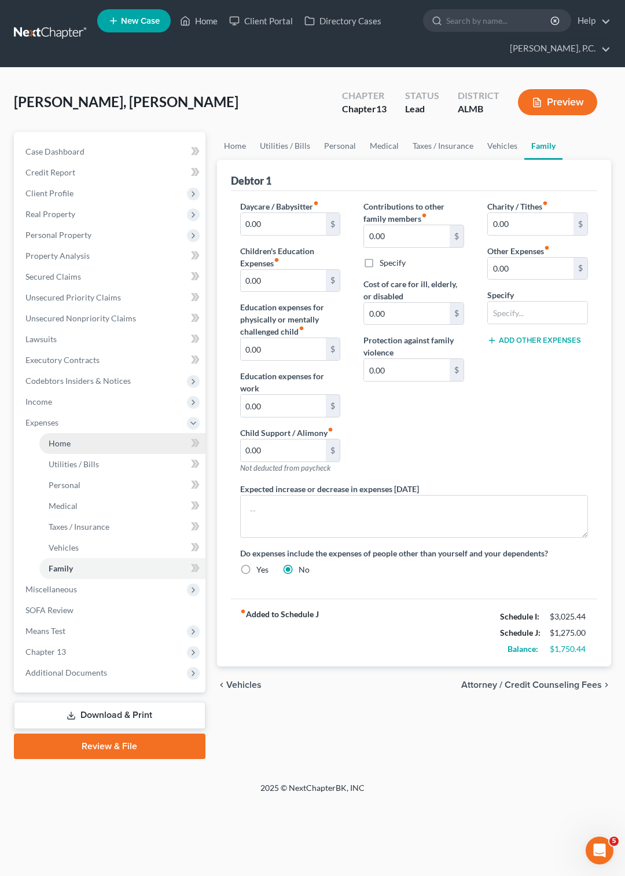
click at [60, 441] on span "Home" at bounding box center [60, 443] width 22 height 10
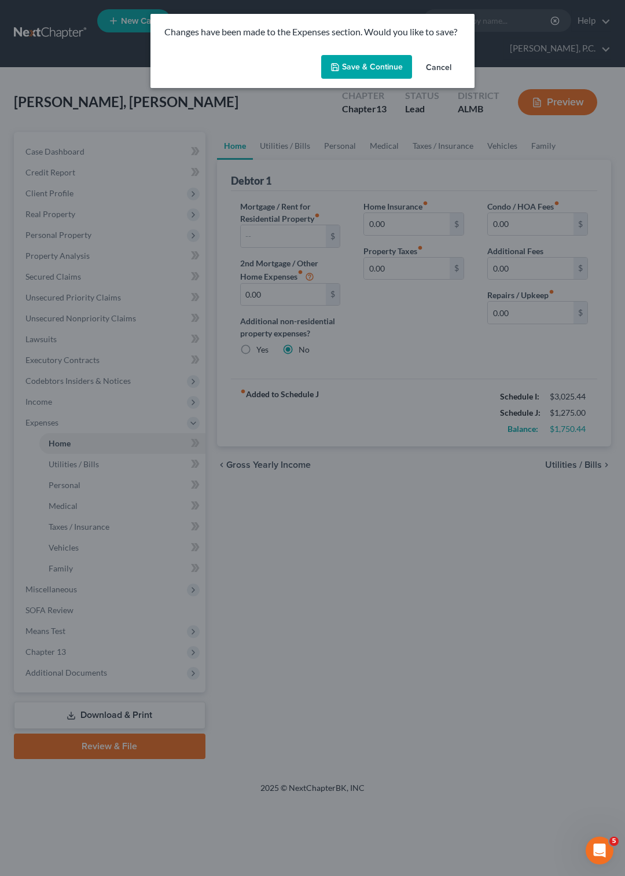
click at [396, 63] on button "Save & Continue" at bounding box center [366, 67] width 91 height 24
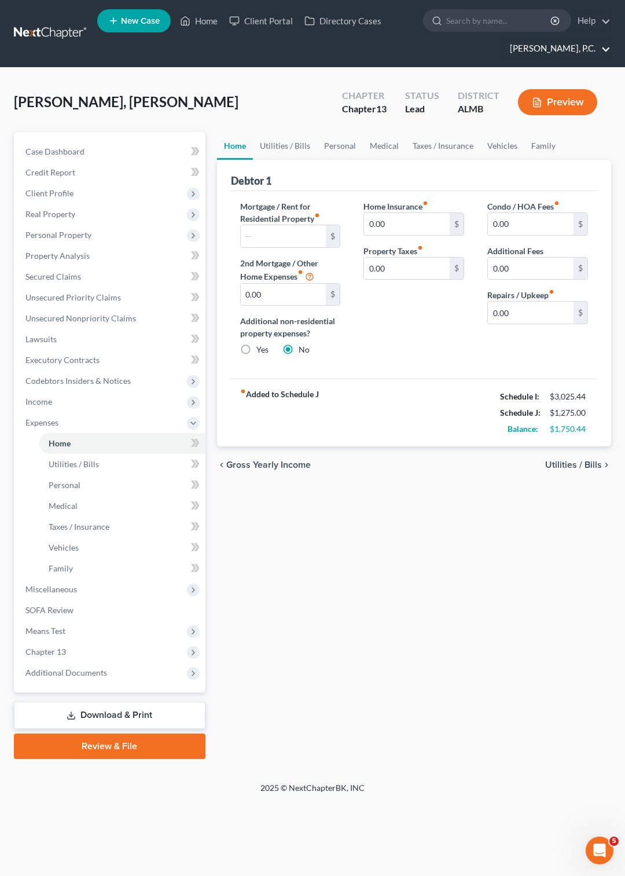
click at [583, 51] on link "Earl Gillian, Jr., P.C." at bounding box center [557, 48] width 107 height 21
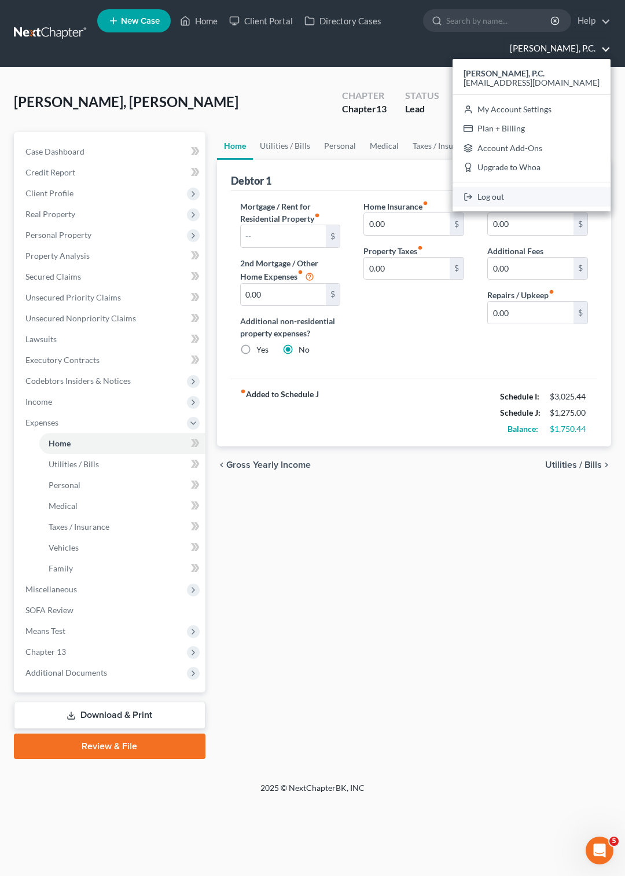
click at [533, 200] on link "Log out" at bounding box center [532, 197] width 158 height 20
